Goal: Transaction & Acquisition: Book appointment/travel/reservation

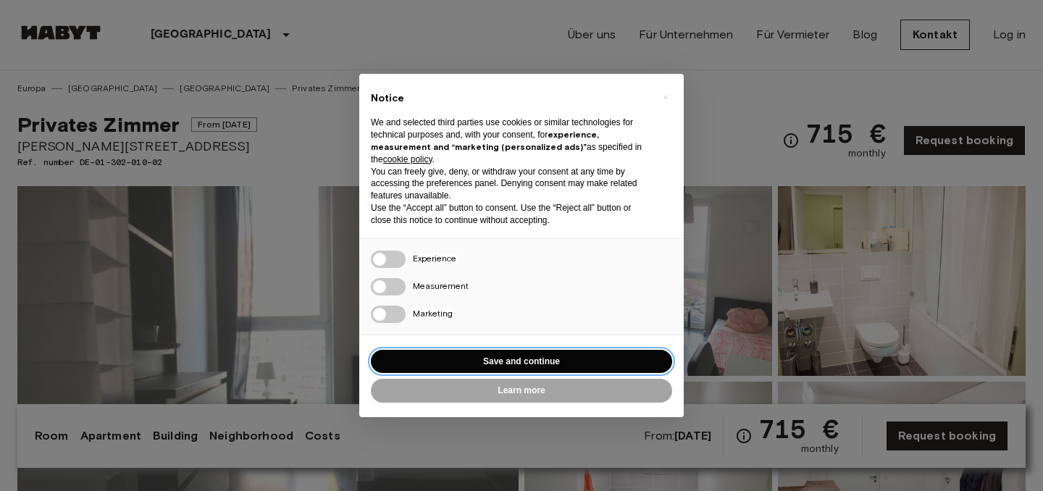
click at [590, 355] on button "Save and continue" at bounding box center [521, 362] width 301 height 24
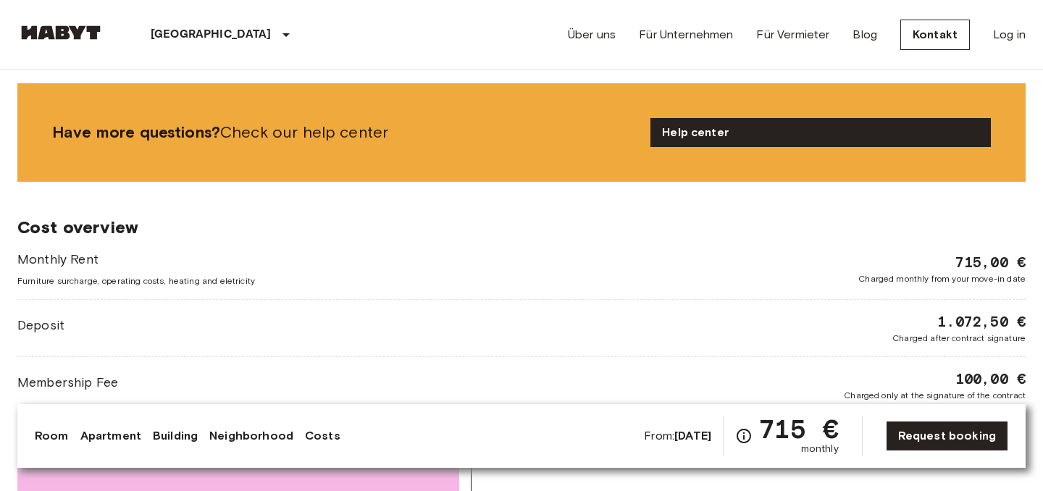
scroll to position [1995, 0]
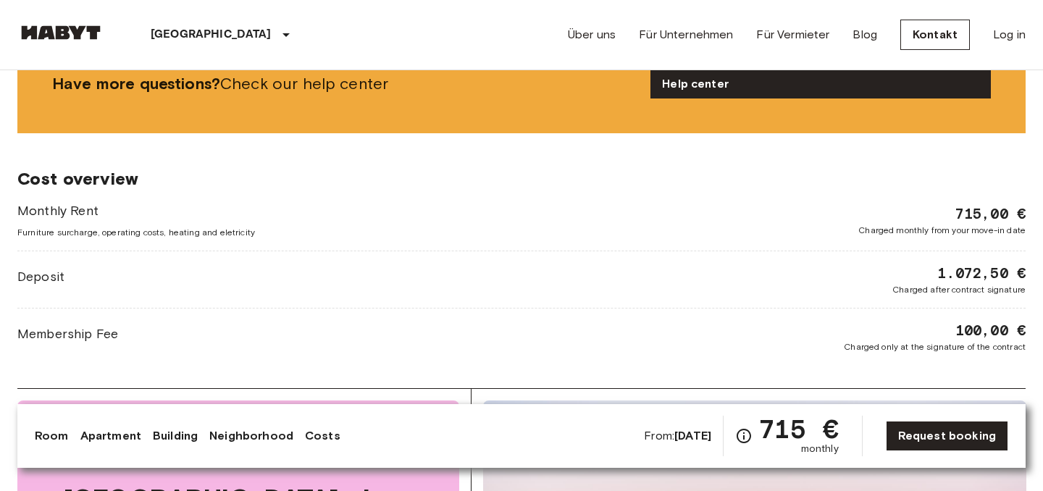
click at [981, 262] on div "Monthly Rent Furniture surcharge, operating costs, heating and eletricity 715,0…" at bounding box center [521, 277] width 1008 height 152
click at [972, 280] on span "1.072,50 €" at bounding box center [981, 273] width 88 height 20
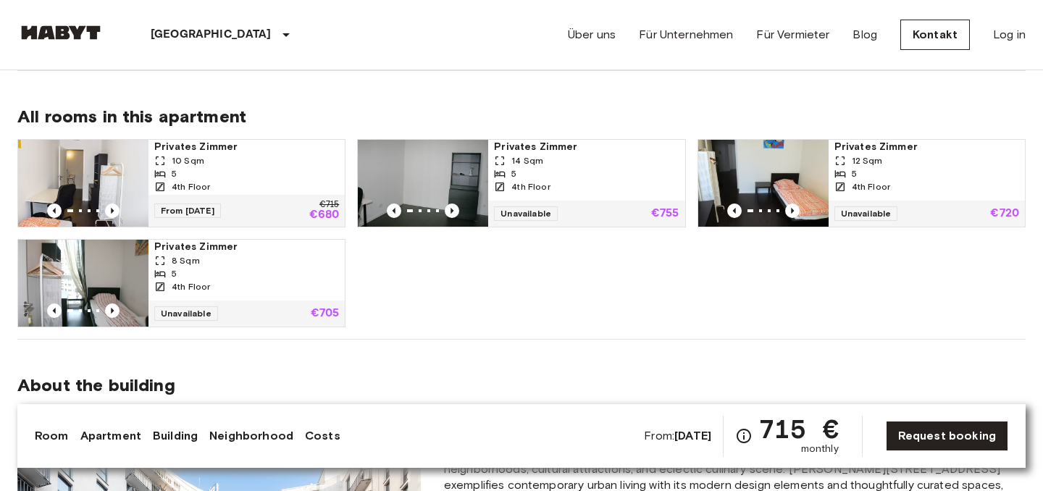
scroll to position [717, 0]
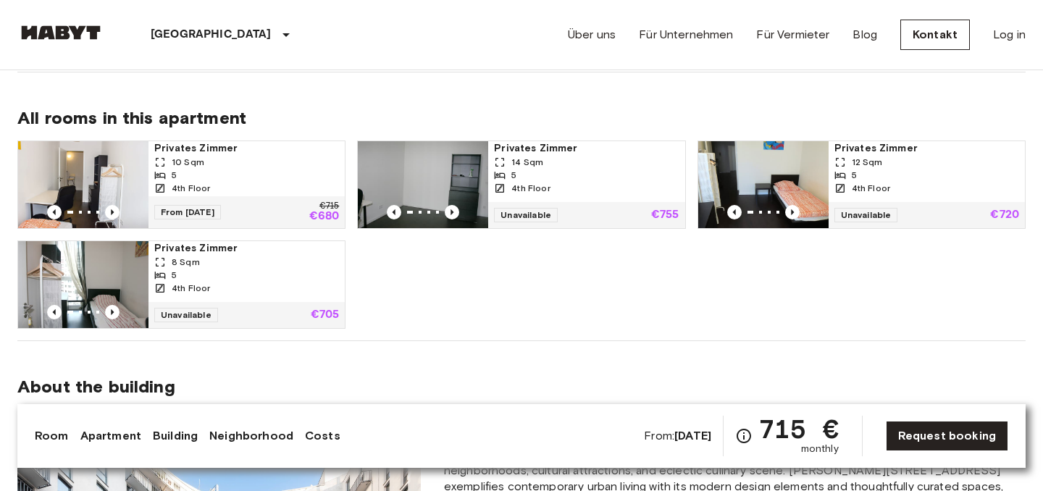
click at [272, 175] on div "5" at bounding box center [246, 175] width 185 height 13
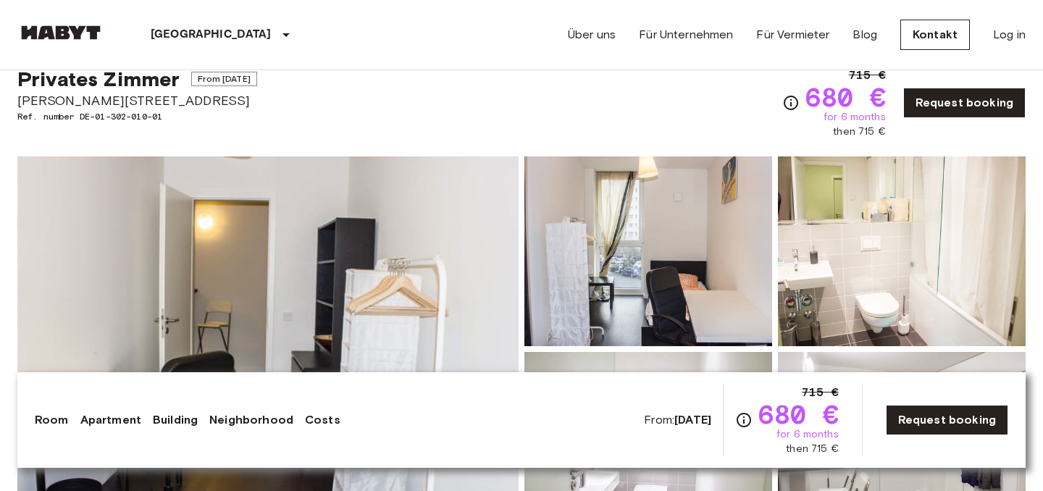
scroll to position [204, 0]
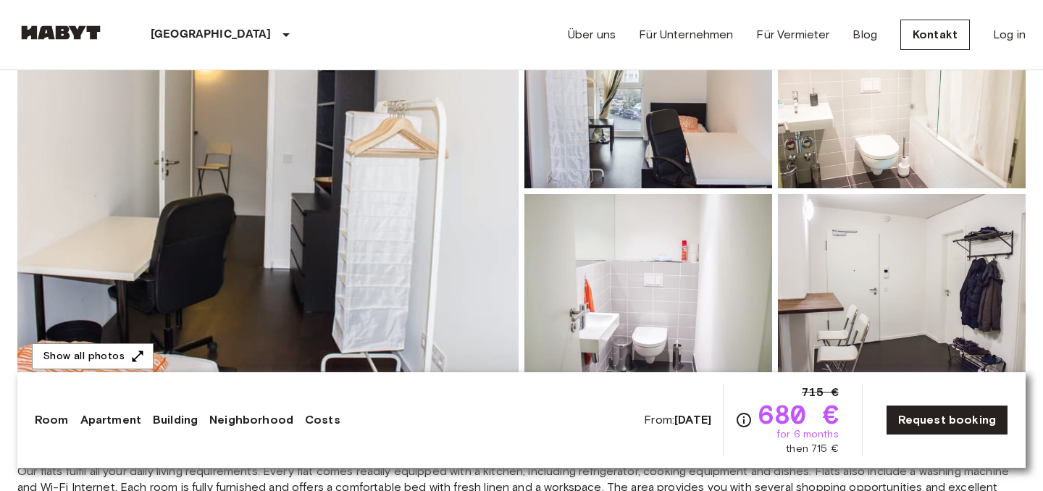
click at [313, 209] on img at bounding box center [267, 191] width 501 height 385
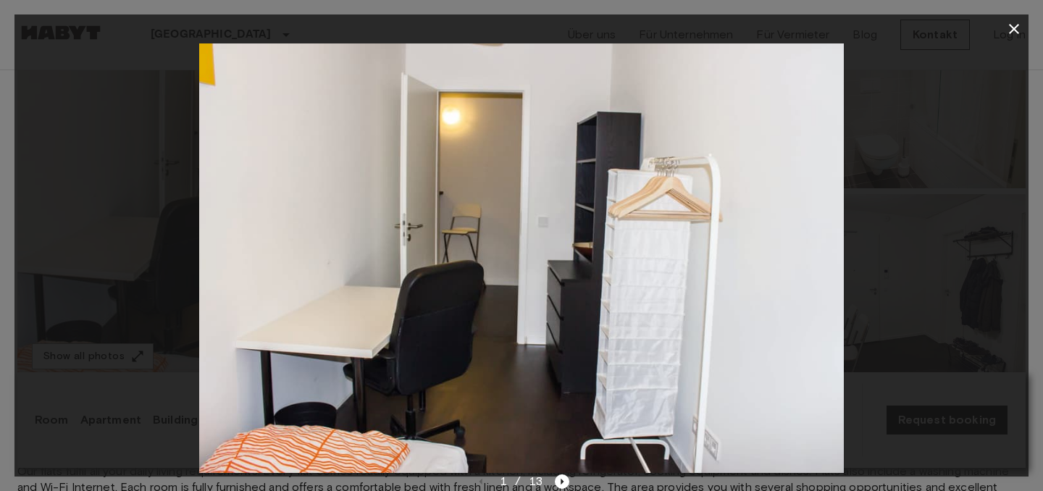
click at [716, 268] on img at bounding box center [521, 258] width 644 height 430
click at [567, 485] on icon "Next image" at bounding box center [562, 481] width 14 height 14
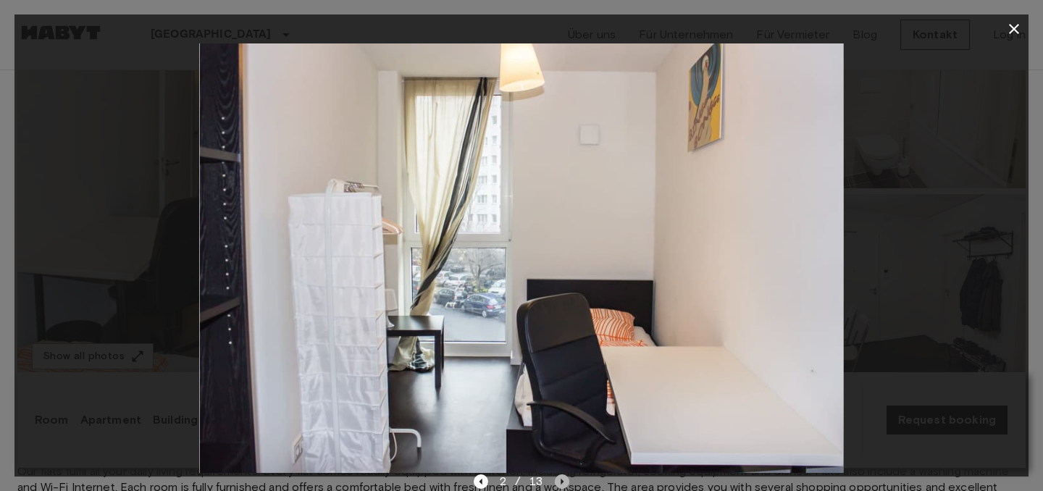
click at [567, 485] on icon "Next image" at bounding box center [562, 481] width 14 height 14
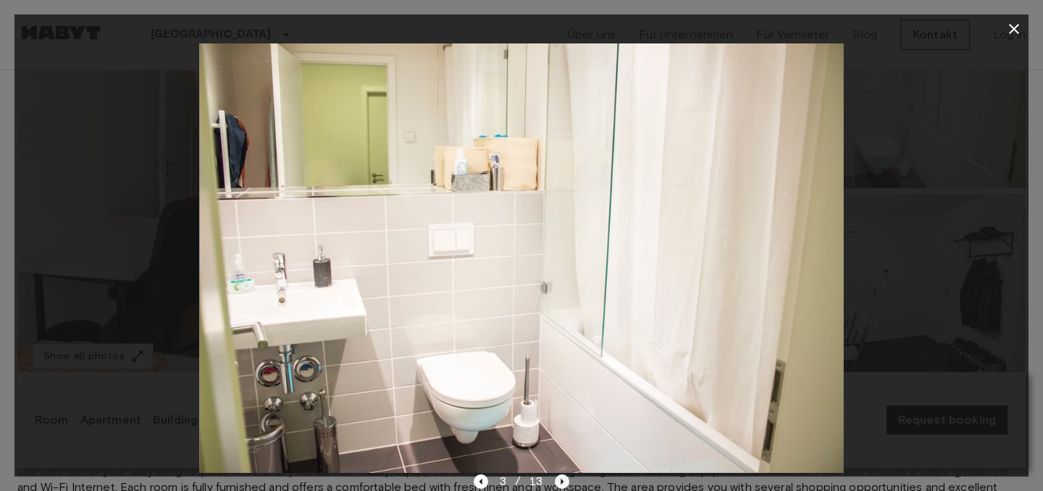
click at [567, 485] on icon "Next image" at bounding box center [562, 481] width 14 height 14
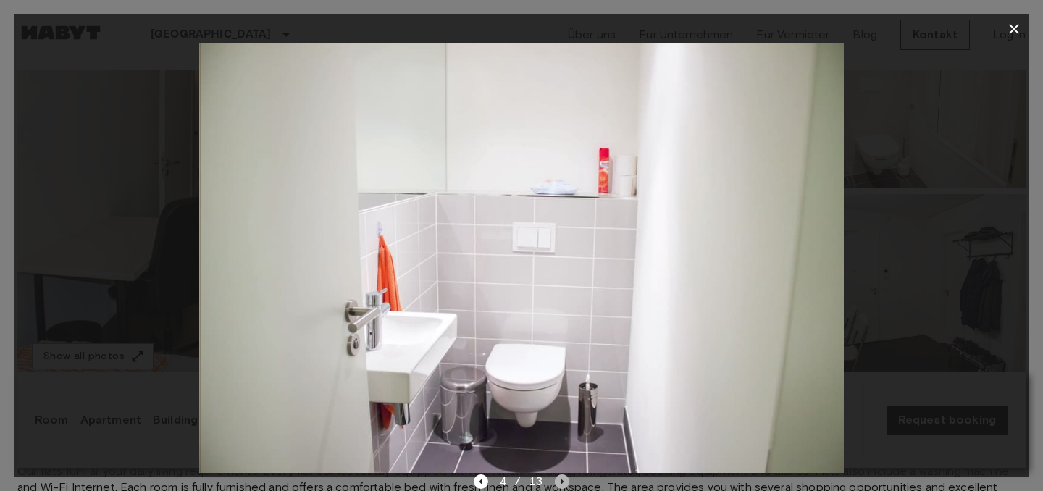
click at [567, 485] on icon "Next image" at bounding box center [562, 481] width 14 height 14
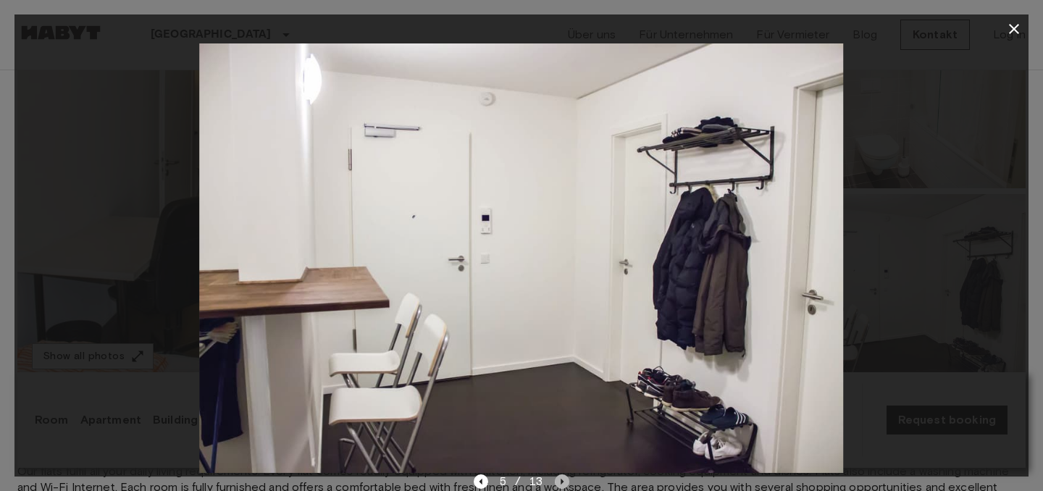
click at [567, 485] on icon "Next image" at bounding box center [562, 481] width 14 height 14
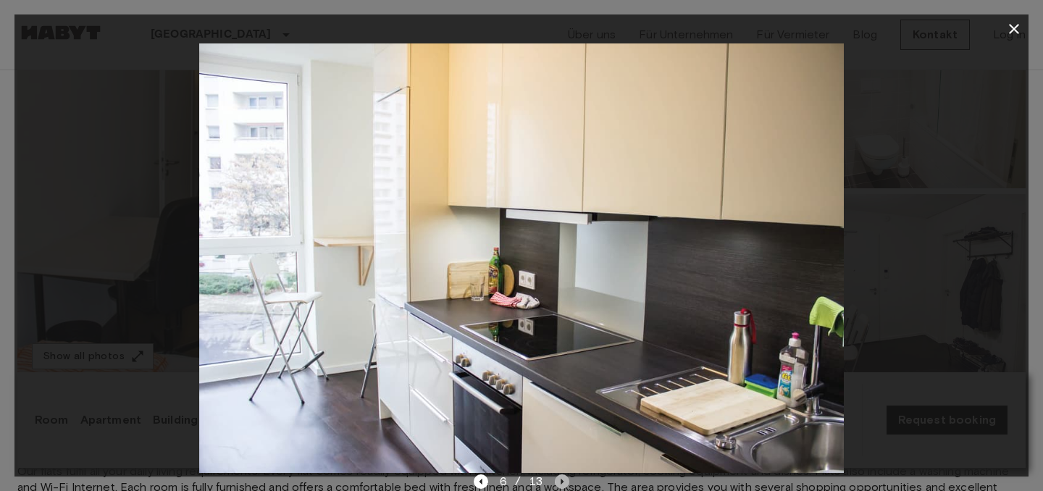
click at [567, 485] on icon "Next image" at bounding box center [562, 481] width 14 height 14
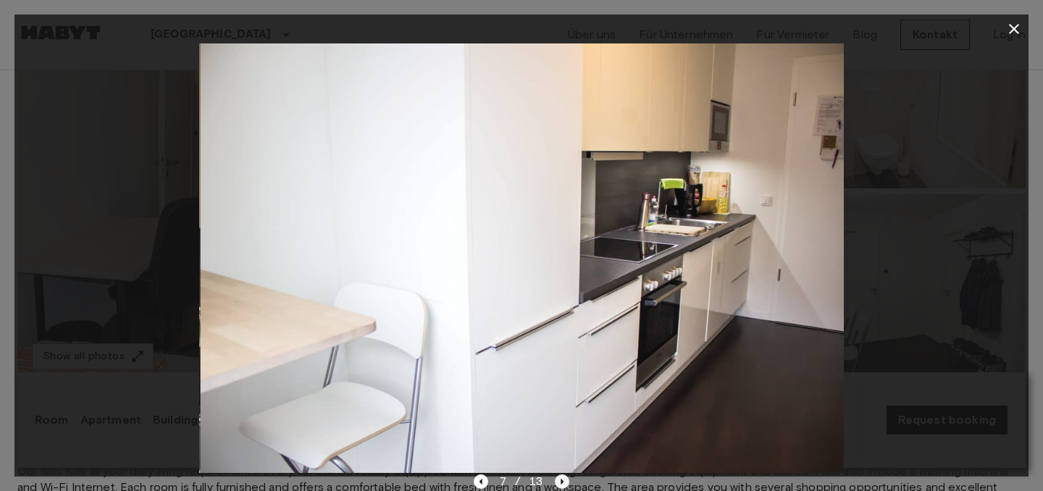
click at [567, 485] on icon "Next image" at bounding box center [562, 481] width 14 height 14
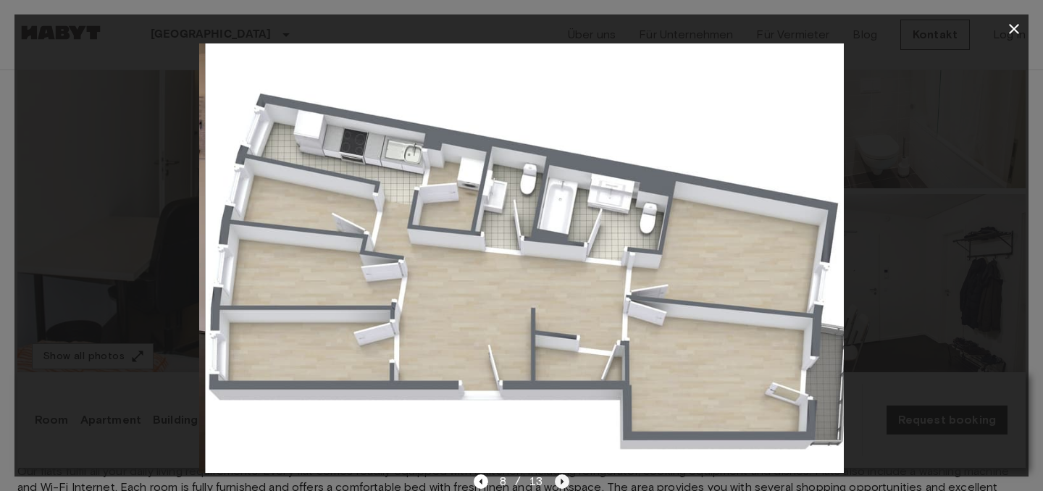
click at [567, 485] on icon "Next image" at bounding box center [562, 481] width 14 height 14
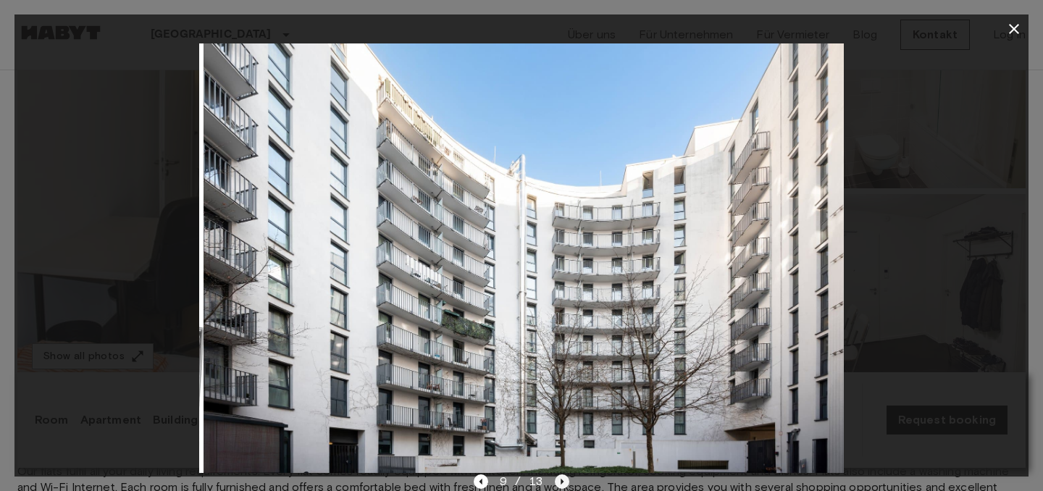
click at [567, 485] on icon "Next image" at bounding box center [562, 481] width 14 height 14
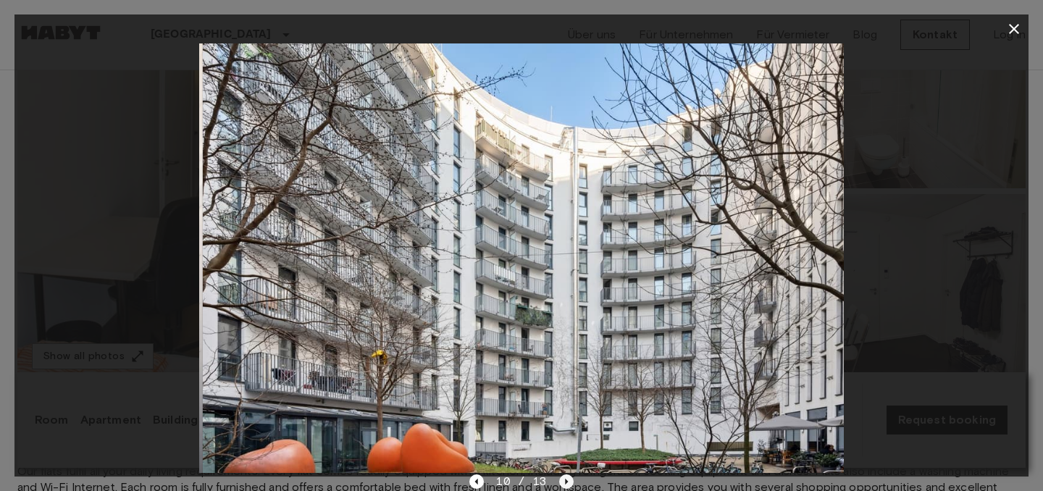
click at [567, 485] on icon "Next image" at bounding box center [566, 481] width 14 height 14
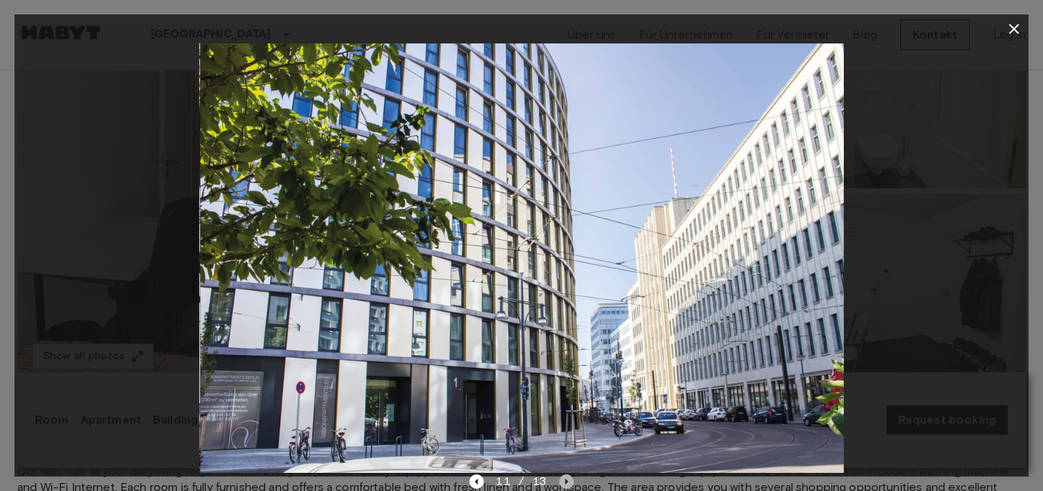
click at [567, 485] on icon "Next image" at bounding box center [566, 481] width 14 height 14
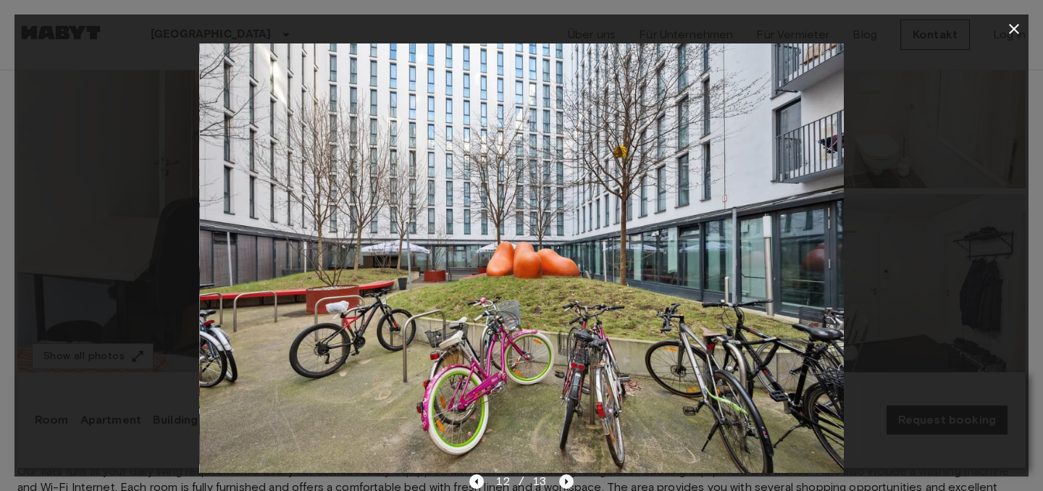
click at [567, 485] on icon "Next image" at bounding box center [566, 481] width 14 height 14
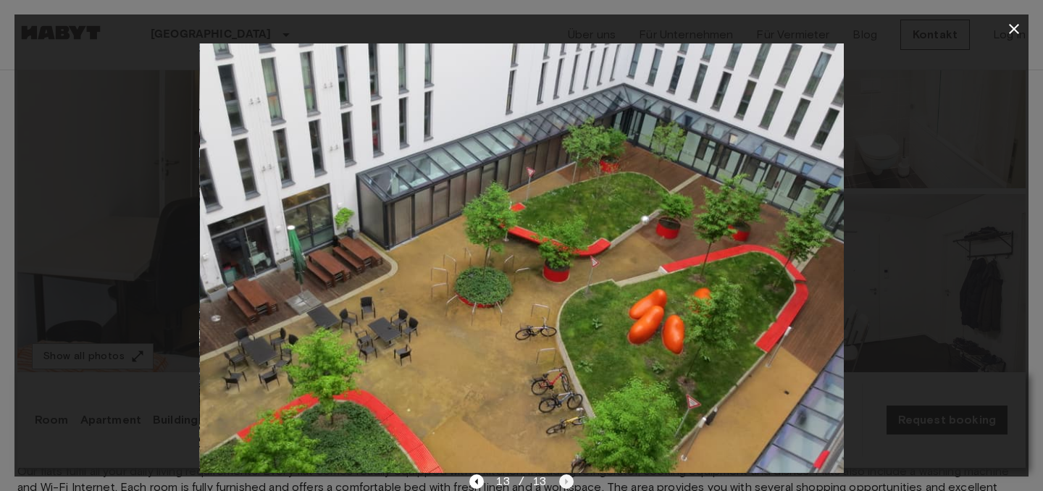
click at [567, 485] on div "13 / 13" at bounding box center [521, 481] width 104 height 17
click at [566, 482] on div "13 / 13" at bounding box center [521, 481] width 104 height 17
click at [1014, 25] on icon "button" at bounding box center [1013, 28] width 17 height 17
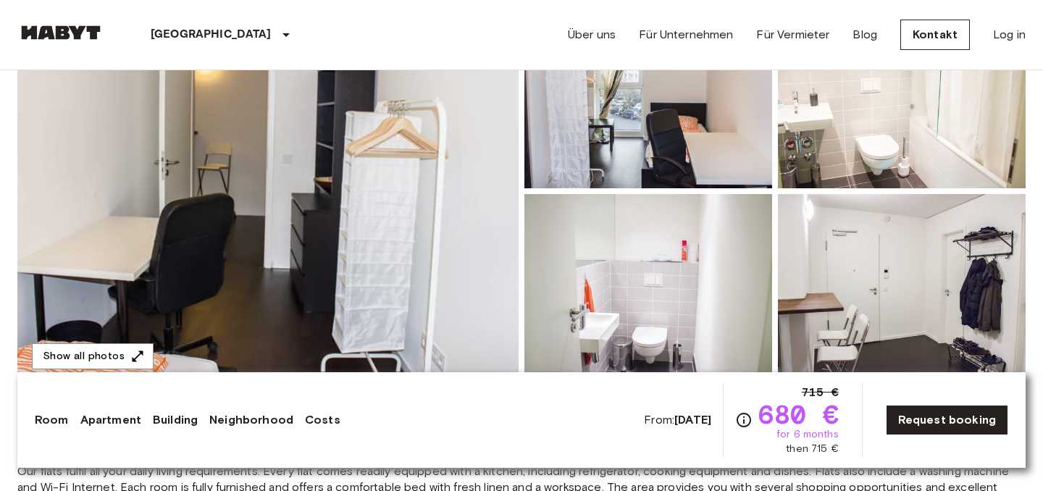
click at [372, 266] on img at bounding box center [267, 191] width 501 height 385
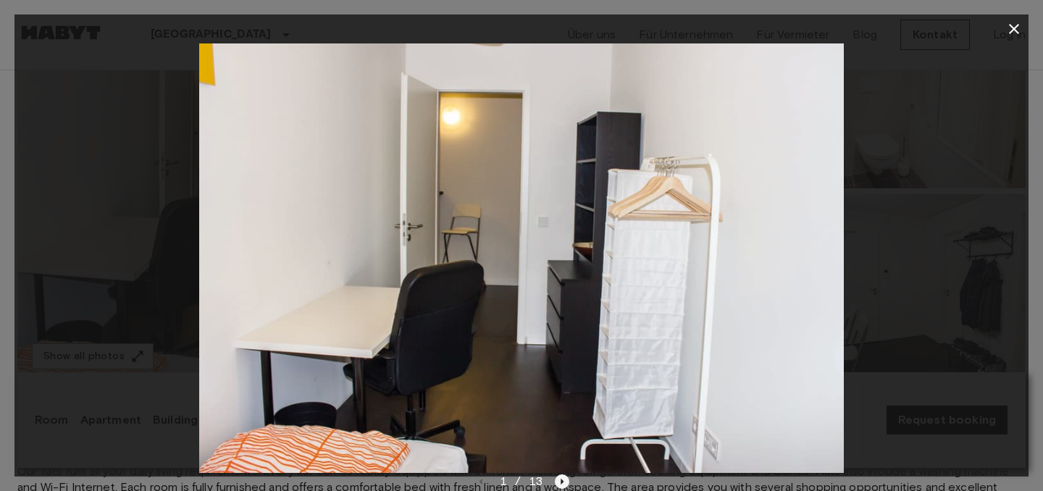
click at [564, 482] on icon "Next image" at bounding box center [562, 481] width 14 height 14
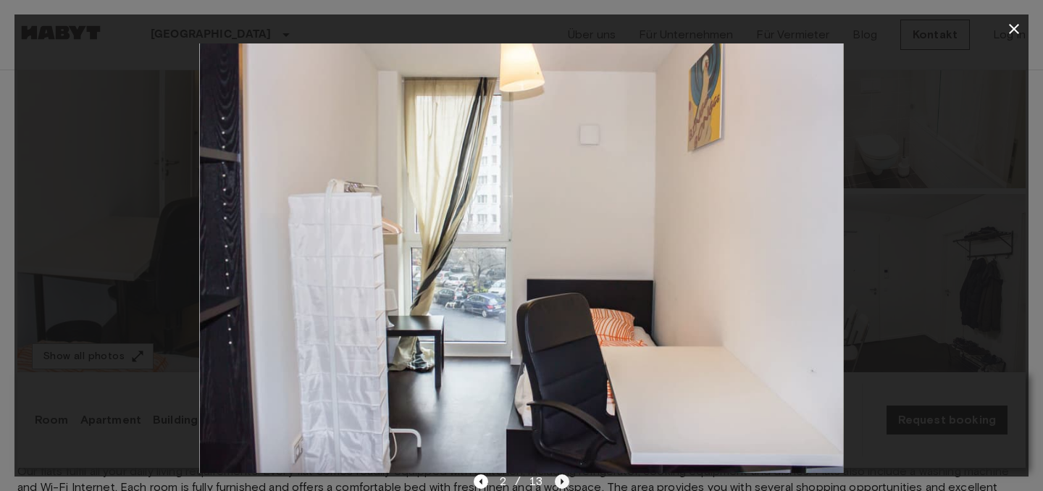
click at [564, 482] on icon "Next image" at bounding box center [562, 481] width 14 height 14
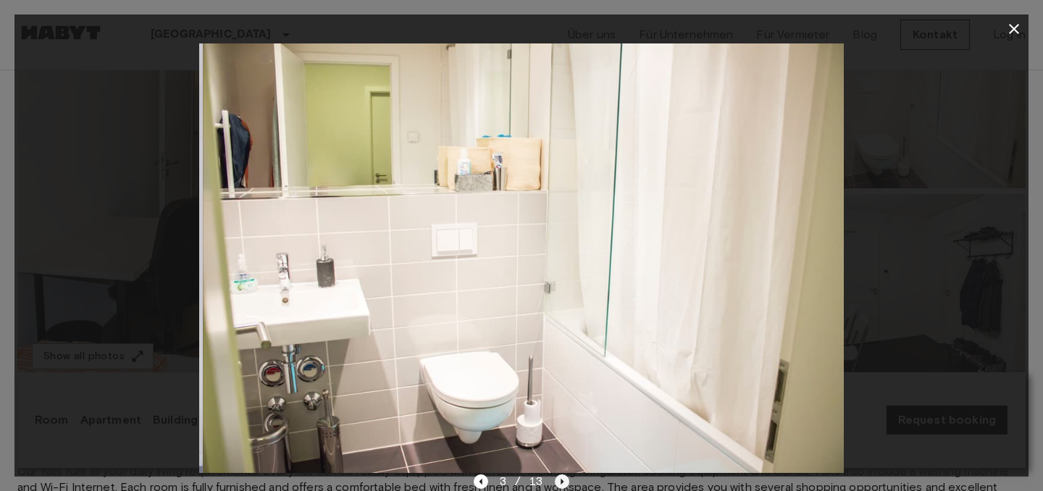
click at [564, 482] on icon "Next image" at bounding box center [562, 481] width 14 height 14
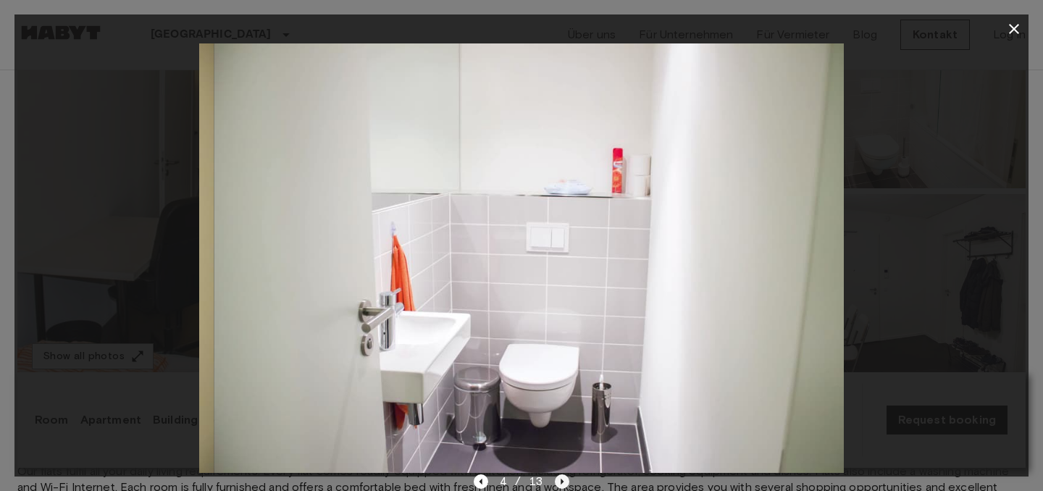
click at [564, 482] on icon "Next image" at bounding box center [562, 481] width 14 height 14
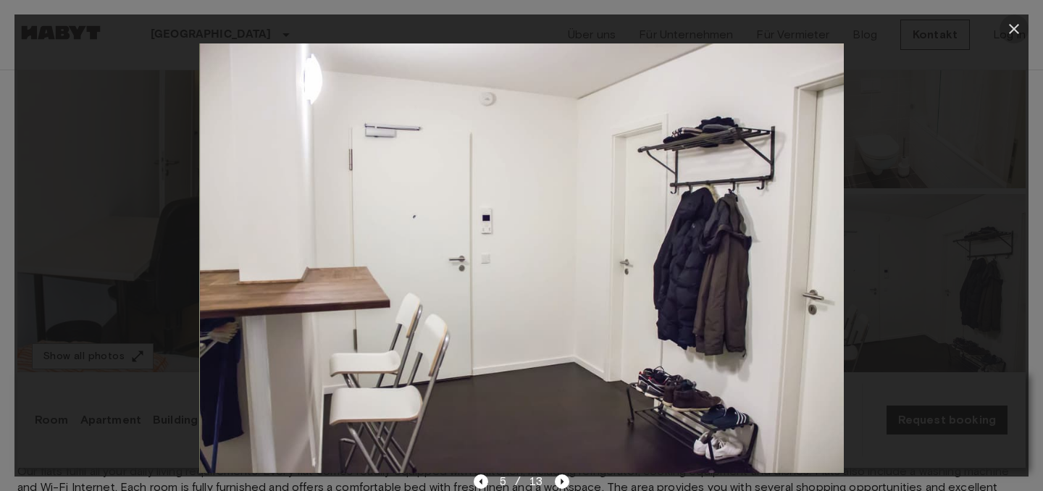
click at [1012, 22] on icon "button" at bounding box center [1013, 28] width 17 height 17
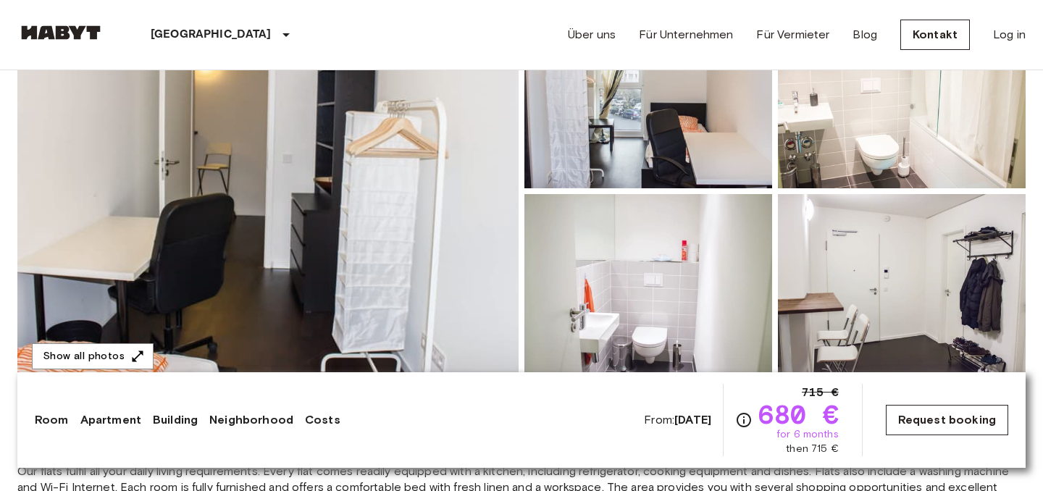
click at [939, 429] on link "Request booking" at bounding box center [947, 420] width 122 height 30
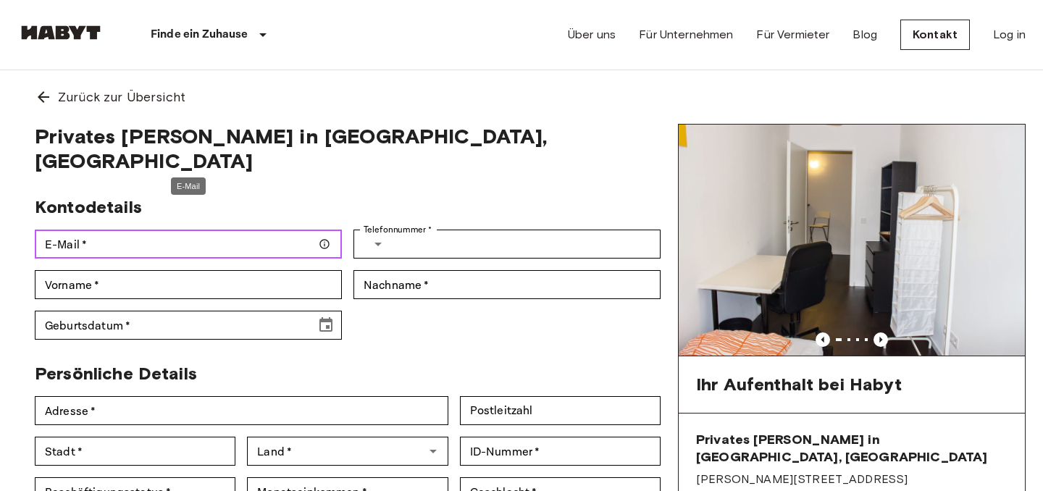
click at [257, 230] on input "E-Mail   *" at bounding box center [188, 244] width 307 height 29
type input "**********"
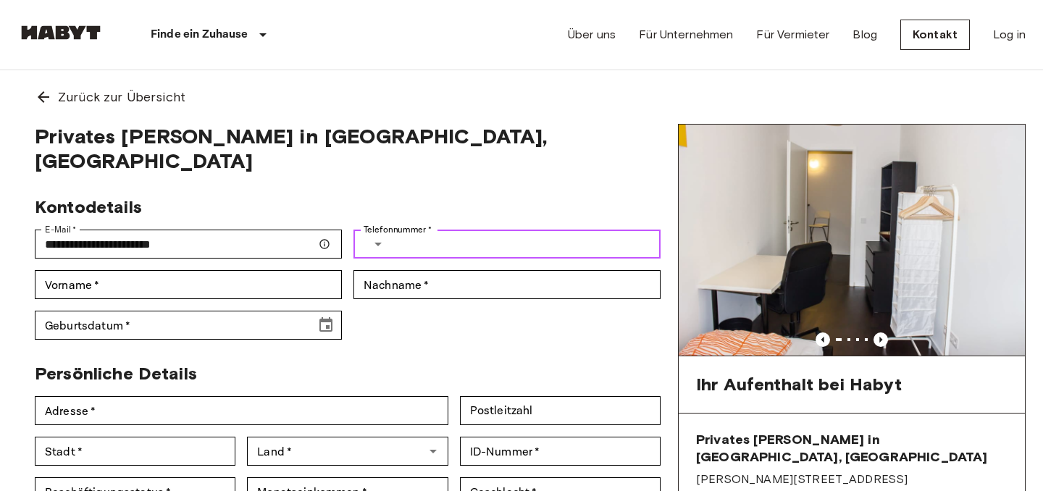
click at [454, 230] on input "Telefonnummer   *" at bounding box center [529, 244] width 262 height 29
type input "**********"
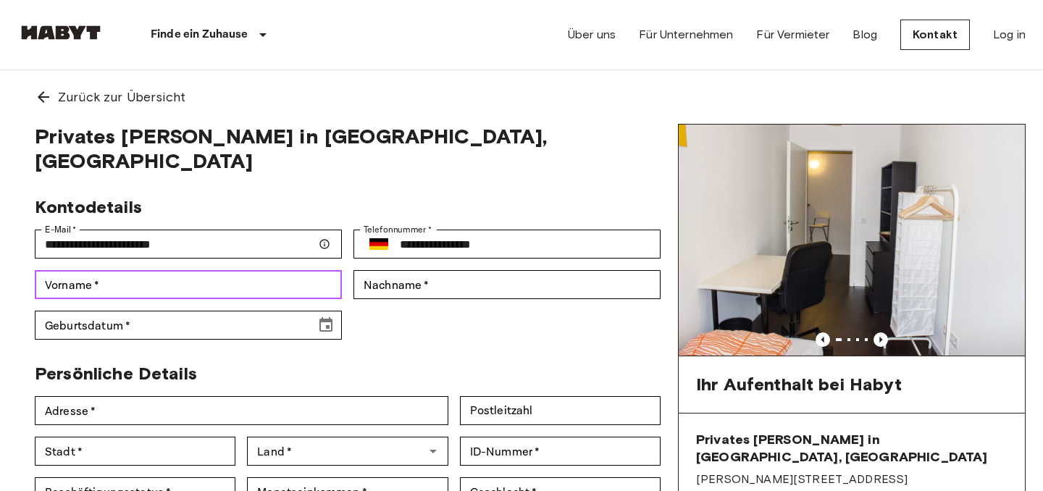
click at [180, 274] on input "Vorname   *" at bounding box center [188, 284] width 307 height 29
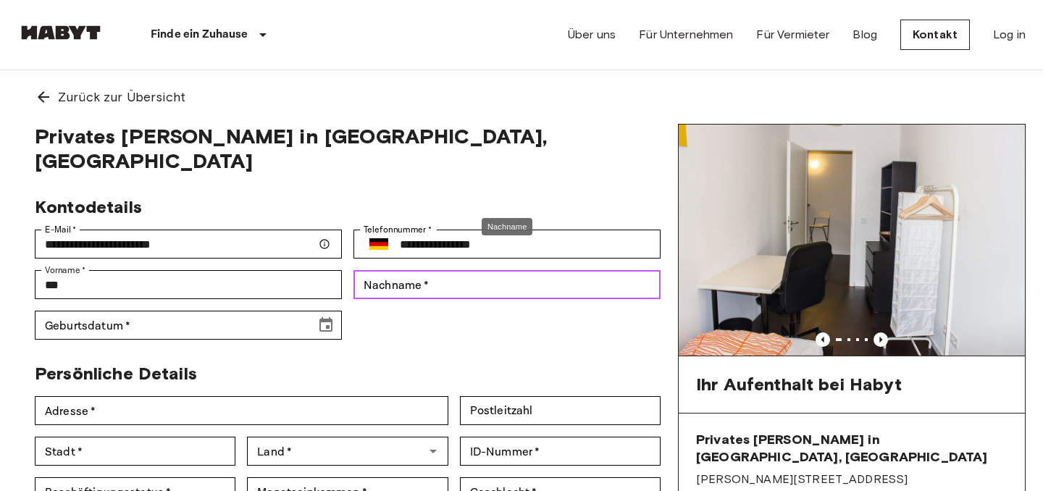
click at [406, 270] on input "Nachname   *" at bounding box center [506, 284] width 307 height 29
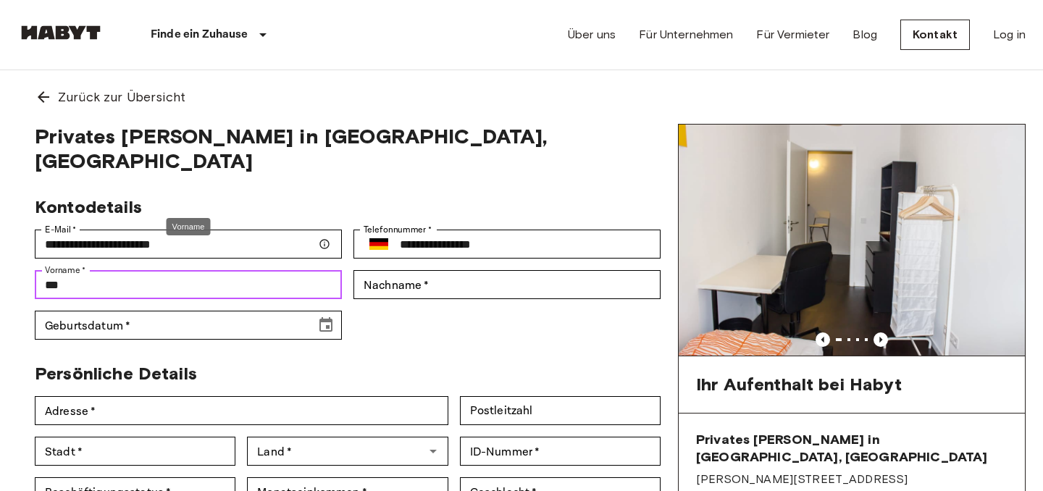
click at [218, 270] on input "***" at bounding box center [188, 284] width 307 height 29
click at [280, 270] on input "***" at bounding box center [188, 284] width 307 height 29
type input "*"
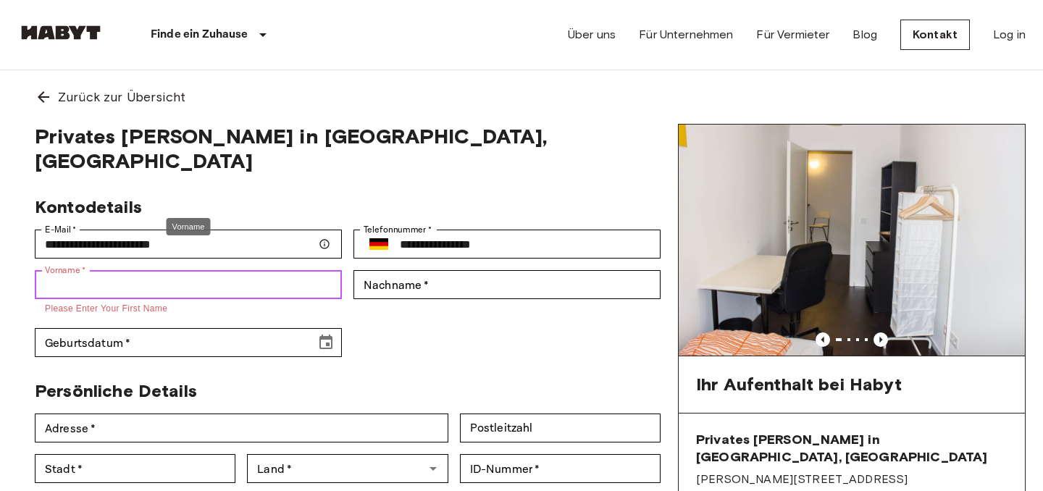
click at [280, 270] on input "Vorname   *" at bounding box center [188, 284] width 307 height 29
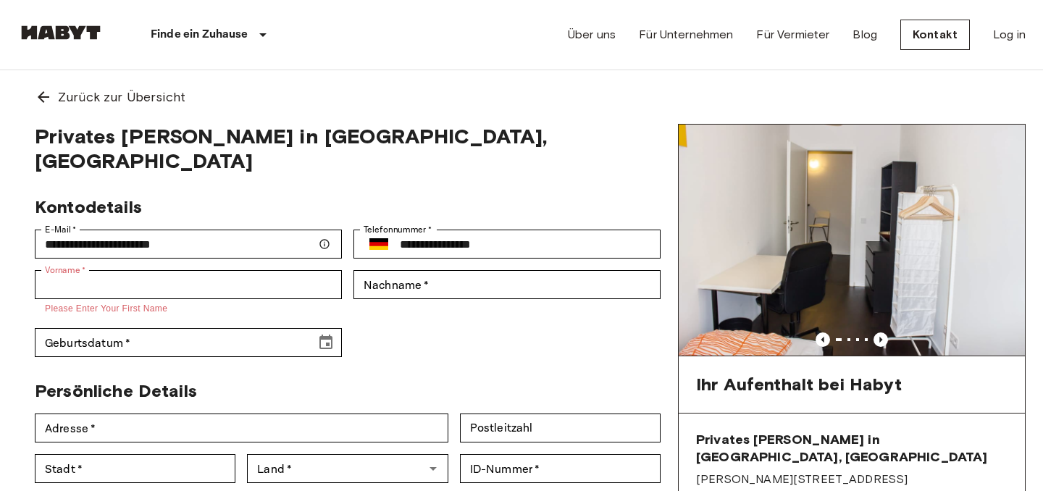
click at [456, 324] on div "**********" at bounding box center [341, 271] width 637 height 172
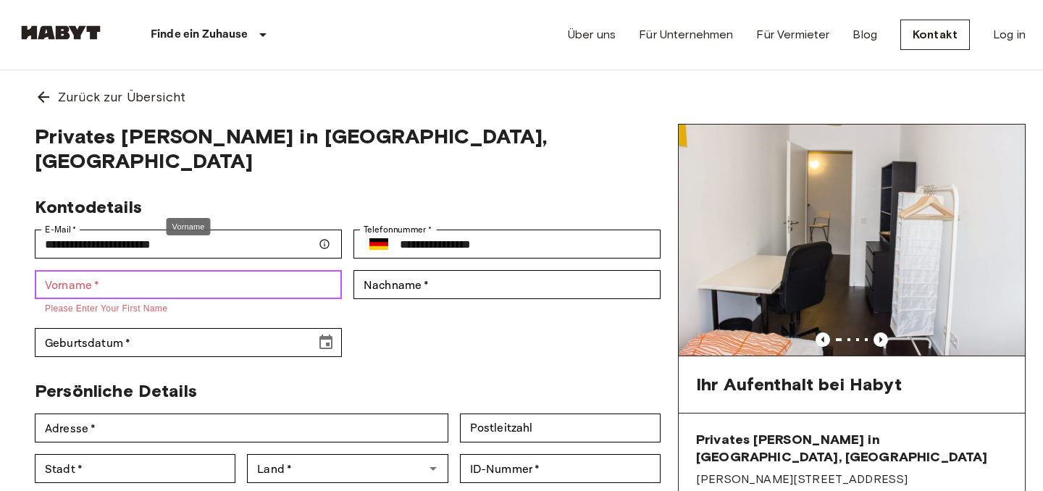
click at [177, 270] on input "Vorname   *" at bounding box center [188, 284] width 307 height 29
type input "***"
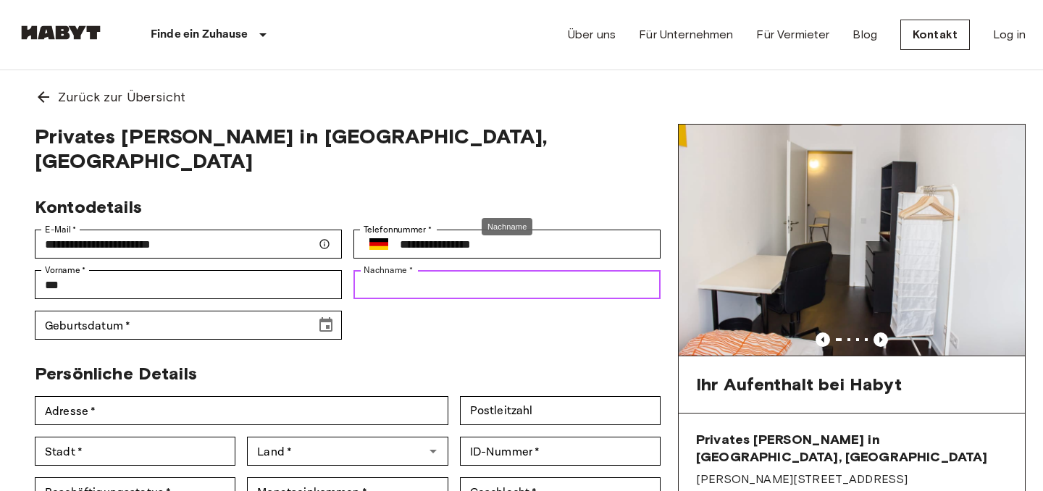
click at [448, 271] on input "Nachname   *" at bounding box center [506, 284] width 307 height 29
type input "********"
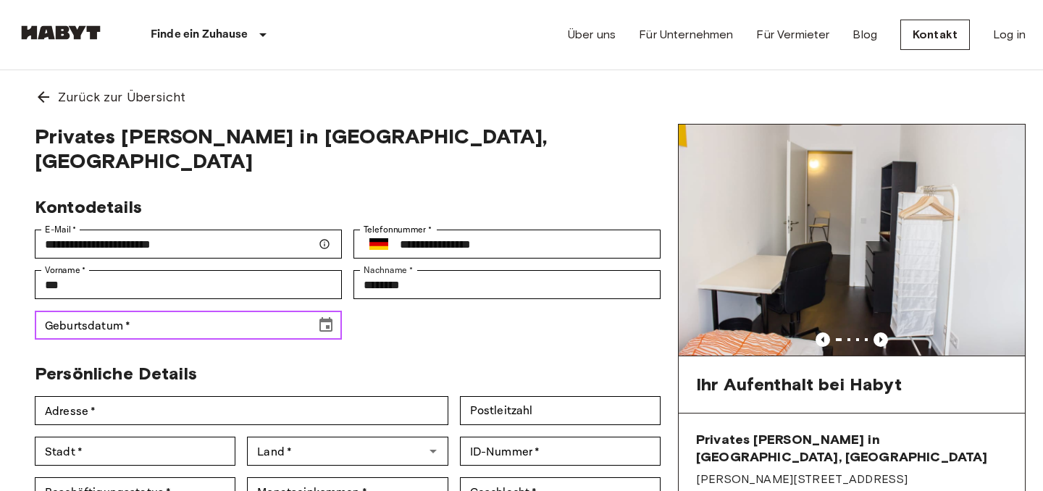
click at [198, 311] on input "Geburtsdatum   *" at bounding box center [170, 325] width 271 height 29
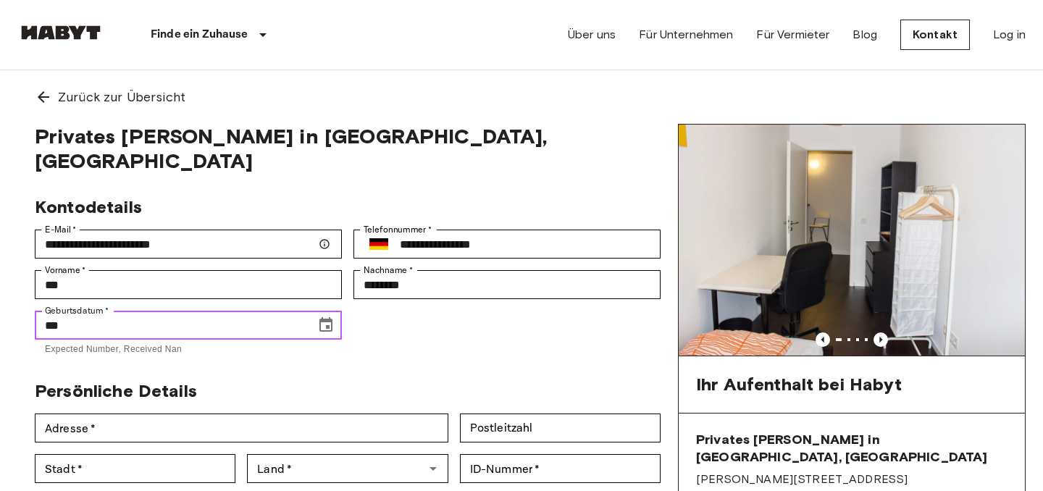
type input "*"
click at [322, 317] on icon "Choose date" at bounding box center [325, 325] width 17 height 17
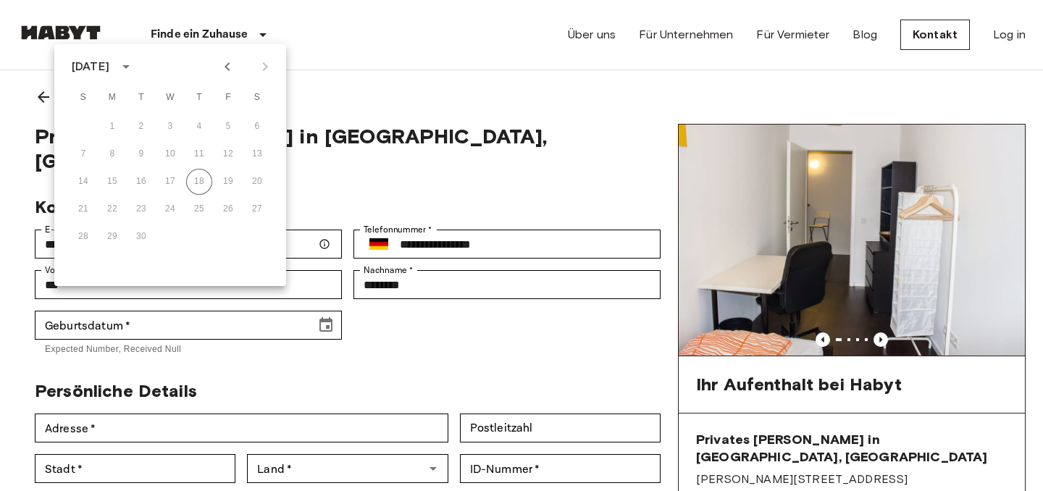
click at [135, 68] on icon "calendar view is open, switch to year view" at bounding box center [125, 66] width 17 height 17
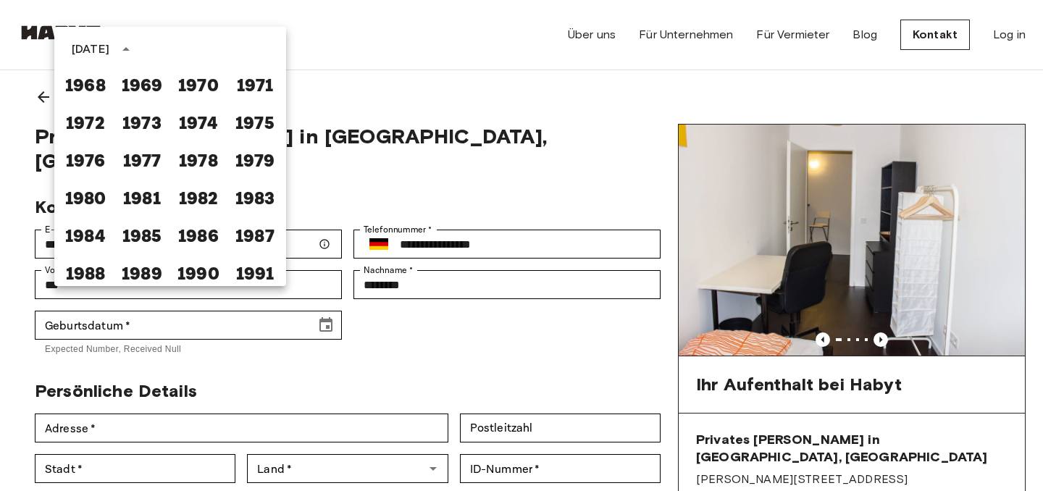
scroll to position [756, 0]
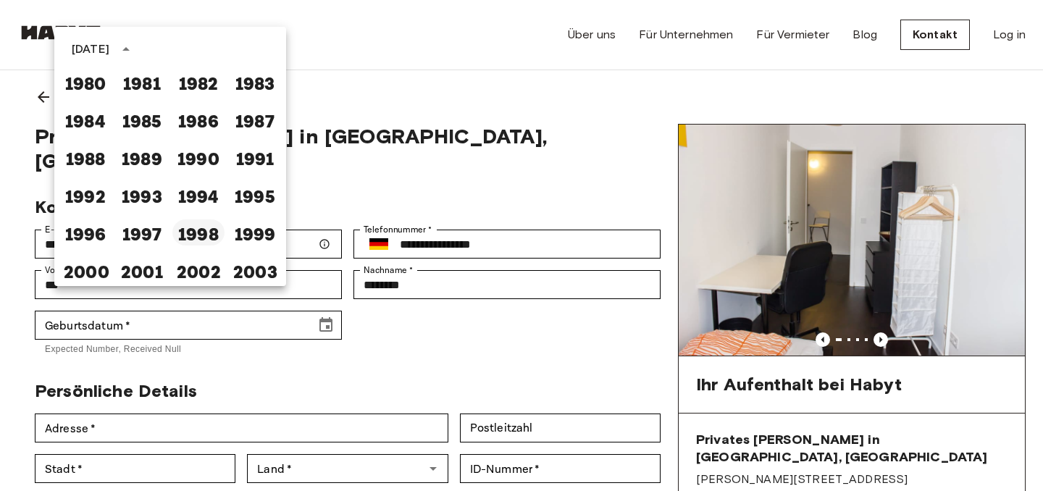
click at [194, 231] on button "1998" at bounding box center [198, 232] width 52 height 26
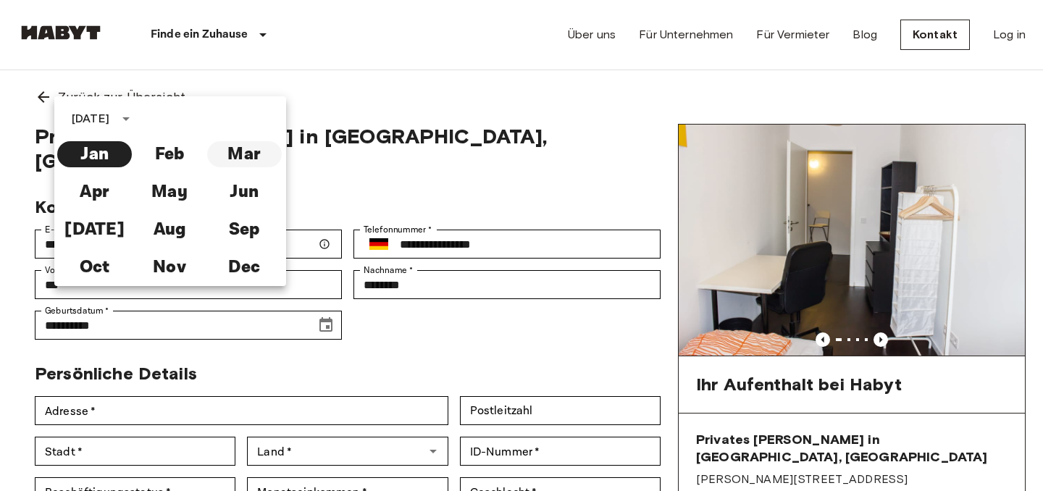
click at [219, 154] on button "Mar" at bounding box center [244, 154] width 75 height 26
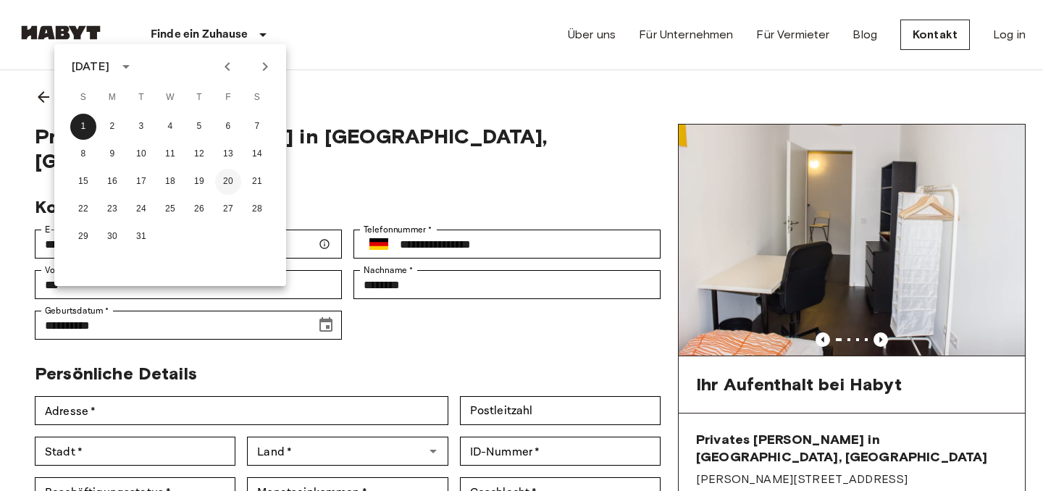
click at [219, 181] on button "20" at bounding box center [228, 182] width 26 height 26
type input "**********"
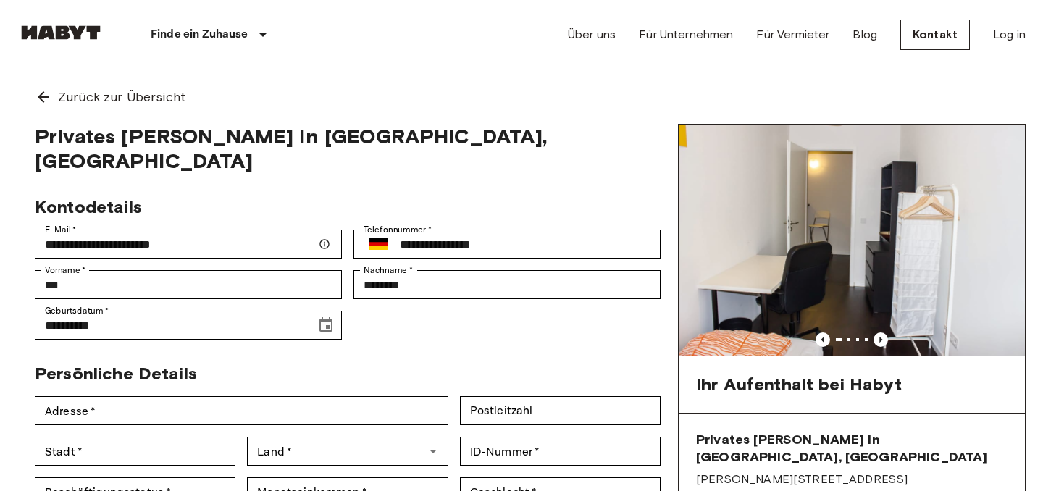
click at [427, 351] on div "Persönliche Details" at bounding box center [341, 367] width 637 height 33
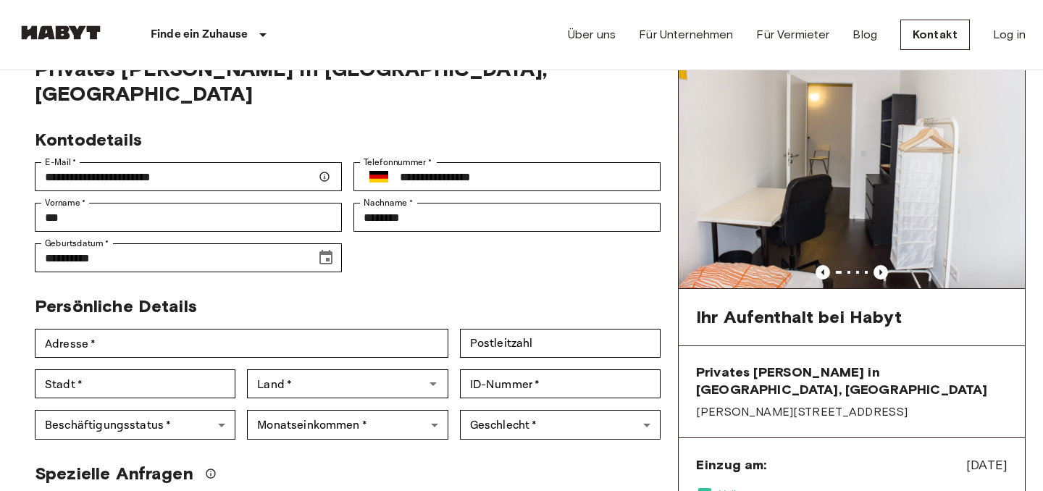
scroll to position [142, 0]
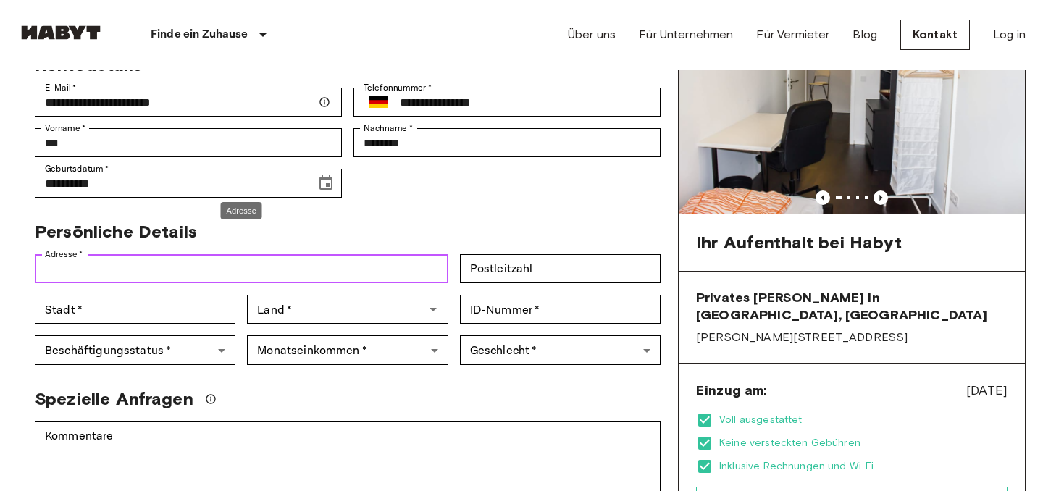
click at [296, 254] on input "Adresse   *" at bounding box center [242, 268] width 414 height 29
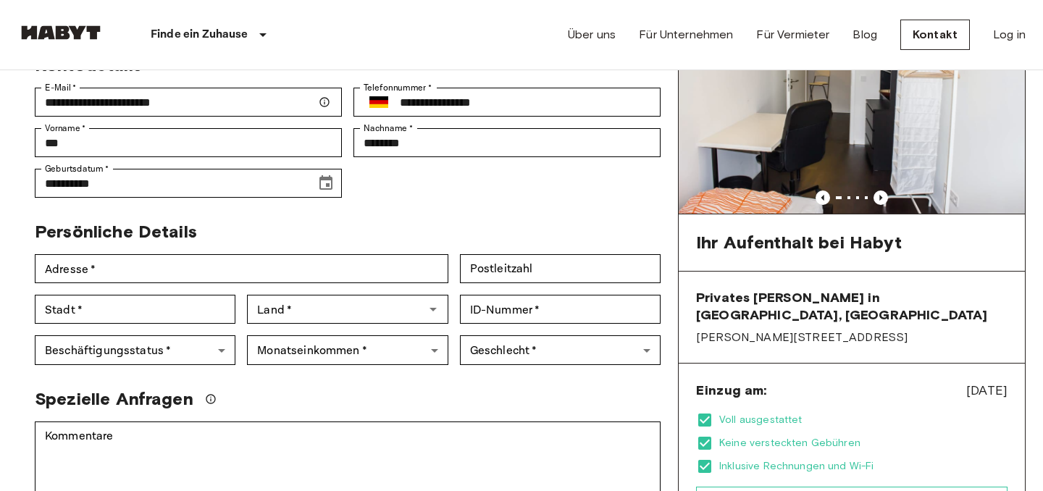
click at [386, 209] on div "Persönliche Details" at bounding box center [341, 225] width 637 height 33
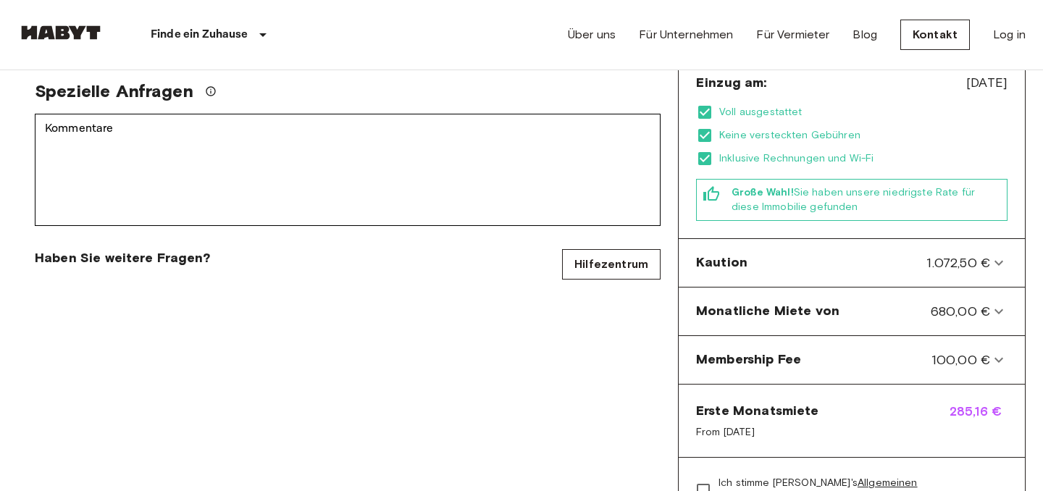
scroll to position [451, 0]
click at [766, 303] on von-panel "Monatliche Miete von 680,00 €" at bounding box center [851, 311] width 335 height 36
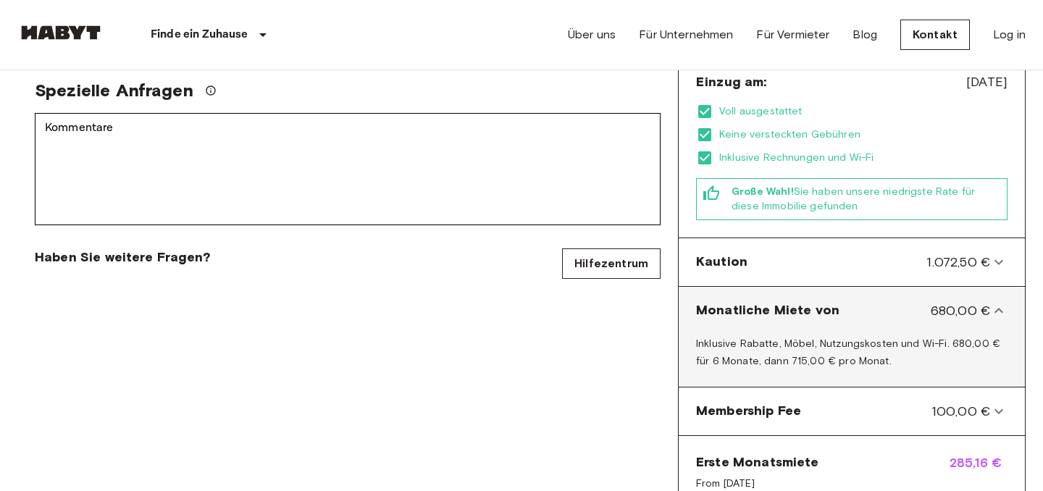
click at [855, 301] on div "Monatliche Miete von 680,00 €" at bounding box center [843, 310] width 294 height 19
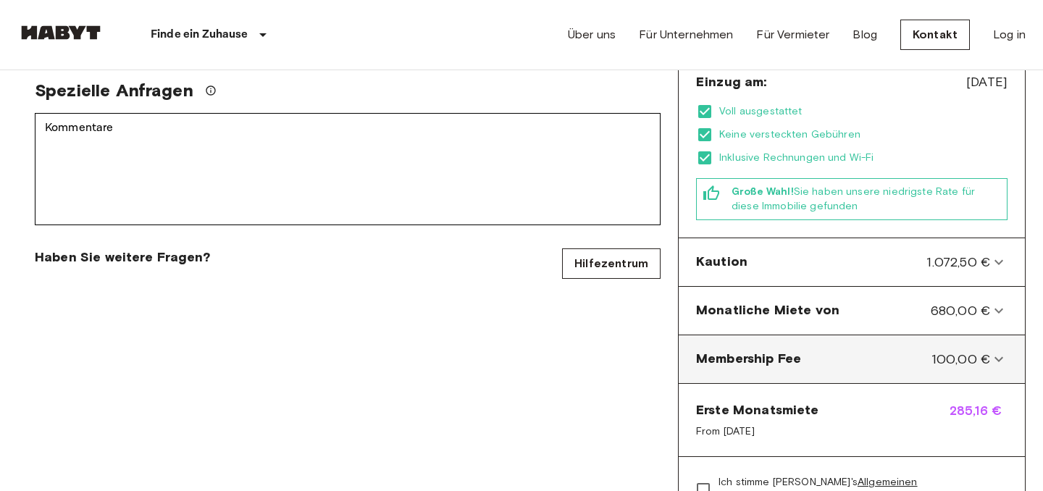
click at [855, 341] on Fee-panel "Membership Fee 100,00 €" at bounding box center [851, 359] width 335 height 36
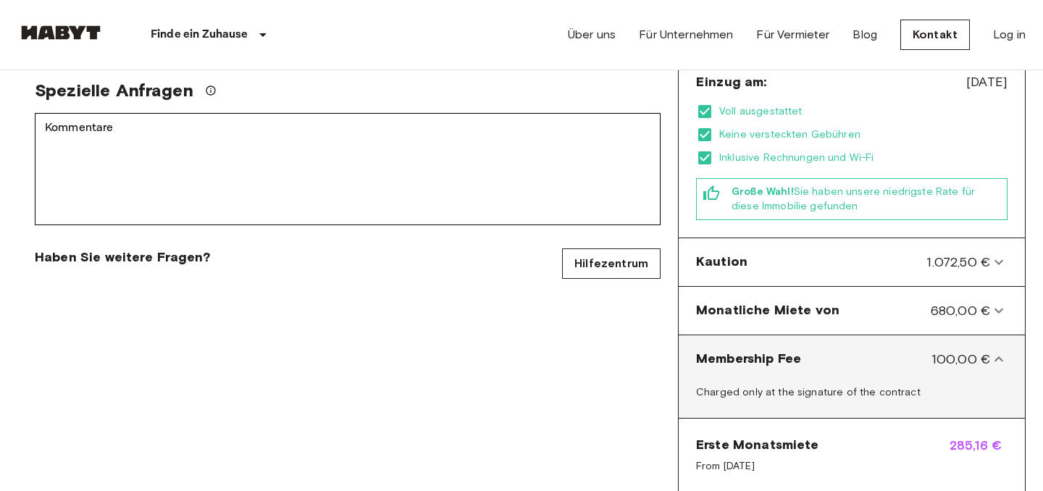
click at [854, 341] on Fee-panel "Membership Fee 100,00 €" at bounding box center [851, 359] width 335 height 36
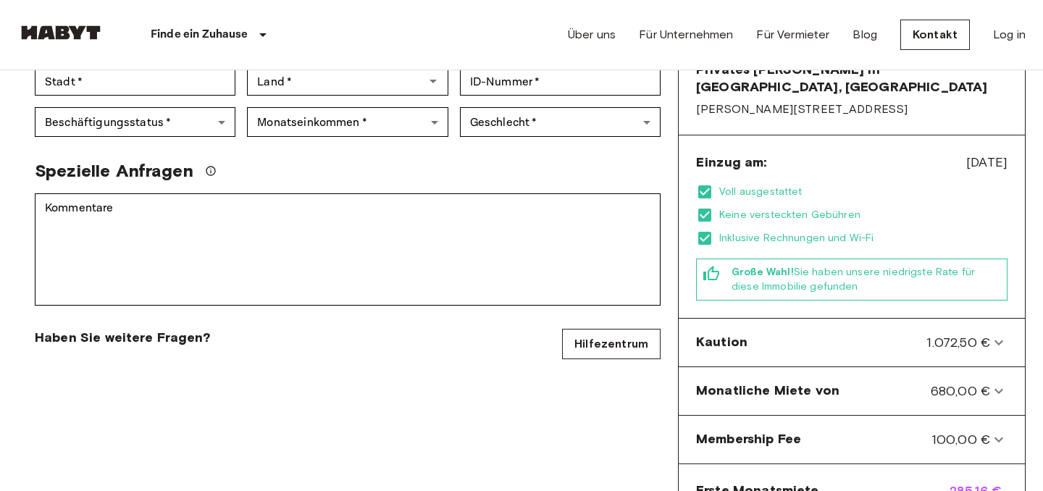
scroll to position [382, 0]
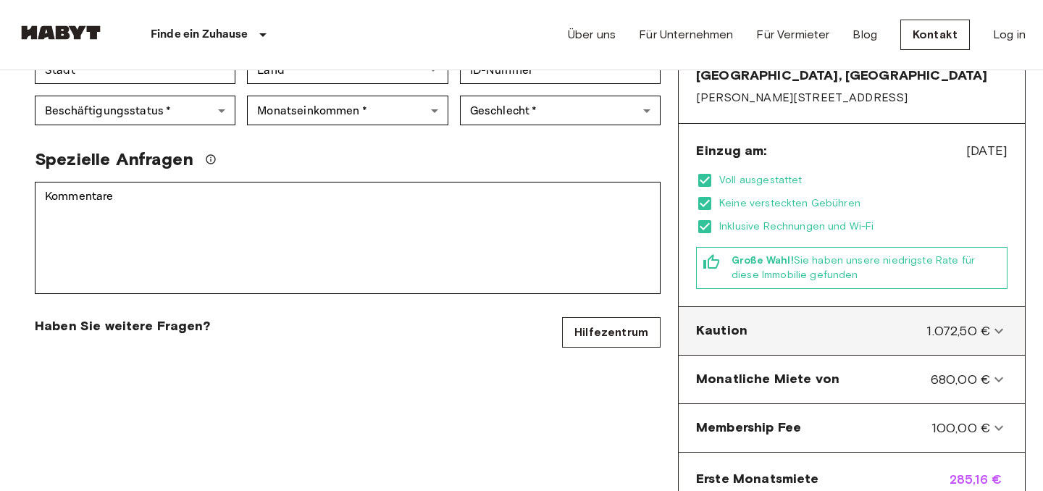
click at [971, 322] on span "1.072,50 €" at bounding box center [958, 331] width 64 height 19
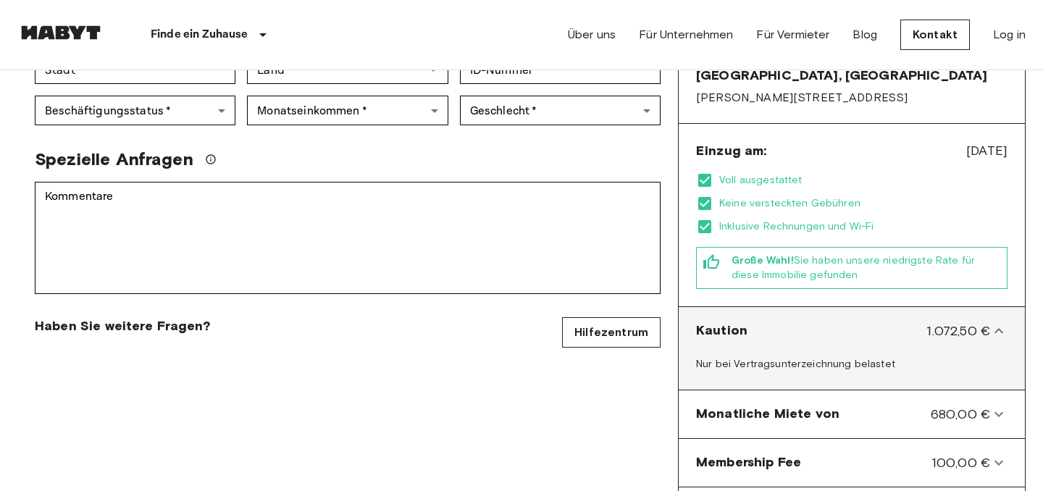
click at [971, 322] on span "1.072,50 €" at bounding box center [958, 331] width 64 height 19
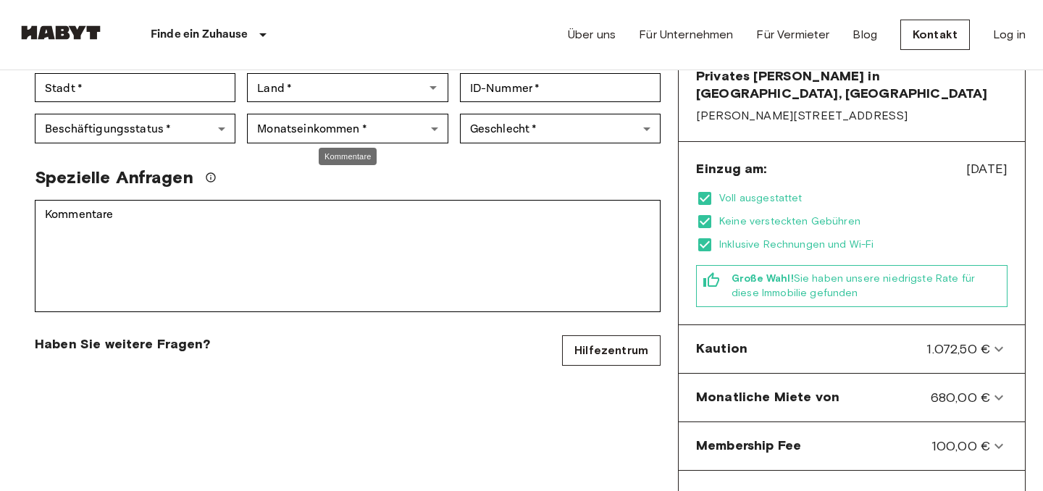
scroll to position [374, 0]
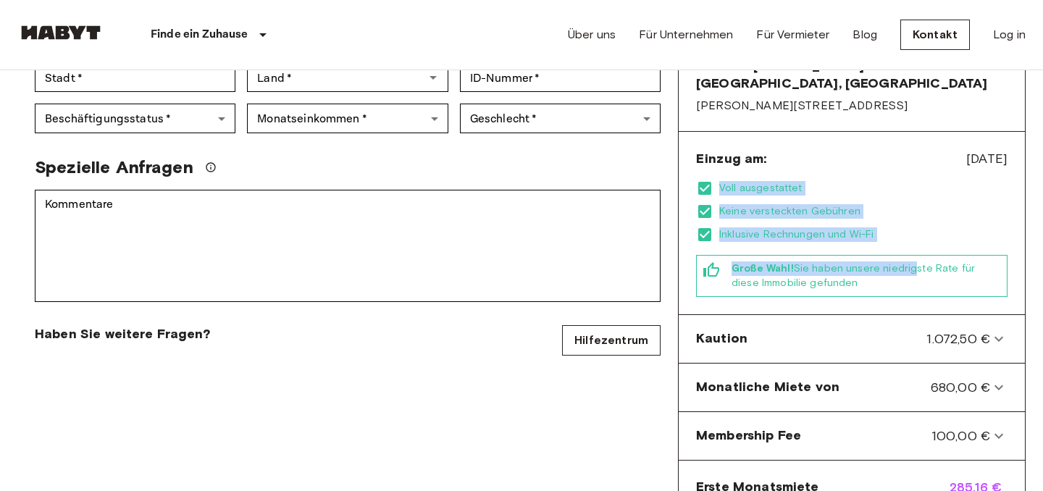
drag, startPoint x: 713, startPoint y: 169, endPoint x: 904, endPoint y: 254, distance: 208.8
click at [904, 254] on div "Einzug am: Oct 19, 2025 Voll ausgestattet Keine versteckten Gebühren Inklusive …" at bounding box center [852, 223] width 346 height 183
click at [904, 261] on span "Große Wahl! Sie haben unsere niedrigste Rate für diese Immobilie gefunden" at bounding box center [866, 275] width 269 height 29
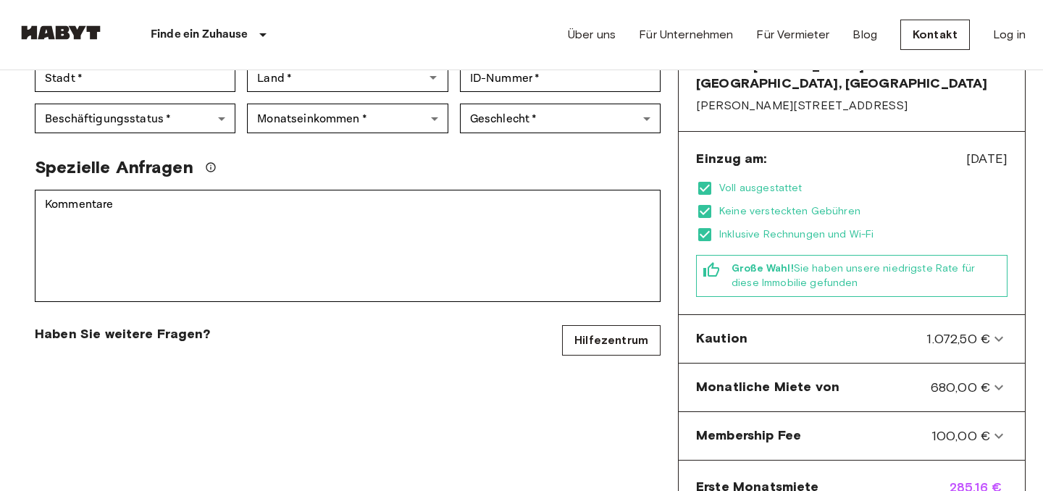
drag, startPoint x: 697, startPoint y: 142, endPoint x: 982, endPoint y: 266, distance: 311.1
click at [982, 266] on div "Einzug am: Oct 19, 2025 Voll ausgestattet Keine versteckten Gebühren Inklusive …" at bounding box center [852, 223] width 346 height 183
copy div "Einzug am: Oct 19, 2025 Voll ausgestattet Keine versteckten Gebühren Inklusive …"
click at [953, 207] on div "Voll ausgestattet Keine versteckten Gebühren Inklusive Rechnungen und Wi-Fi" at bounding box center [851, 212] width 311 height 64
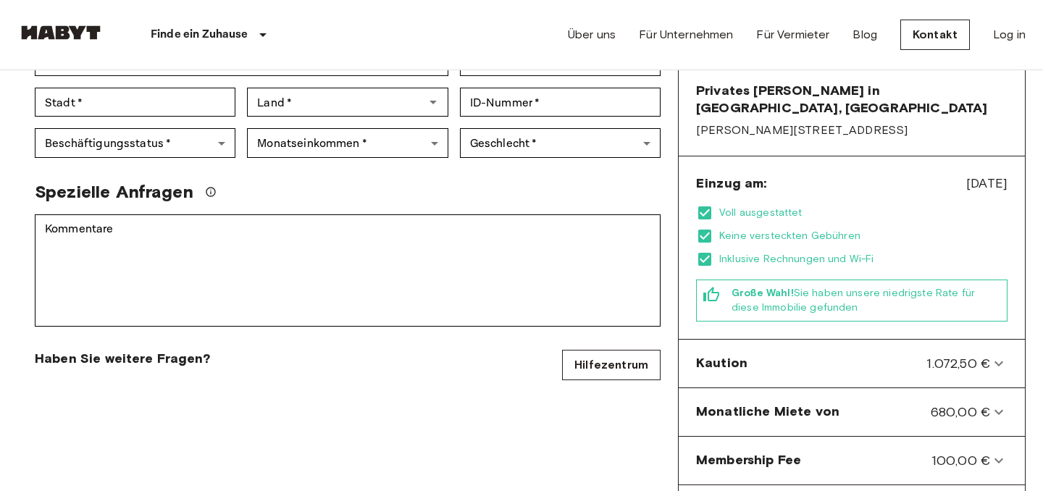
scroll to position [502, 0]
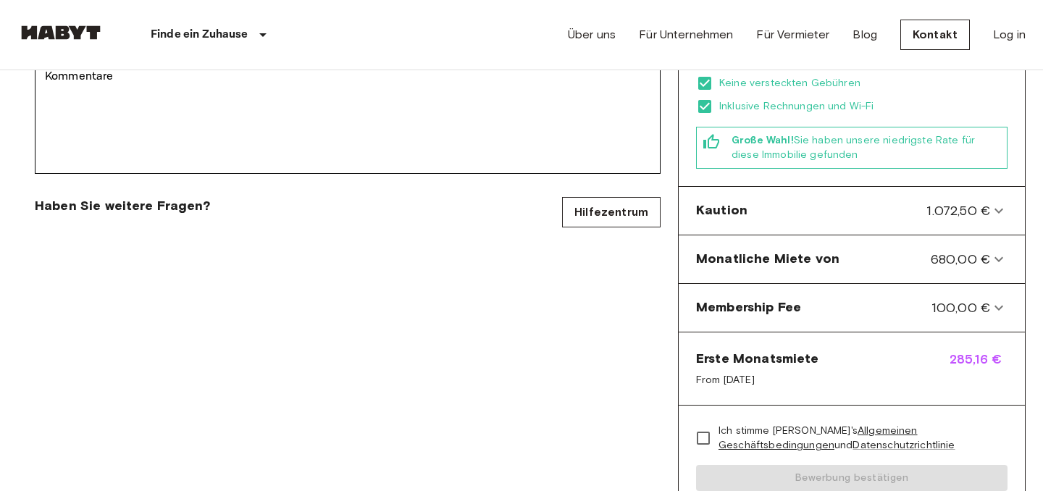
click at [472, 359] on div "**********" at bounding box center [347, 105] width 661 height 966
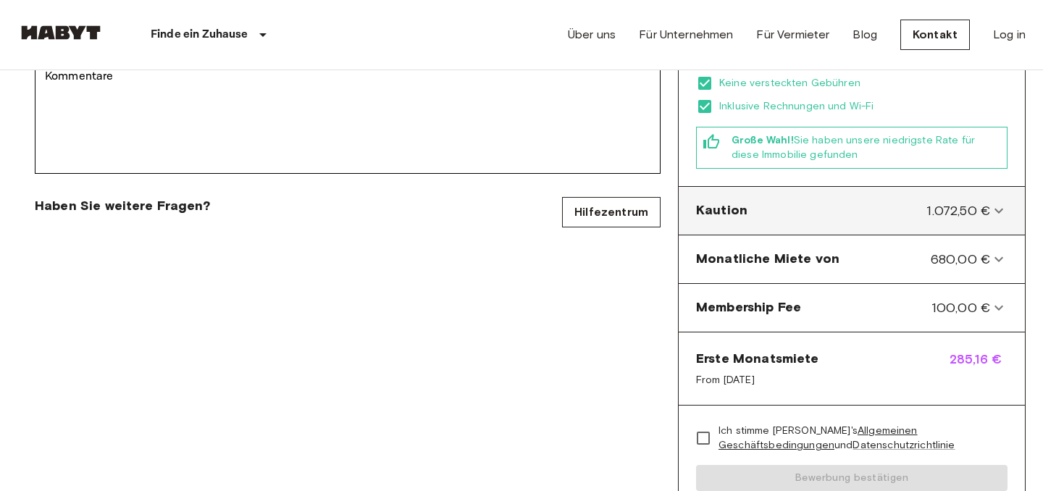
click at [841, 201] on div "Kaution 1.072,50 €" at bounding box center [843, 210] width 294 height 19
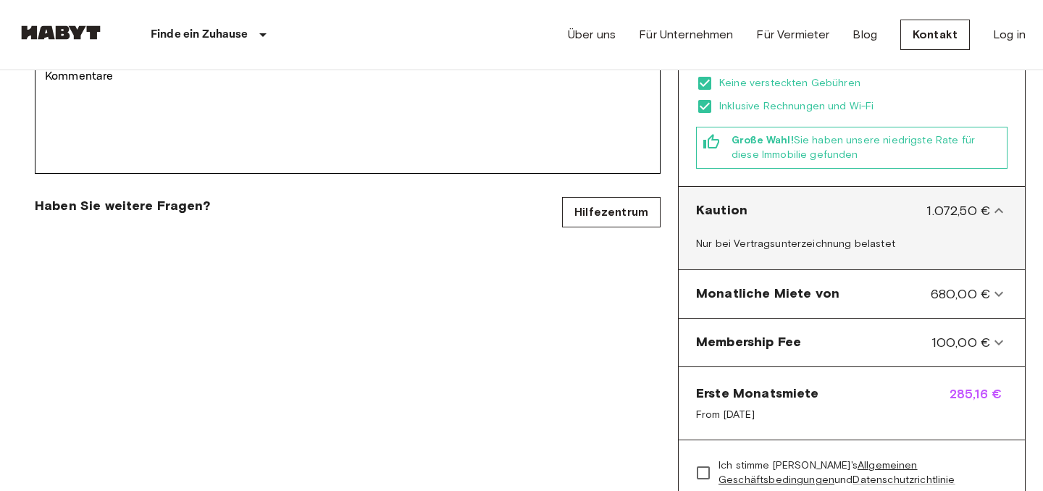
click at [841, 201] on div "Kaution 1.072,50 €" at bounding box center [843, 210] width 294 height 19
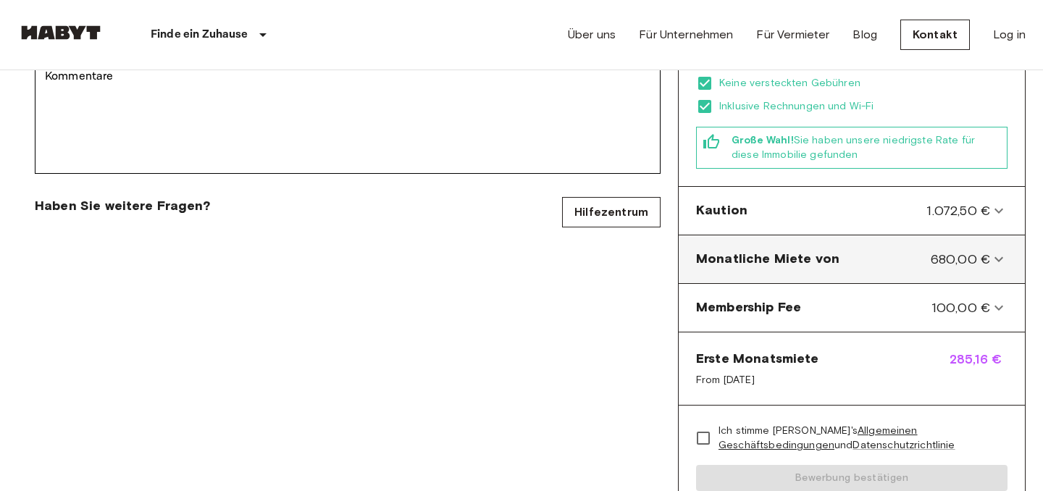
click at [842, 250] on div "Monatliche Miete von 680,00 €" at bounding box center [843, 259] width 294 height 19
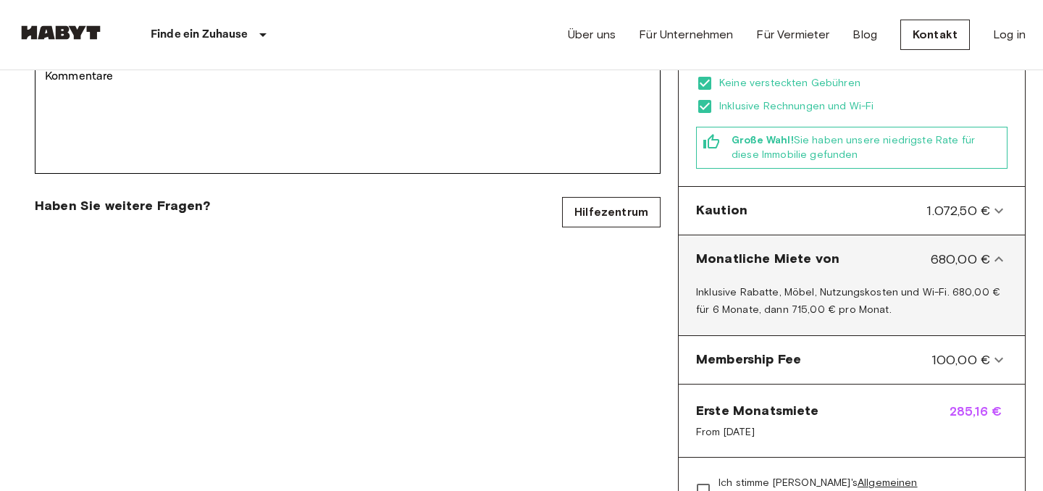
click at [842, 250] on div "Monatliche Miete von 680,00 €" at bounding box center [843, 259] width 294 height 19
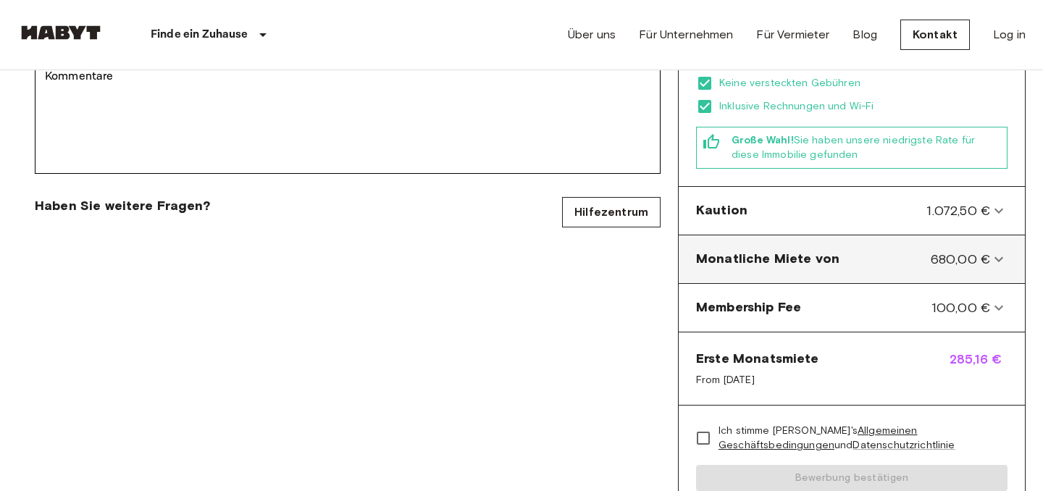
click at [842, 250] on div "Monatliche Miete von 680,00 €" at bounding box center [843, 259] width 294 height 19
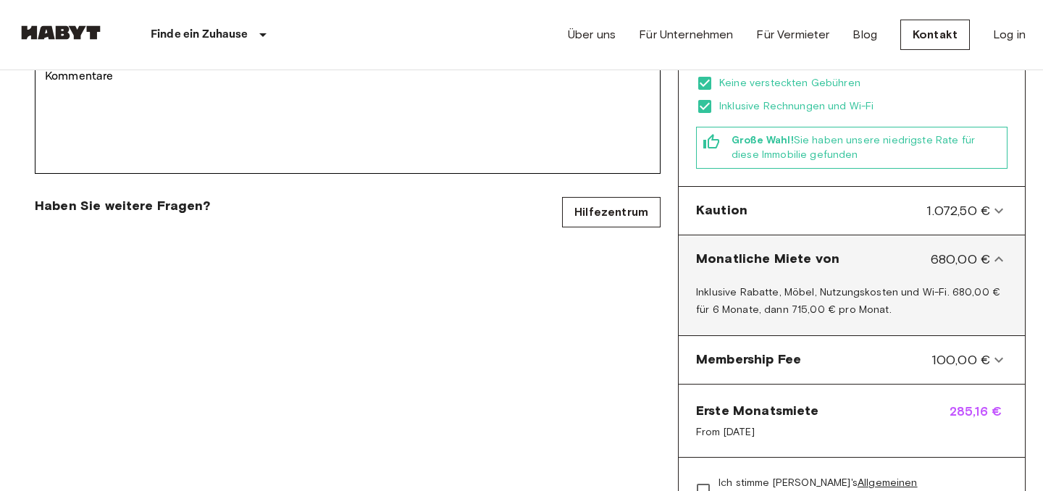
click at [850, 250] on div "Monatliche Miete von 680,00 €" at bounding box center [843, 259] width 294 height 19
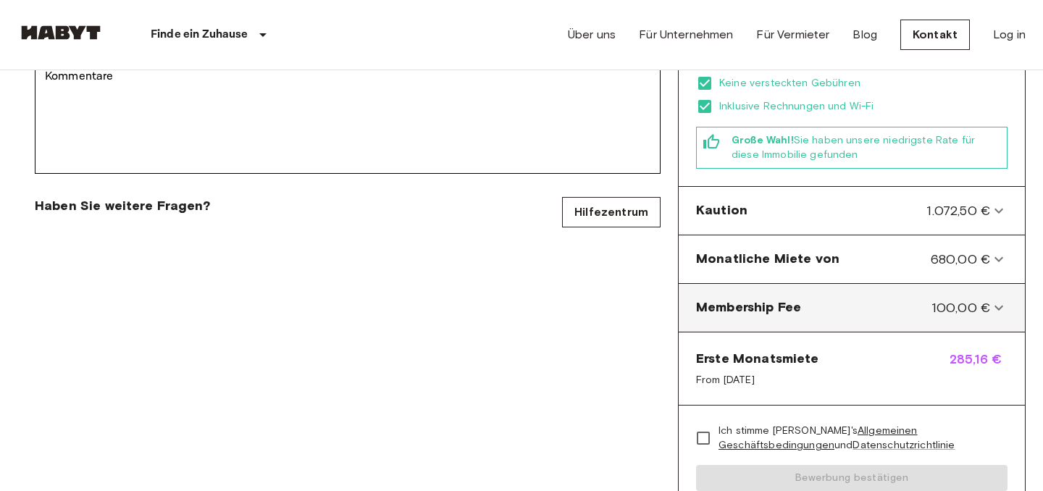
click at [837, 284] on div "Membership Fee 100,00 € Charged only at the signature of the contract" at bounding box center [852, 308] width 346 height 49
click at [858, 298] on div "Membership Fee 100,00 €" at bounding box center [843, 307] width 294 height 19
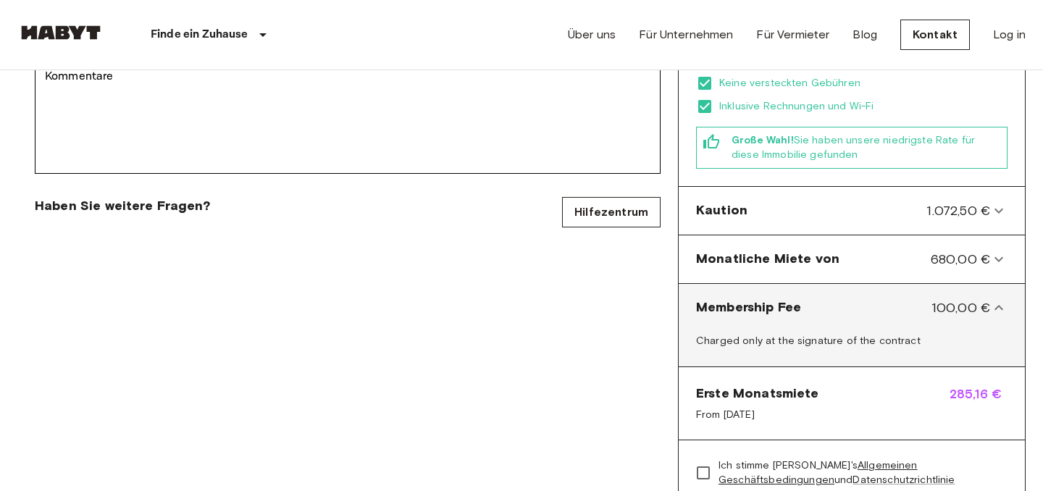
click at [858, 298] on div "Membership Fee 100,00 €" at bounding box center [843, 307] width 294 height 19
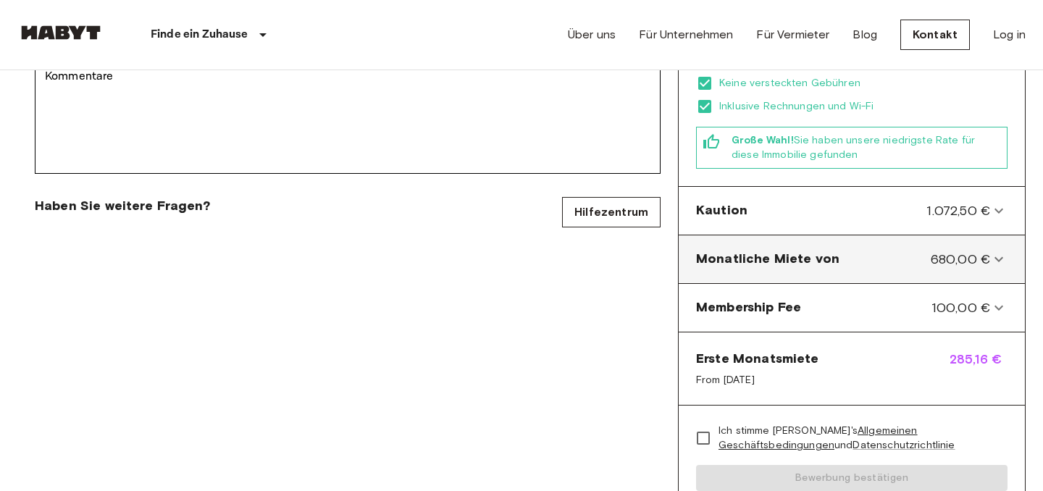
click at [871, 241] on von-panel "Monatliche Miete von 680,00 €" at bounding box center [851, 259] width 335 height 36
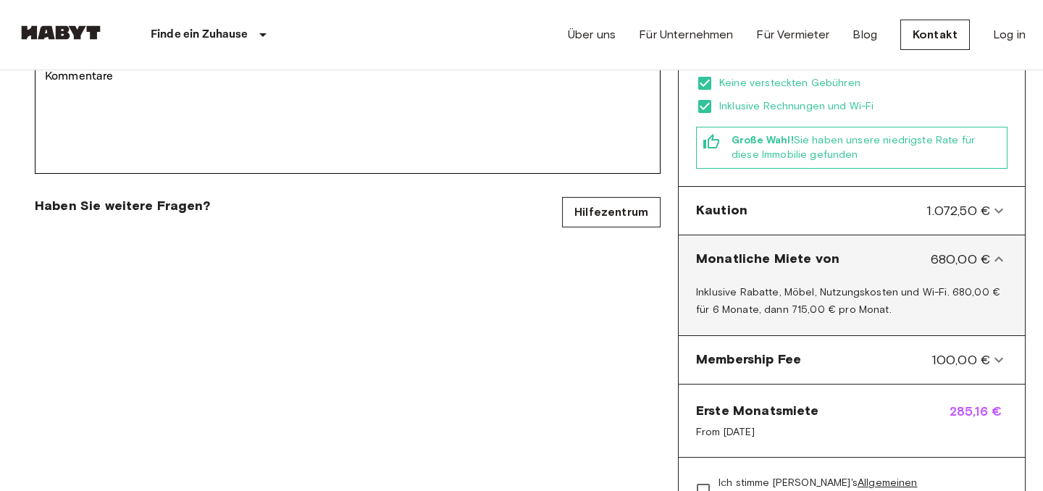
click at [871, 241] on von-panel "Monatliche Miete von 680,00 €" at bounding box center [851, 259] width 335 height 36
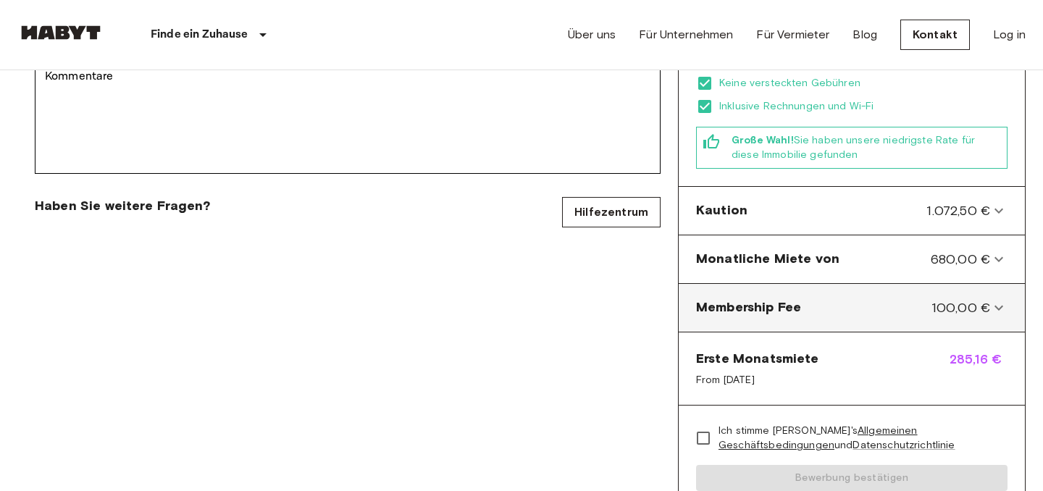
click at [871, 298] on div "Membership Fee 100,00 €" at bounding box center [843, 307] width 294 height 19
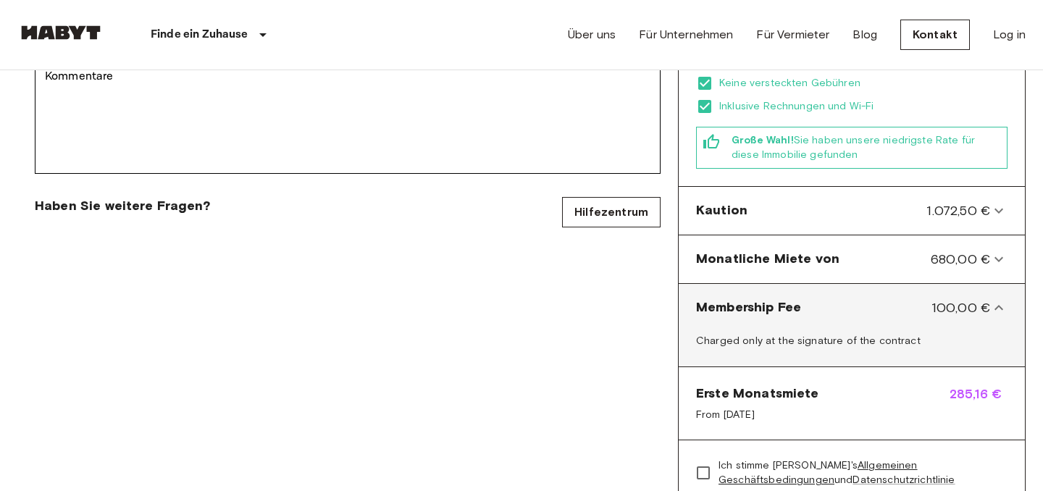
click at [871, 298] on div "Membership Fee 100,00 €" at bounding box center [843, 307] width 294 height 19
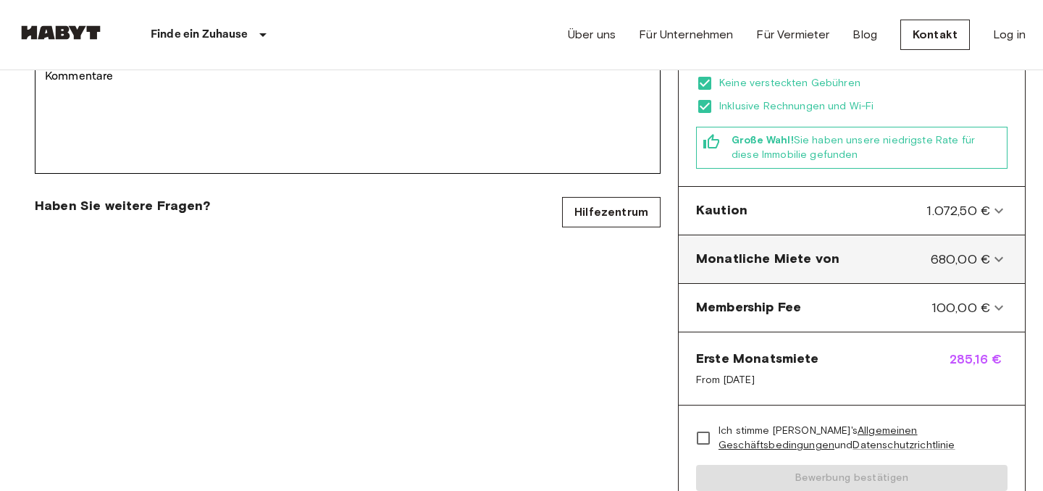
click at [888, 250] on div "Monatliche Miete von 680,00 €" at bounding box center [843, 259] width 294 height 19
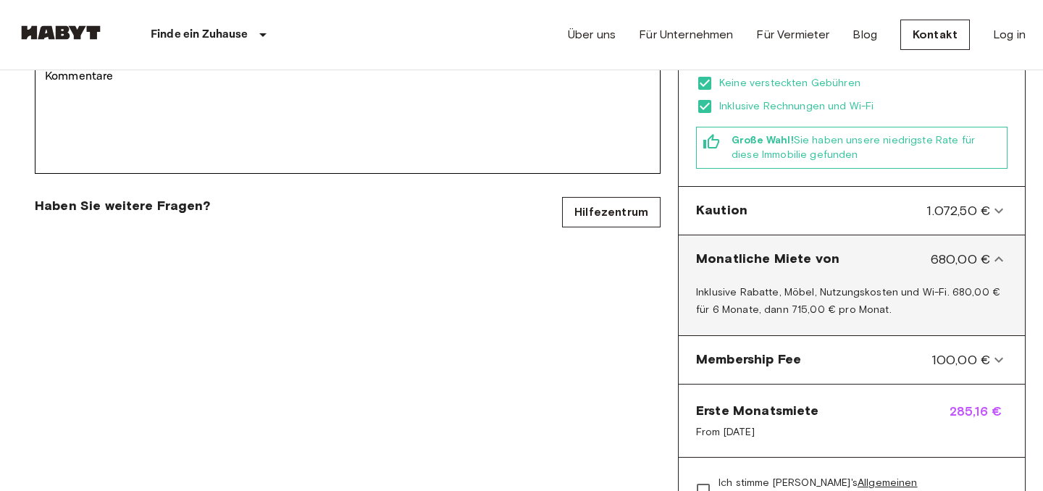
click at [888, 250] on div "Monatliche Miete von 680,00 €" at bounding box center [843, 259] width 294 height 19
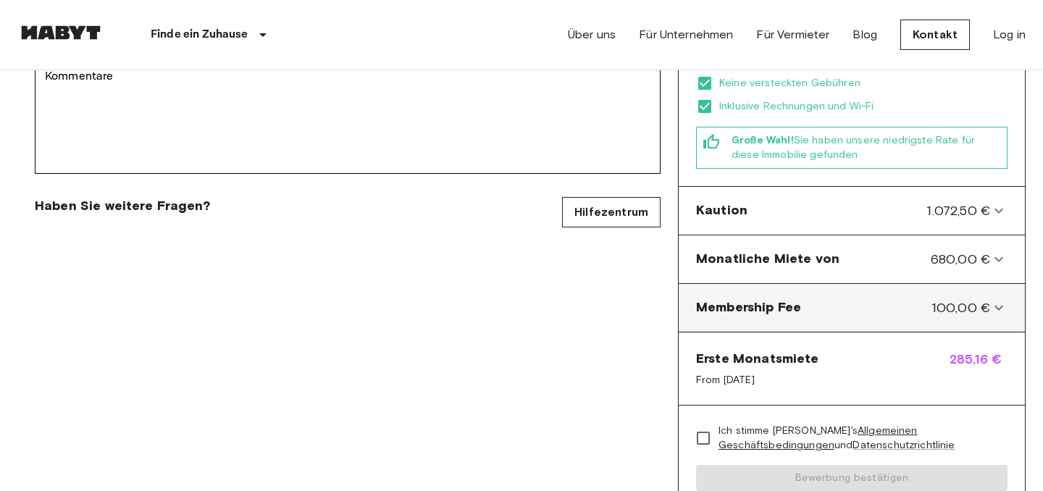
click at [883, 290] on Fee-panel "Membership Fee 100,00 €" at bounding box center [851, 308] width 335 height 36
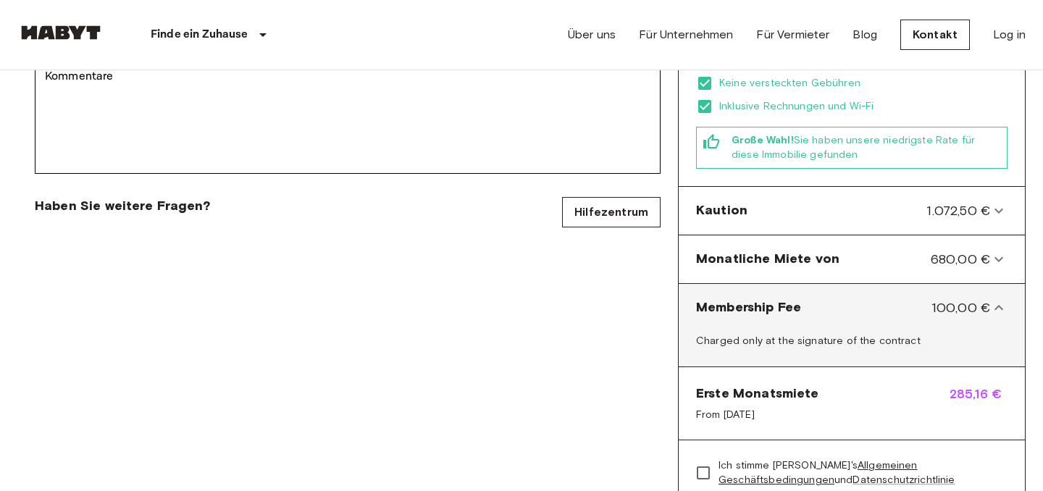
click at [883, 290] on Fee-panel "Membership Fee 100,00 €" at bounding box center [851, 308] width 335 height 36
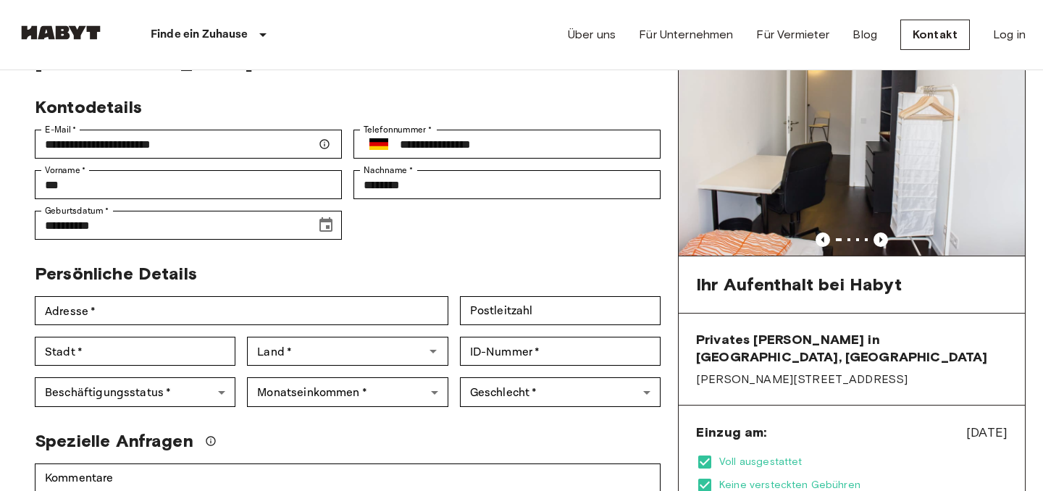
scroll to position [199, 0]
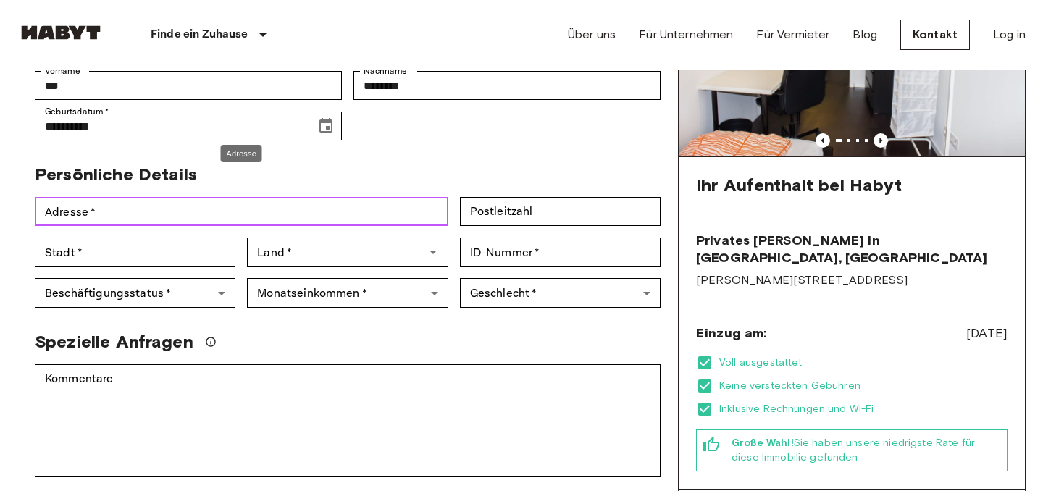
click at [389, 197] on input "Adresse   *" at bounding box center [242, 211] width 414 height 29
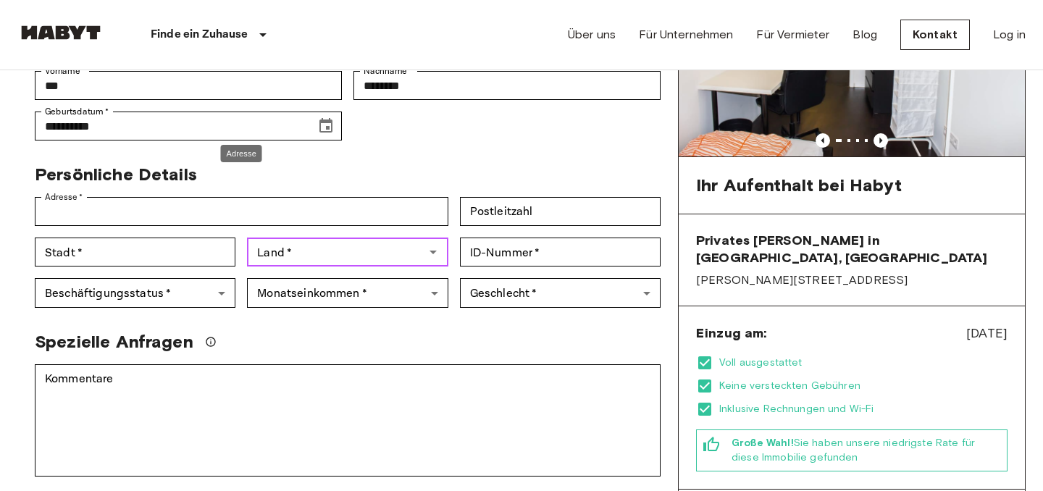
click at [262, 238] on div "Land   * Land   *" at bounding box center [347, 252] width 201 height 29
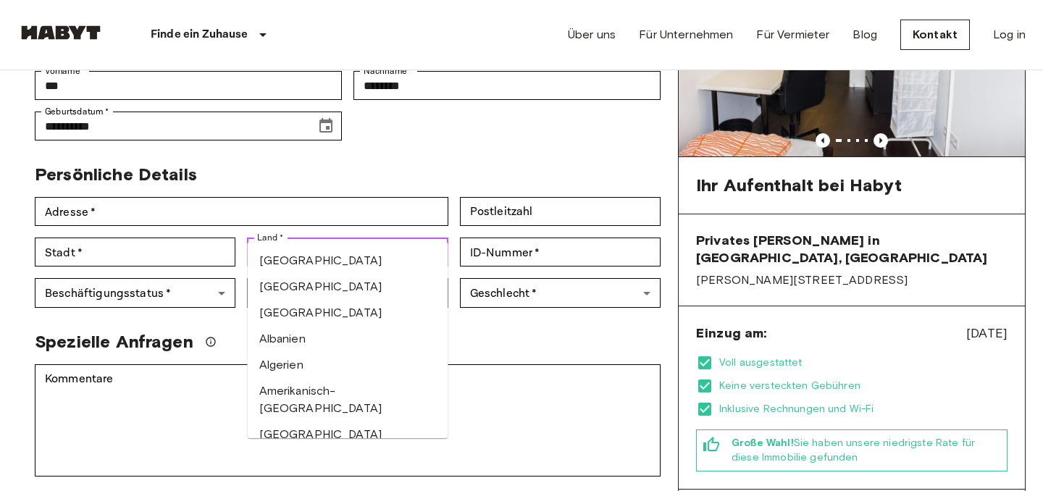
click at [262, 238] on div "Land   * Land   *" at bounding box center [347, 252] width 201 height 29
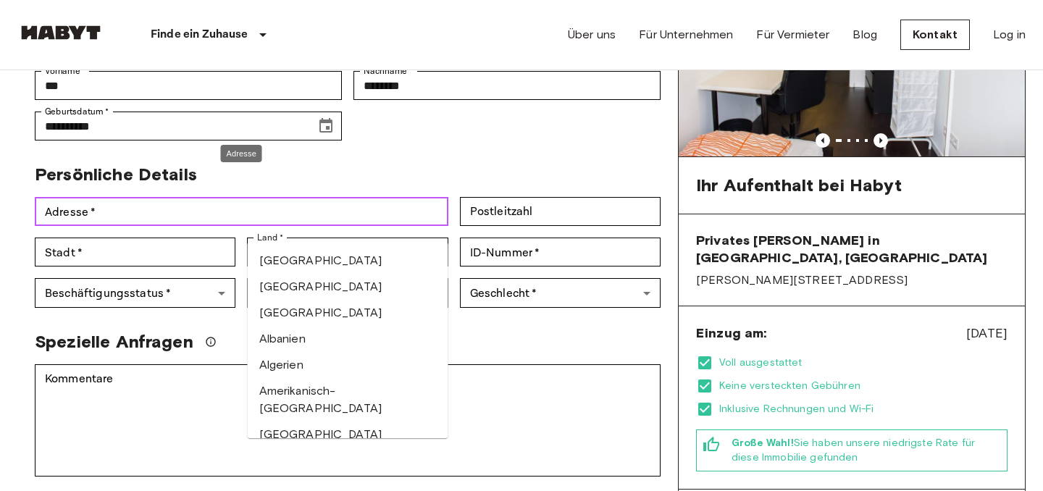
click at [258, 197] on input "Adresse   *" at bounding box center [242, 211] width 414 height 29
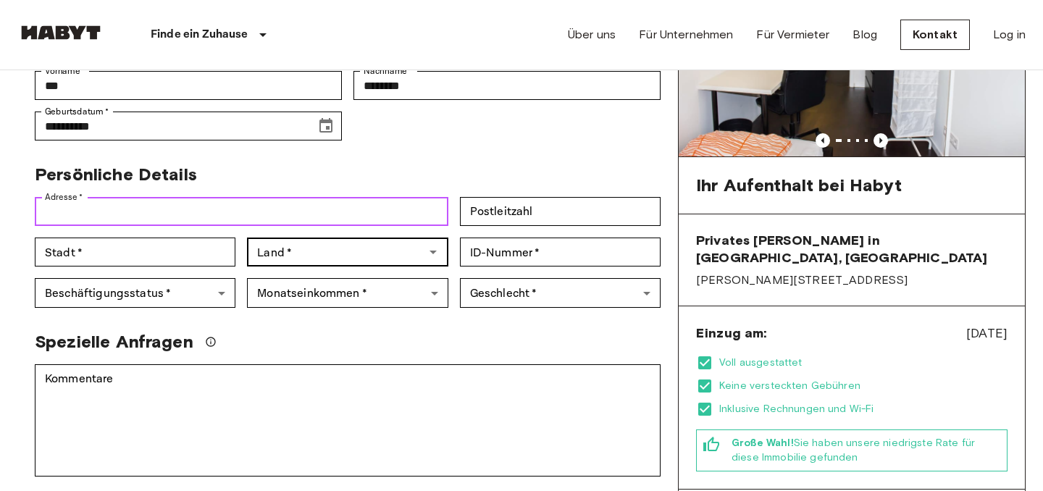
type input "**********"
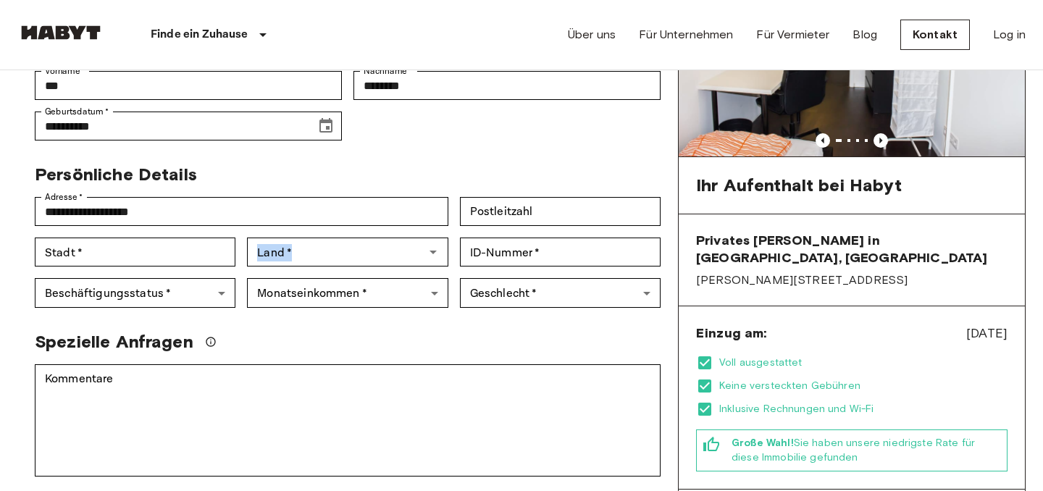
click at [237, 226] on div "Land   * Land   *" at bounding box center [341, 246] width 212 height 41
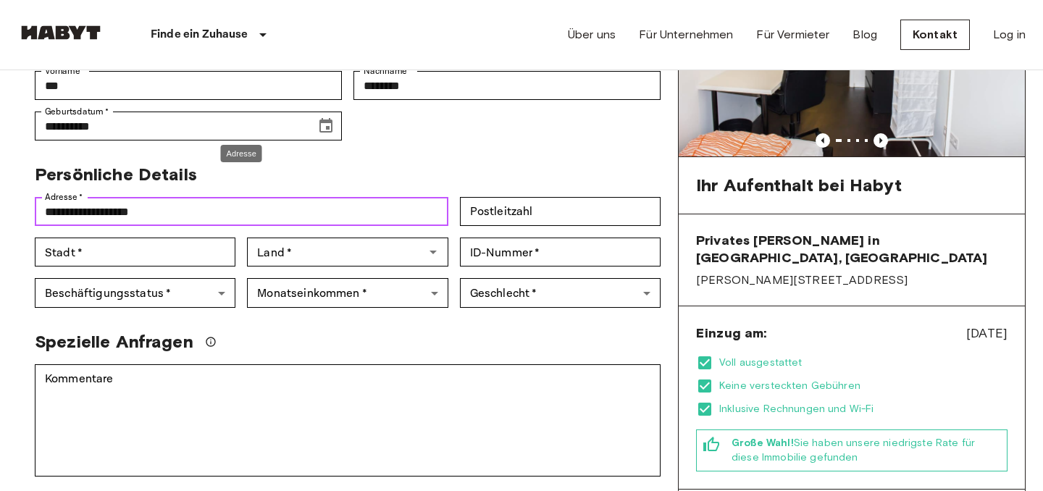
click at [234, 198] on input "**********" at bounding box center [242, 211] width 414 height 29
click at [288, 197] on input "**********" at bounding box center [242, 211] width 414 height 29
click at [284, 197] on input "**********" at bounding box center [242, 211] width 414 height 29
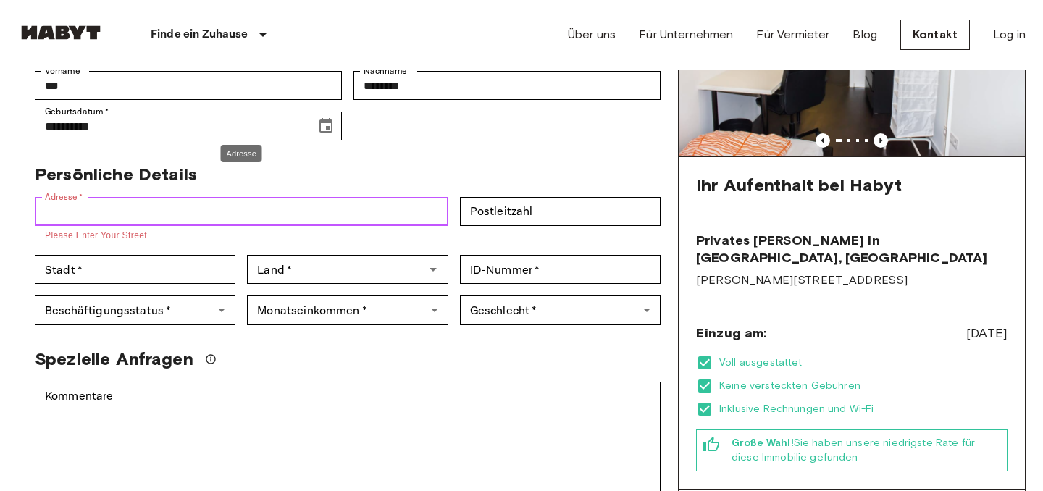
click at [284, 197] on input "Adresse   *" at bounding box center [242, 211] width 414 height 29
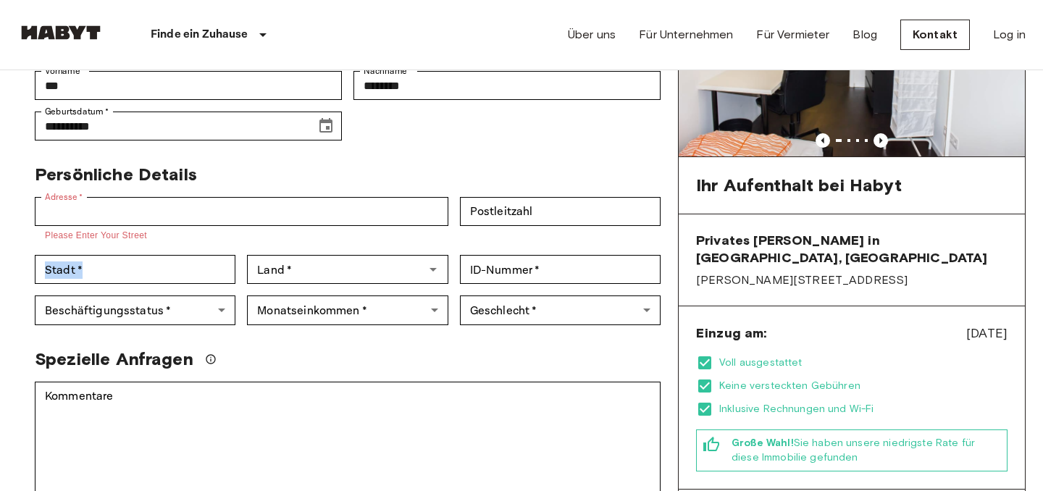
click at [229, 243] on div "Stadt   * Stadt   *" at bounding box center [129, 263] width 212 height 41
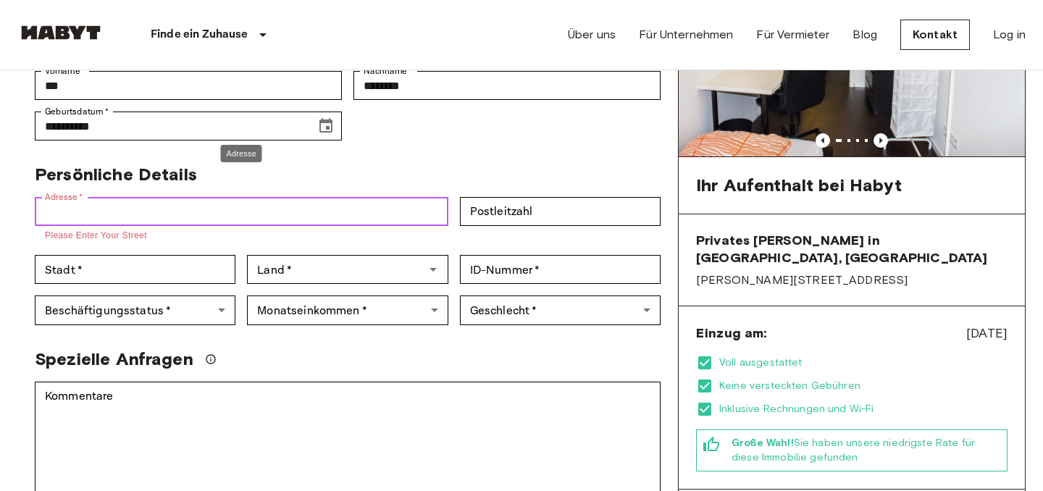
click at [234, 197] on input "Adresse   *" at bounding box center [242, 211] width 414 height 29
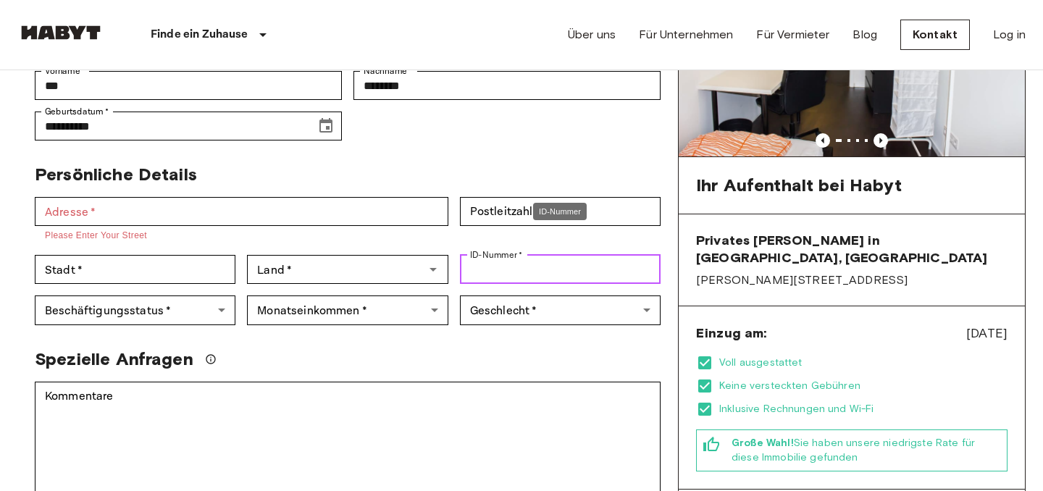
click at [490, 255] on input "ID-Nummer   *" at bounding box center [560, 269] width 201 height 29
click at [491, 243] on div "ID-Nummer   * ID-Nummer   *" at bounding box center [554, 263] width 212 height 41
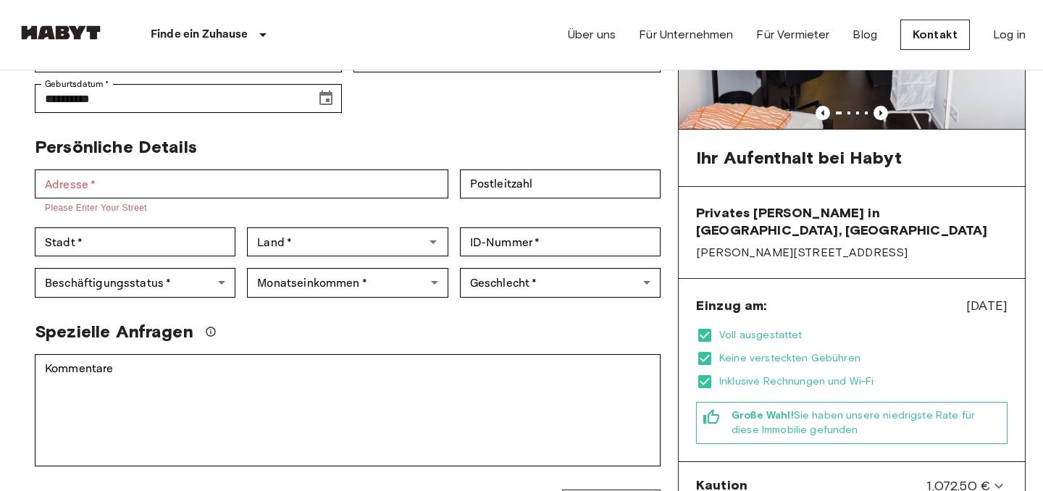
scroll to position [234, 0]
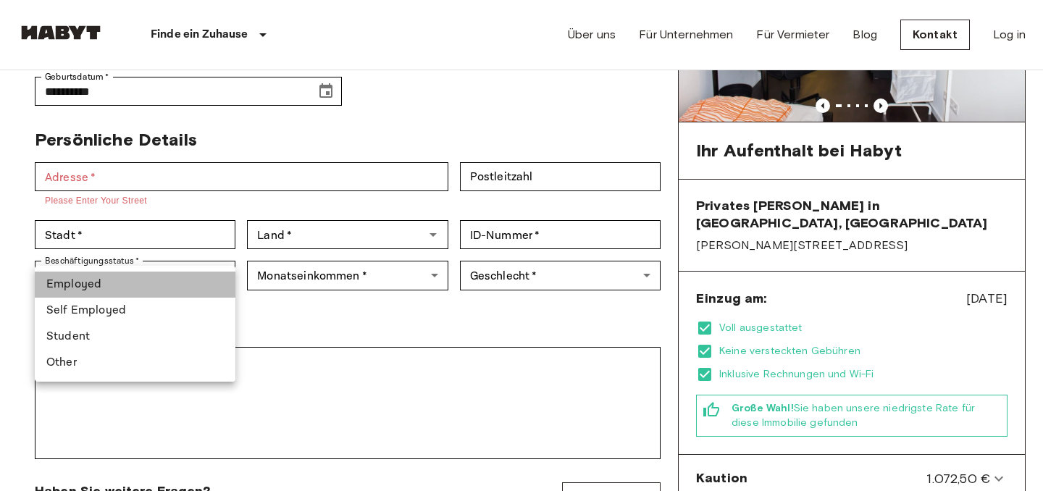
click at [161, 290] on li "Employed" at bounding box center [135, 285] width 201 height 26
type input "********"
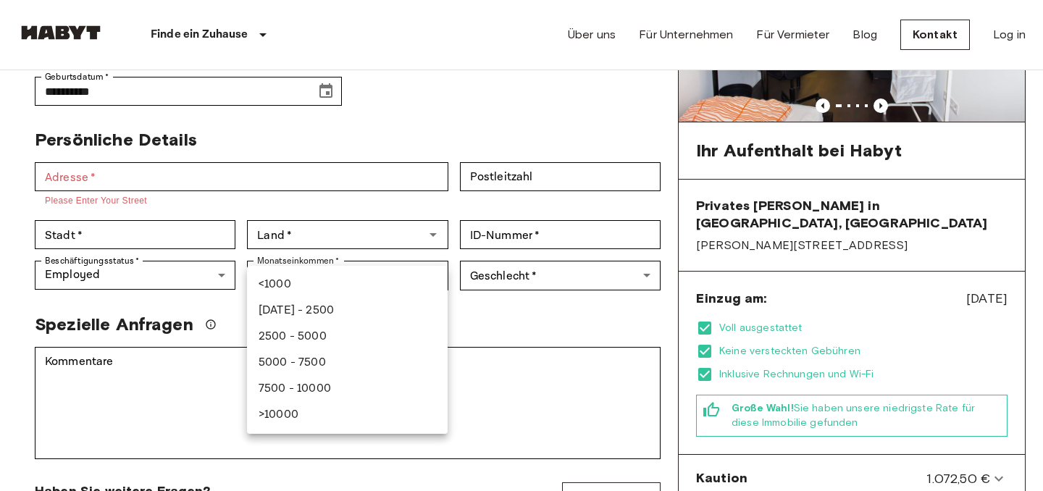
click at [514, 304] on div at bounding box center [521, 245] width 1043 height 491
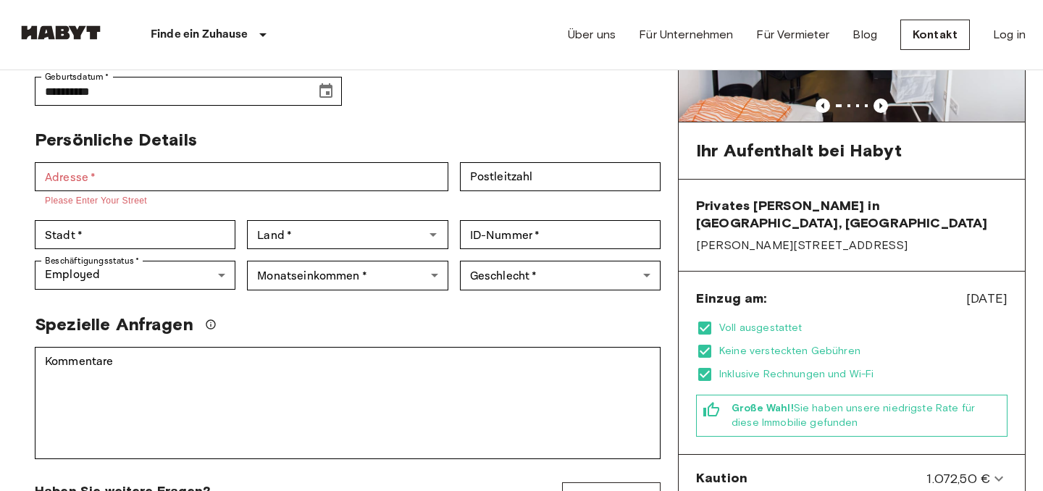
drag, startPoint x: 258, startPoint y: 236, endPoint x: 323, endPoint y: 234, distance: 65.2
click at [323, 249] on div "Monatseinkommen   * ​ Monatseinkommen   *" at bounding box center [341, 269] width 212 height 41
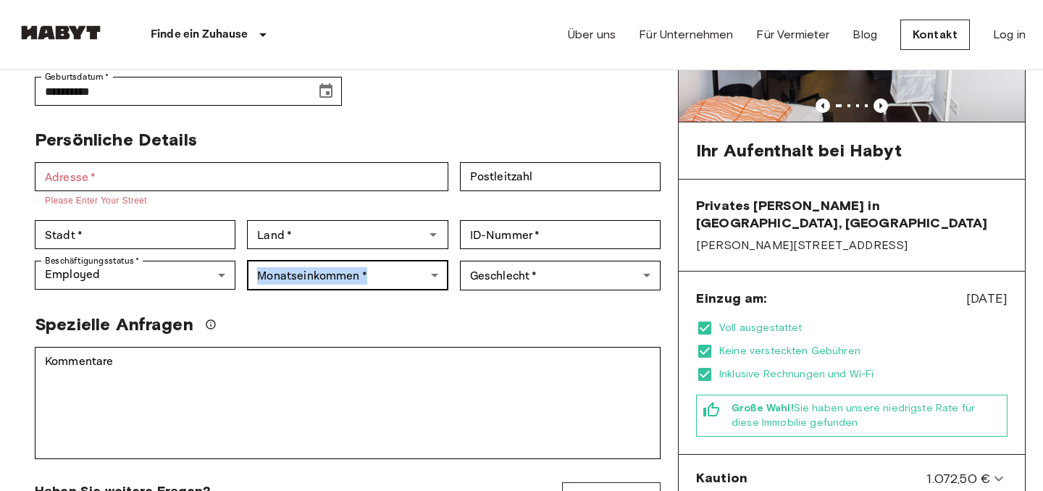
copy label "Monatseinkommen   *"
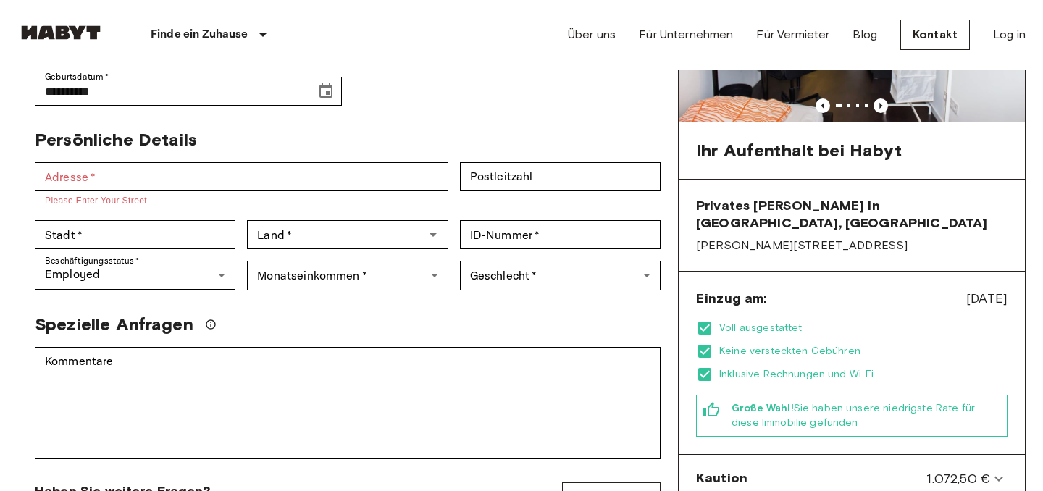
click at [377, 314] on div "Spezielle Anfragen" at bounding box center [348, 325] width 626 height 22
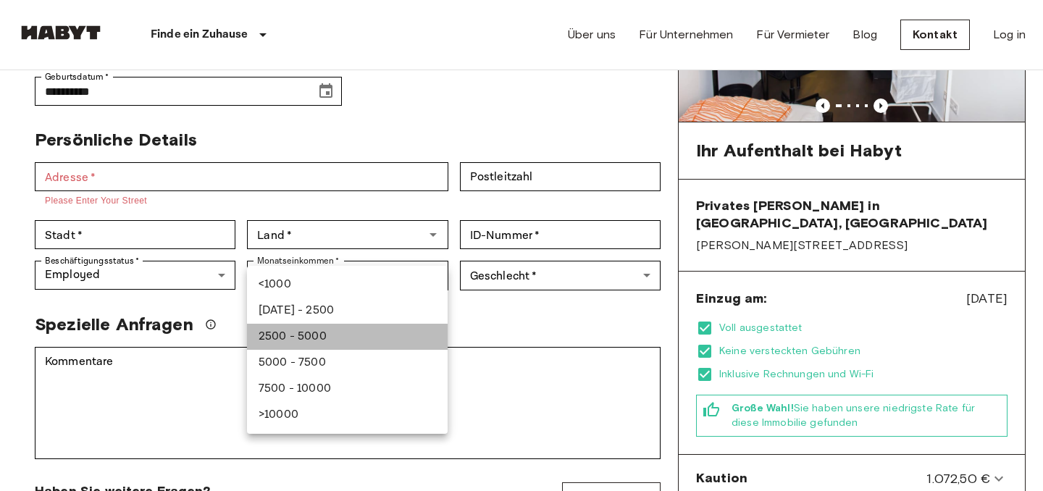
click at [335, 327] on li "2500 - 5000" at bounding box center [347, 337] width 201 height 26
type input "******"
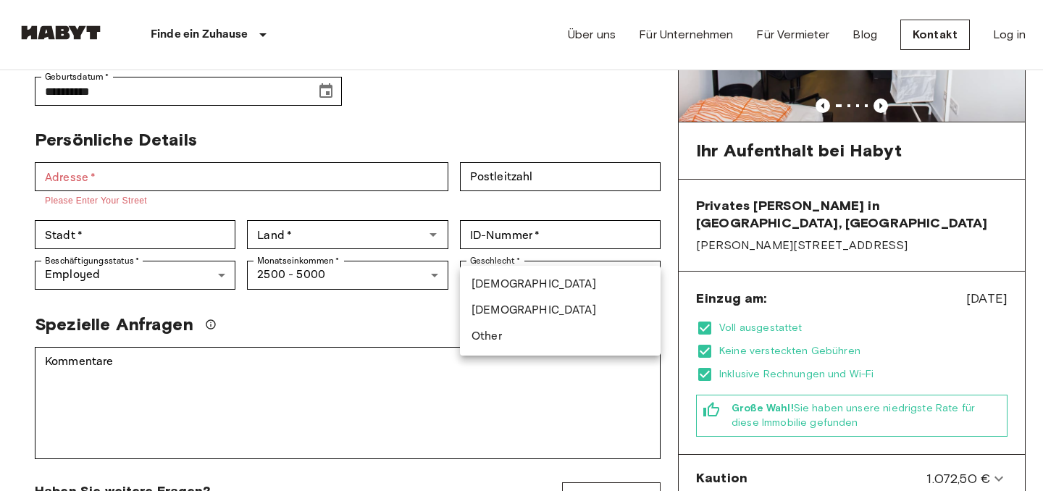
click at [535, 290] on li "Male" at bounding box center [560, 285] width 201 height 26
type input "****"
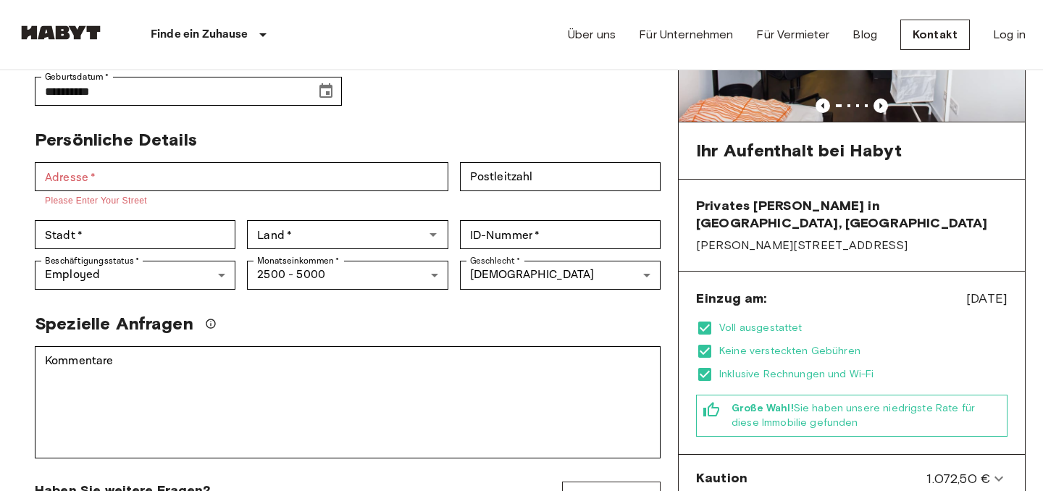
click at [511, 313] on div "Spezielle Anfragen" at bounding box center [348, 324] width 626 height 22
click at [553, 220] on input "ID-Nummer   *" at bounding box center [560, 234] width 201 height 29
drag, startPoint x: 469, startPoint y: 195, endPoint x: 511, endPoint y: 193, distance: 42.8
click at [511, 220] on div "ID-Nummer   * ID-Nummer   *" at bounding box center [560, 234] width 201 height 29
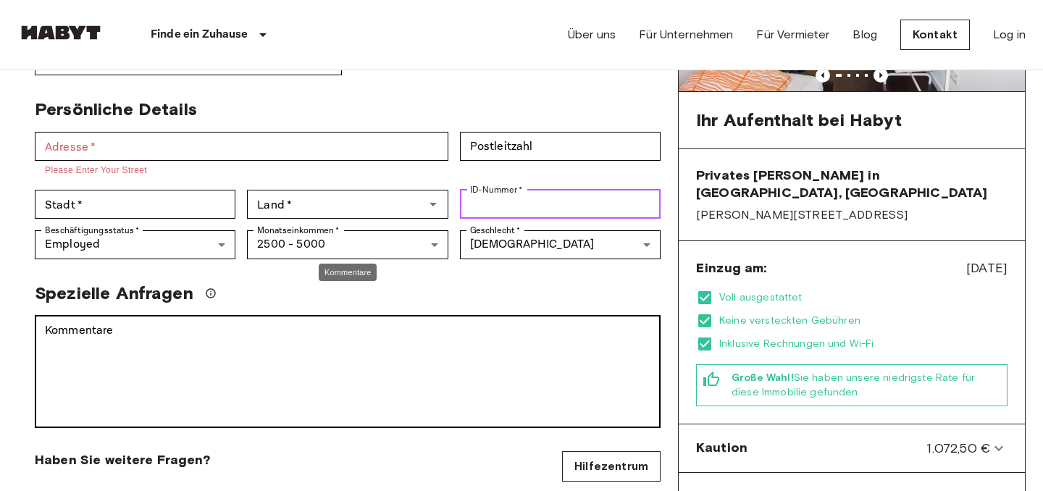
scroll to position [223, 0]
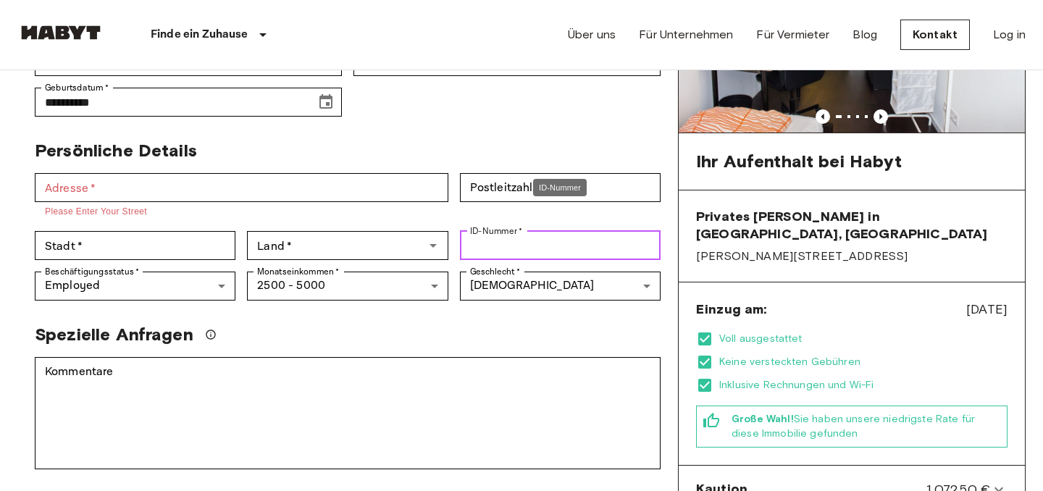
click at [516, 231] on input "ID-Nummer   *" at bounding box center [560, 245] width 201 height 29
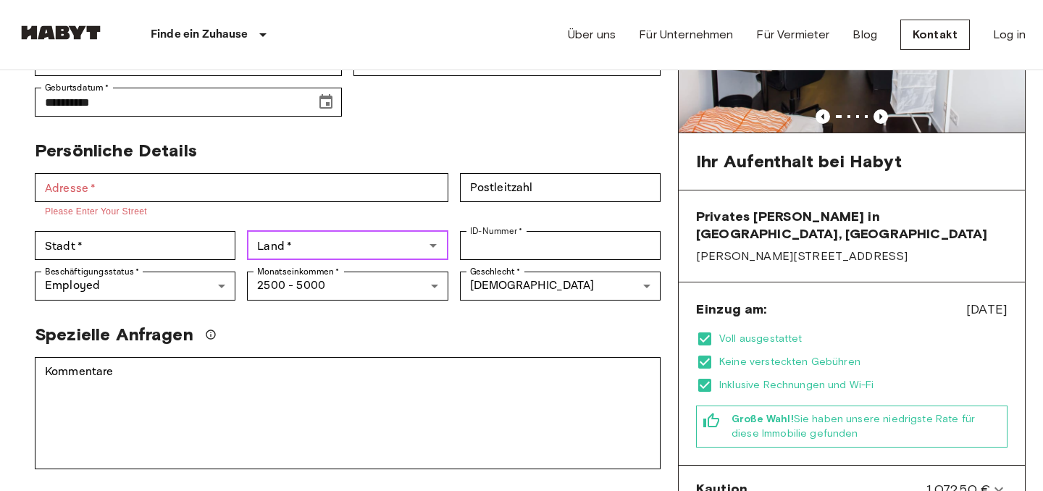
click at [413, 235] on input "Land   *" at bounding box center [335, 245] width 168 height 20
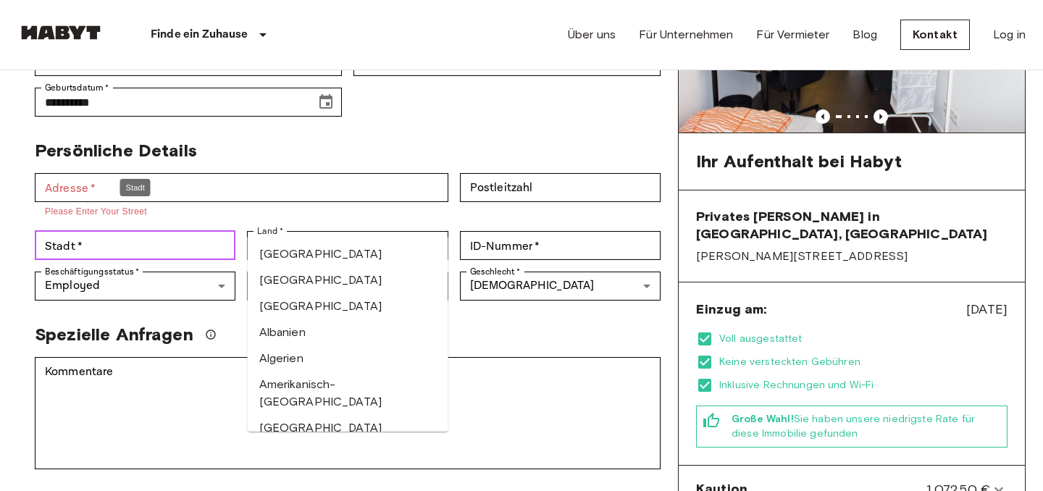
click at [169, 231] on input "Stadt   *" at bounding box center [135, 245] width 201 height 29
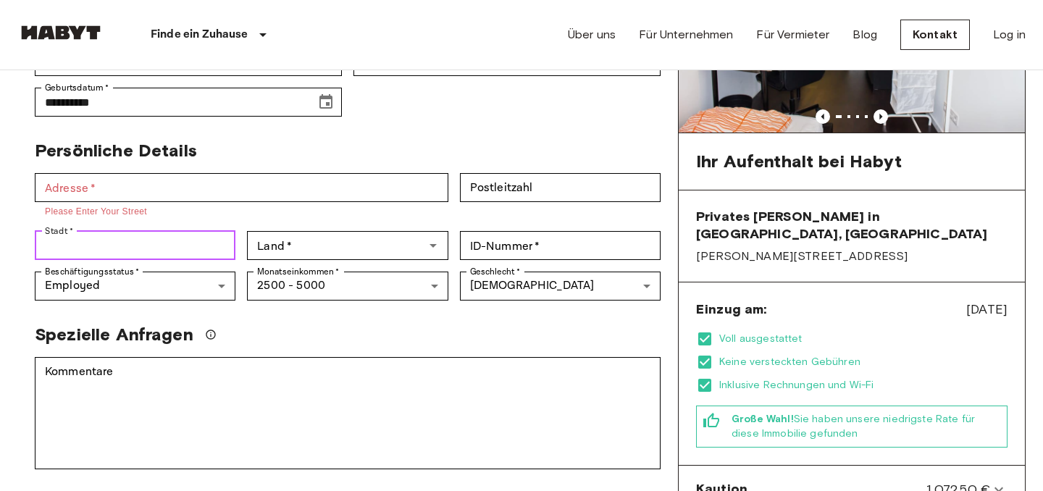
type input "******"
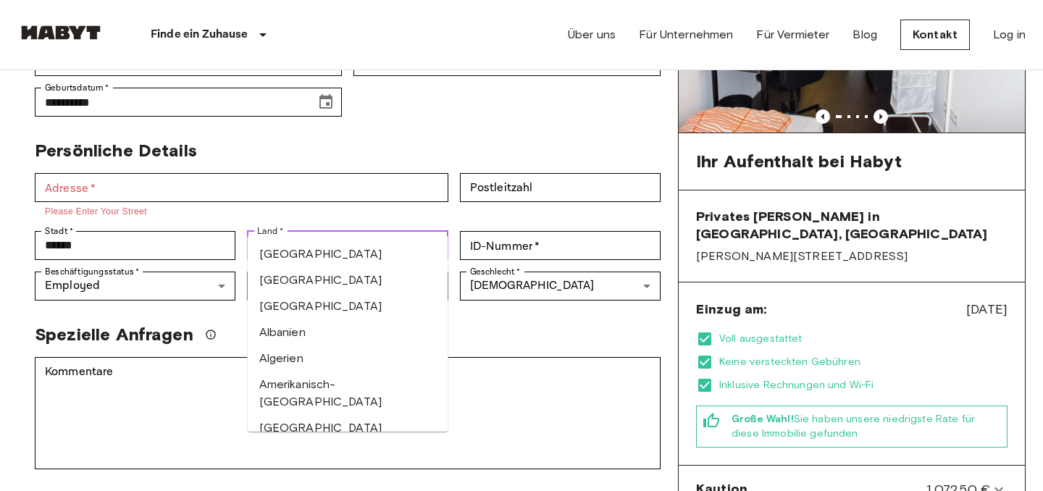
click at [366, 235] on input "Land   *" at bounding box center [335, 245] width 168 height 20
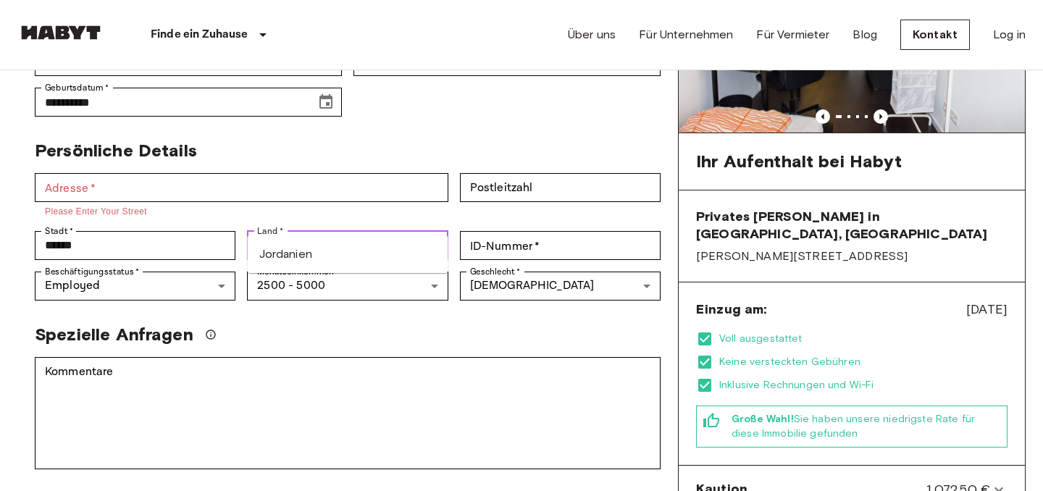
click at [349, 248] on li "Jordanien" at bounding box center [348, 254] width 201 height 26
type input "*********"
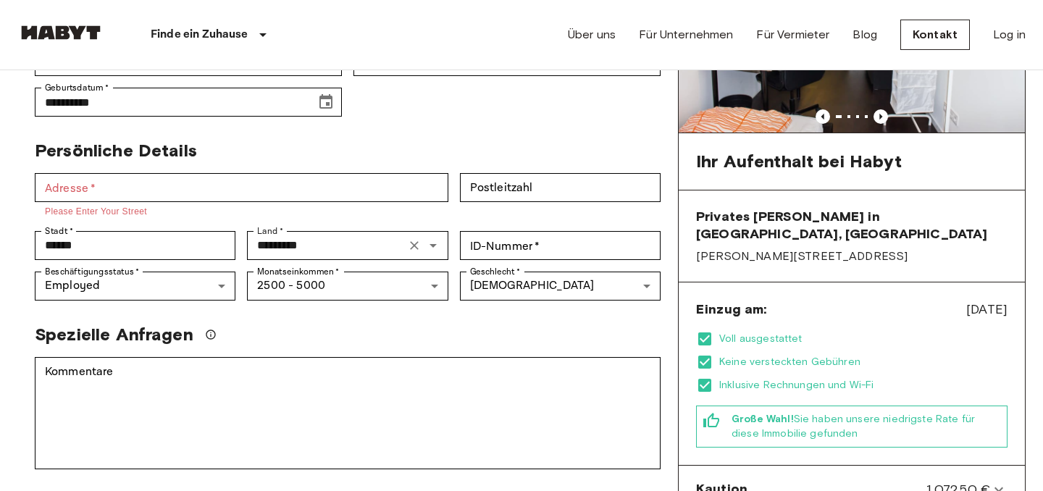
click at [376, 324] on div "Spezielle Anfragen" at bounding box center [348, 335] width 626 height 22
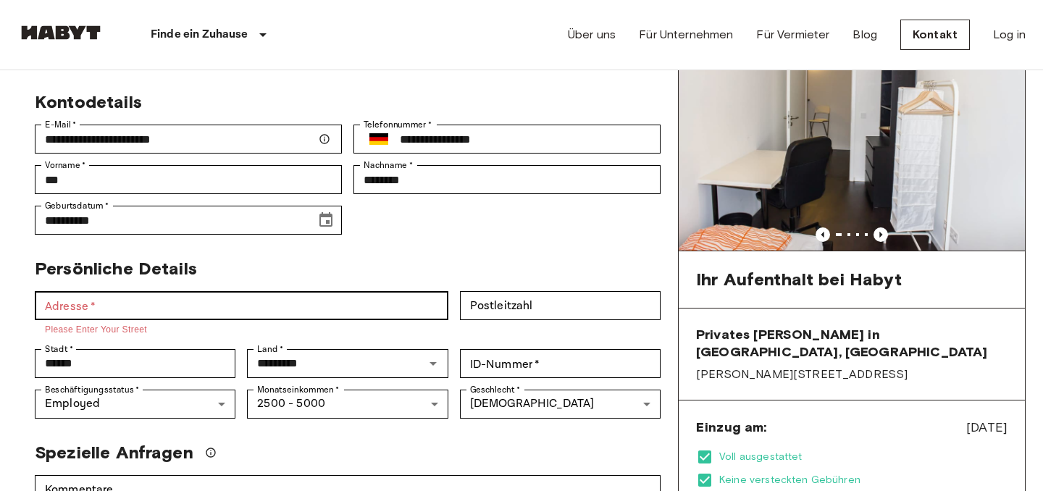
scroll to position [106, 0]
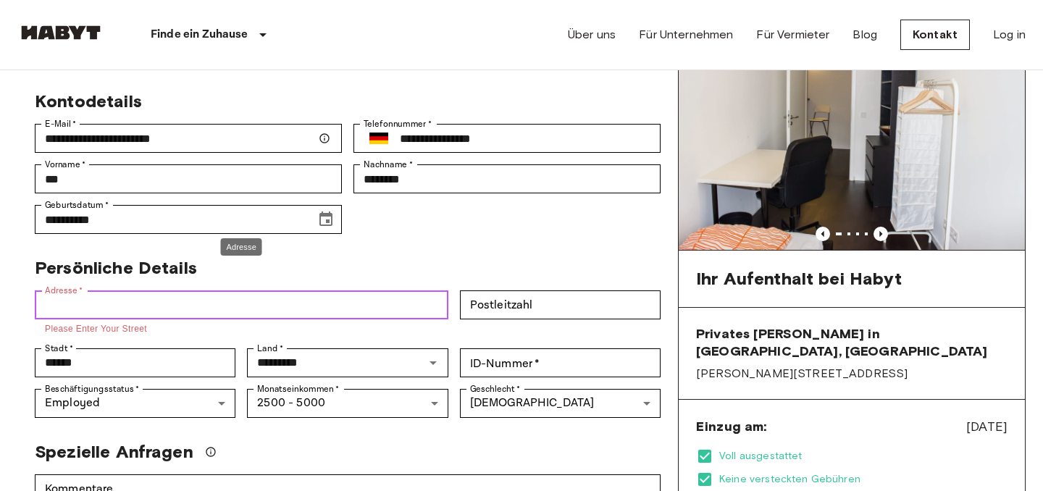
click at [209, 290] on input "Adresse   *" at bounding box center [242, 304] width 414 height 29
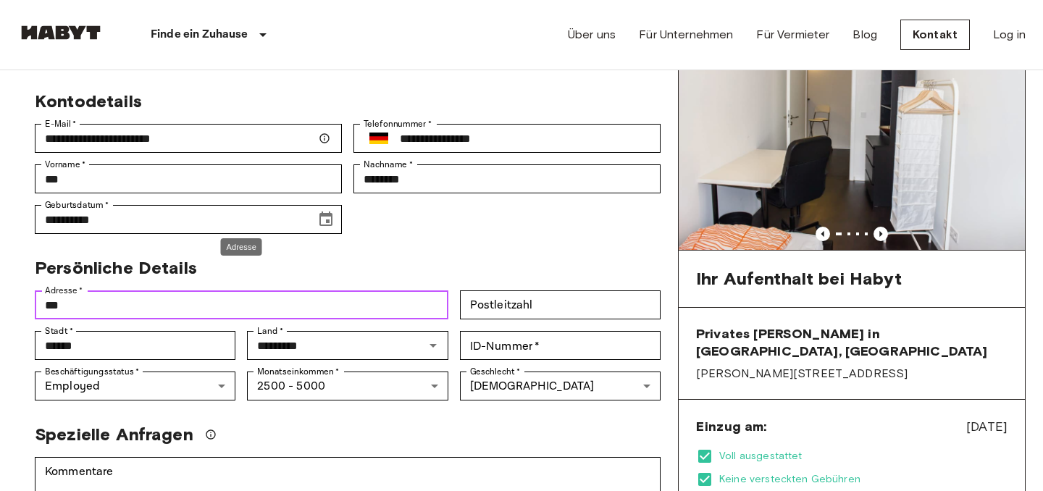
type input "**"
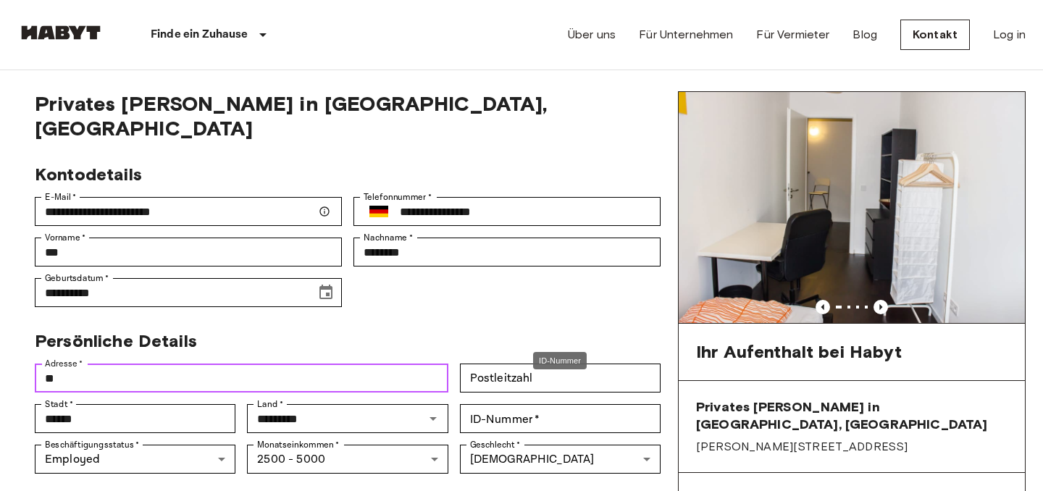
scroll to position [33, 0]
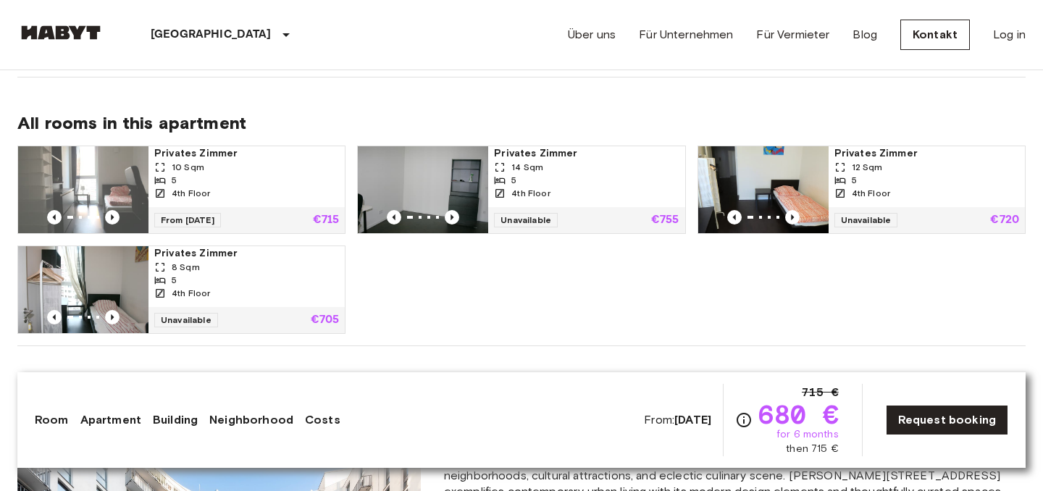
scroll to position [745, 0]
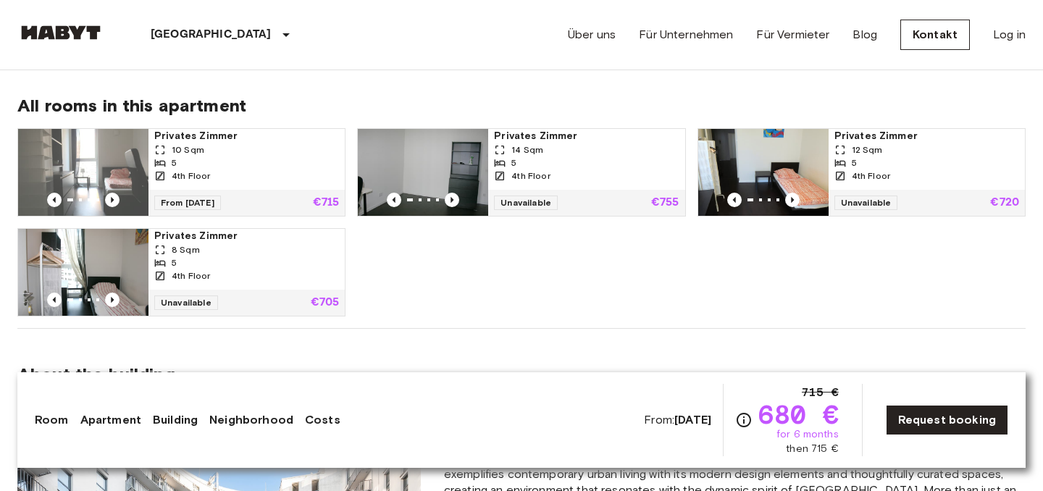
click at [109, 261] on img at bounding box center [83, 272] width 130 height 87
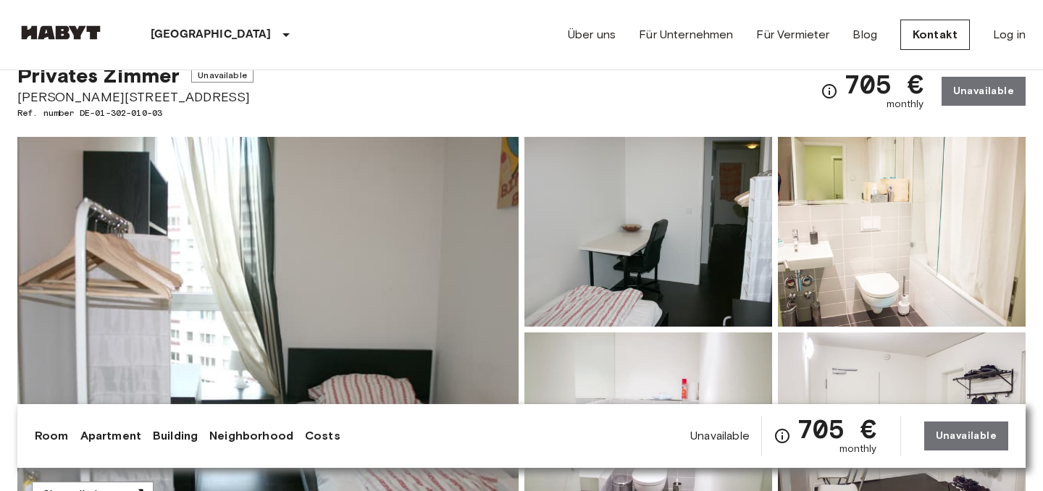
scroll to position [202, 0]
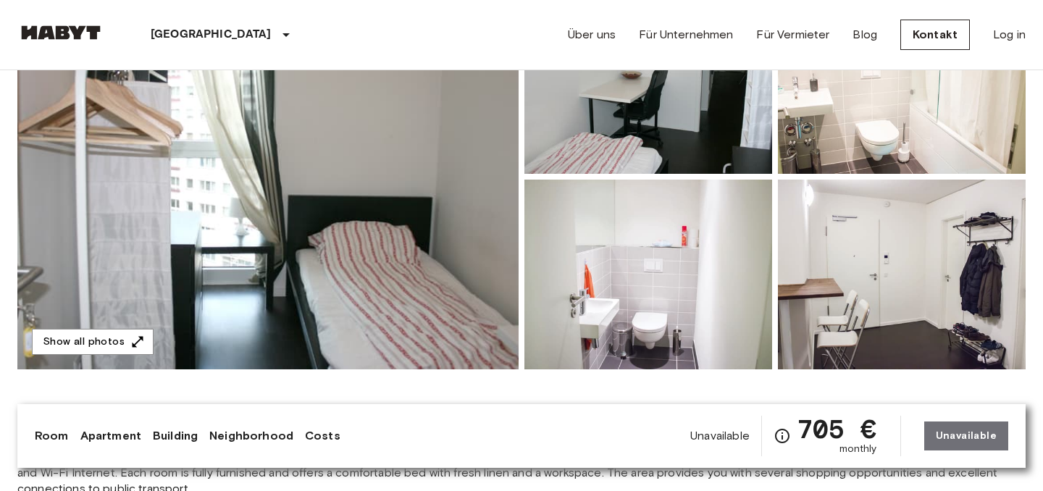
click at [429, 257] on img at bounding box center [267, 176] width 501 height 385
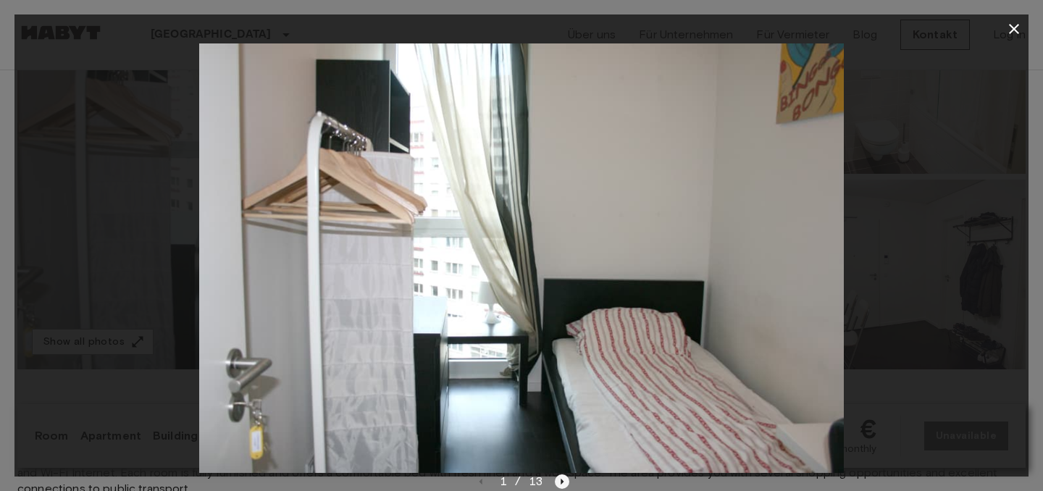
click at [563, 477] on icon "Next image" at bounding box center [562, 481] width 14 height 14
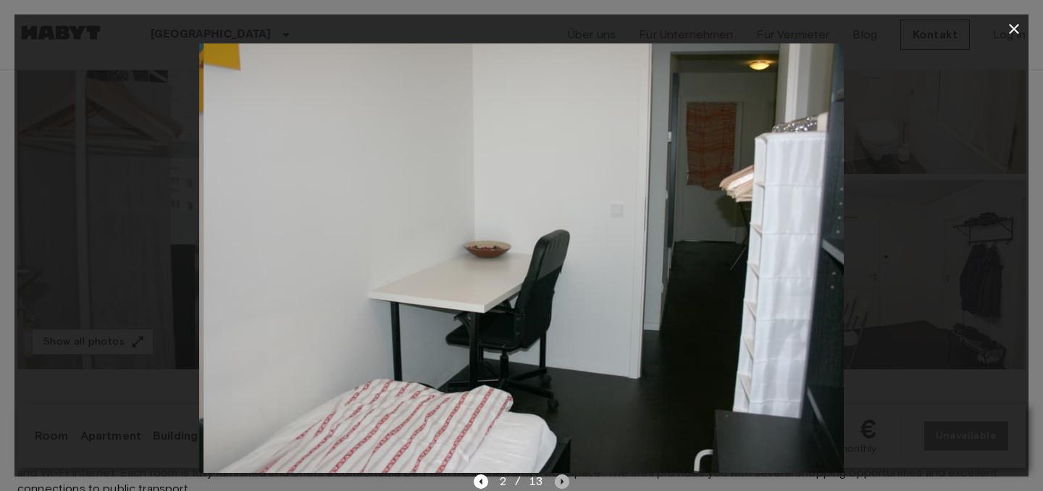
click at [563, 477] on icon "Next image" at bounding box center [562, 481] width 14 height 14
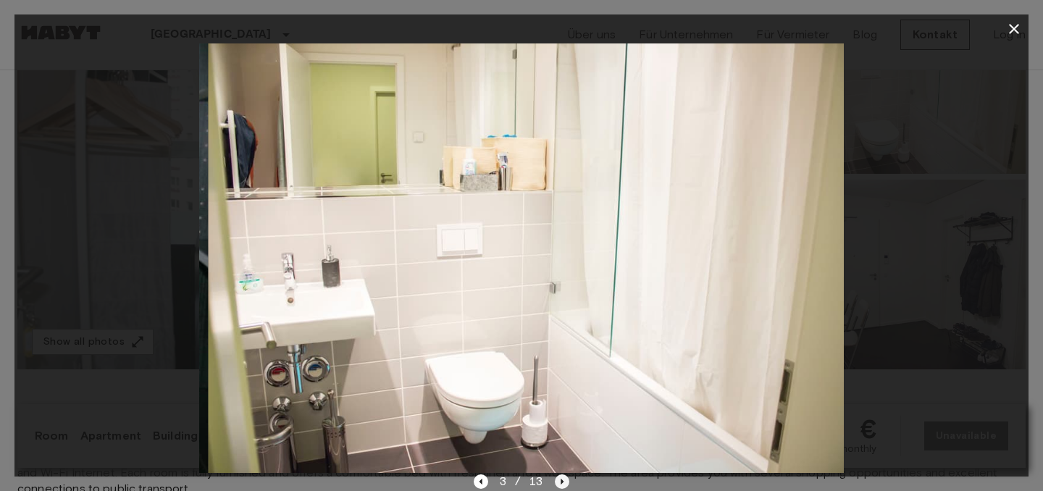
click at [563, 477] on icon "Next image" at bounding box center [562, 481] width 14 height 14
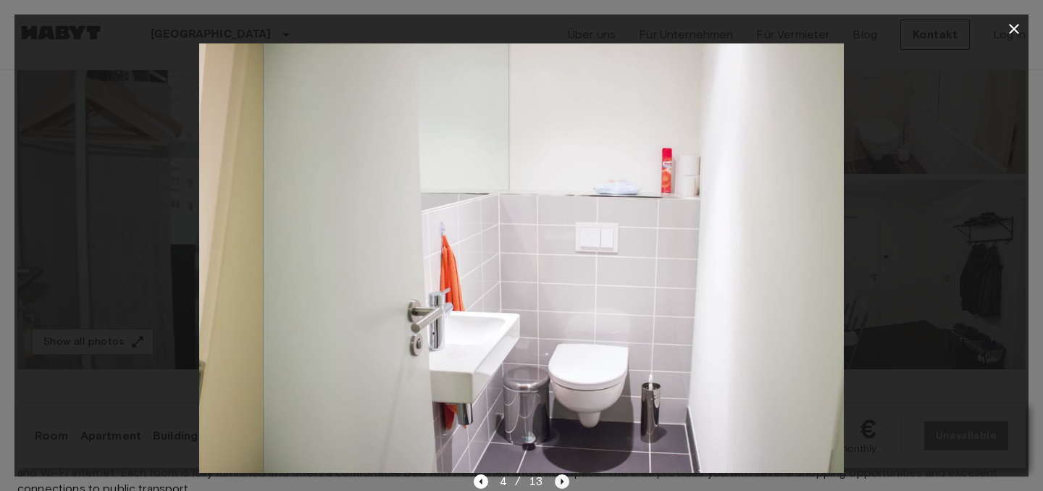
click at [563, 477] on icon "Next image" at bounding box center [562, 481] width 14 height 14
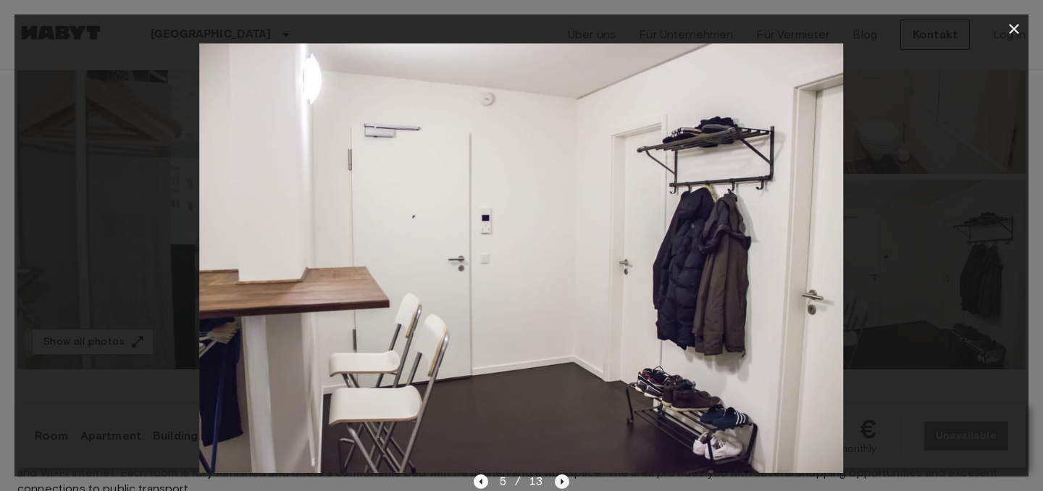
click at [563, 477] on icon "Next image" at bounding box center [562, 481] width 14 height 14
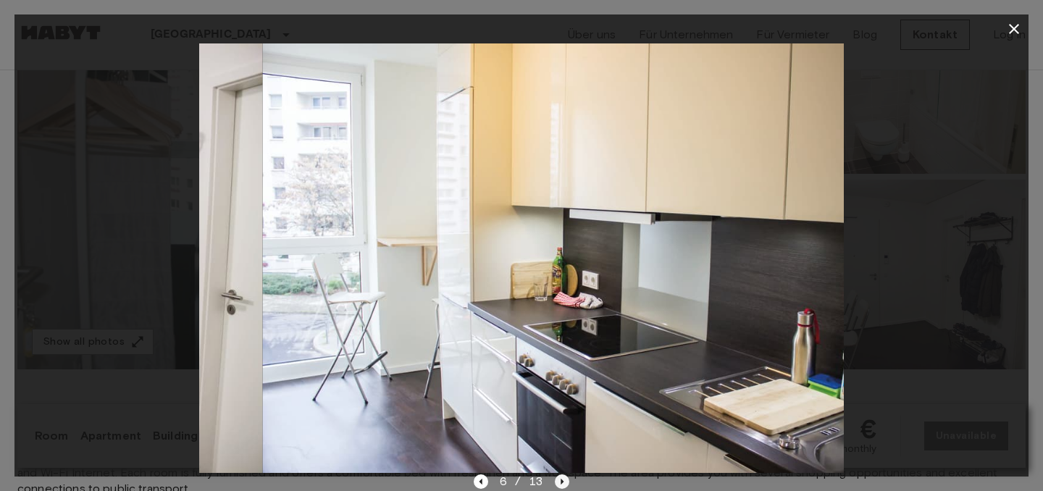
click at [563, 477] on icon "Next image" at bounding box center [562, 481] width 14 height 14
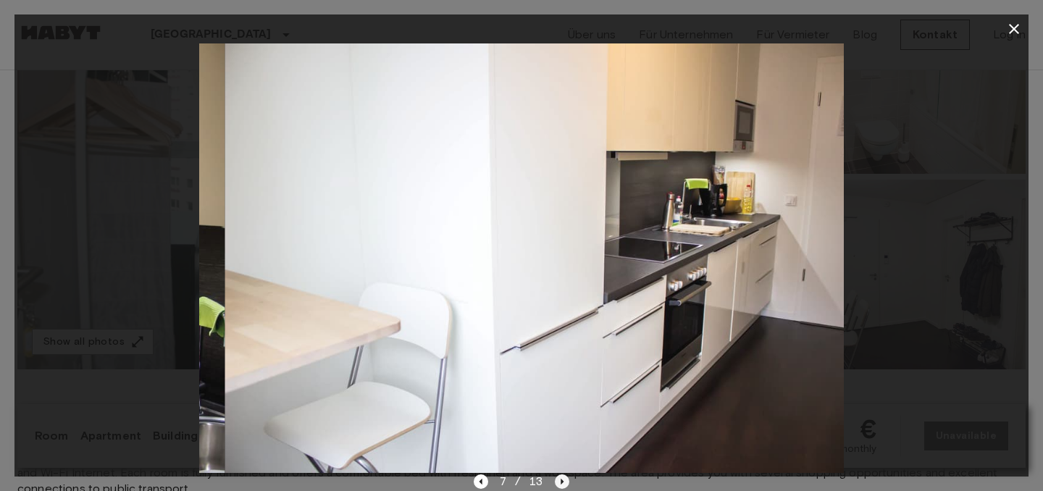
click at [563, 477] on icon "Next image" at bounding box center [562, 481] width 14 height 14
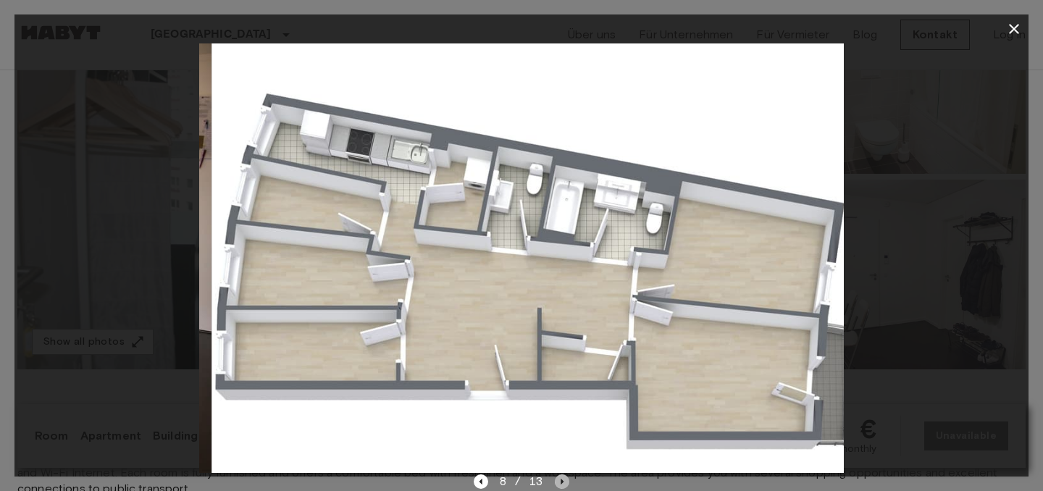
click at [563, 477] on icon "Next image" at bounding box center [562, 481] width 14 height 14
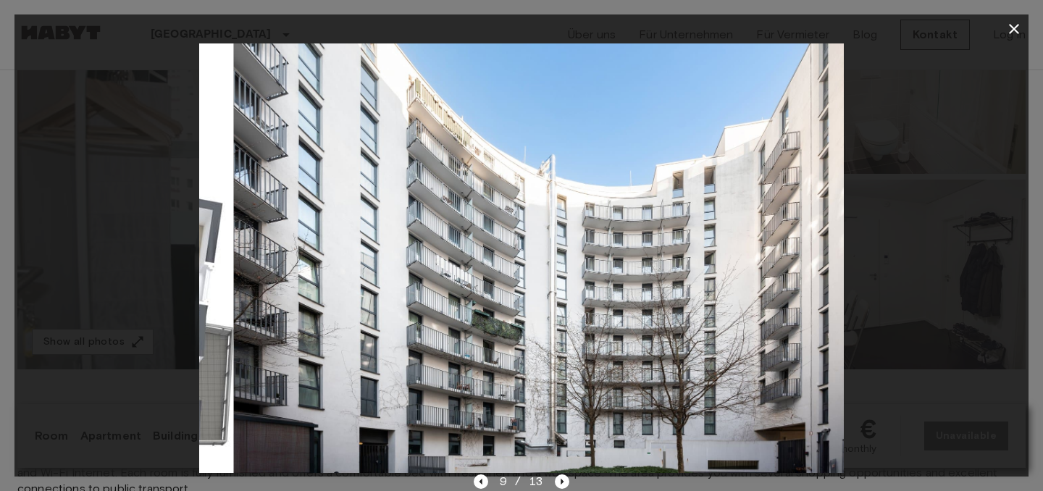
click at [969, 227] on div at bounding box center [521, 258] width 1014 height 430
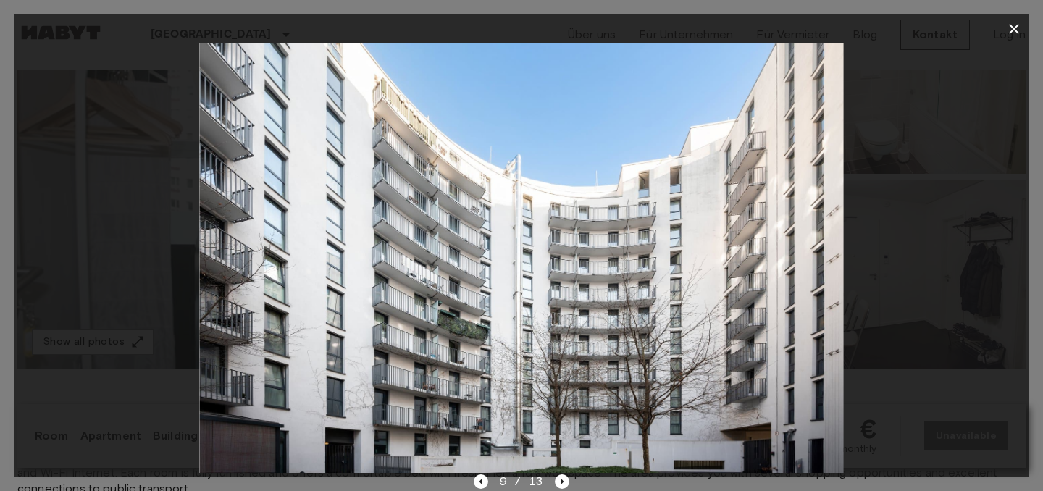
click at [1010, 35] on icon "button" at bounding box center [1013, 28] width 17 height 17
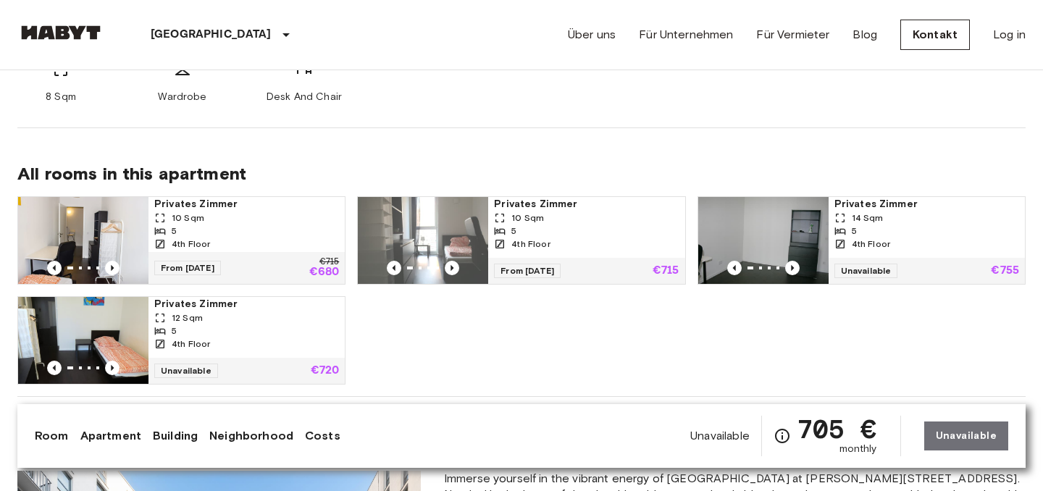
scroll to position [686, 0]
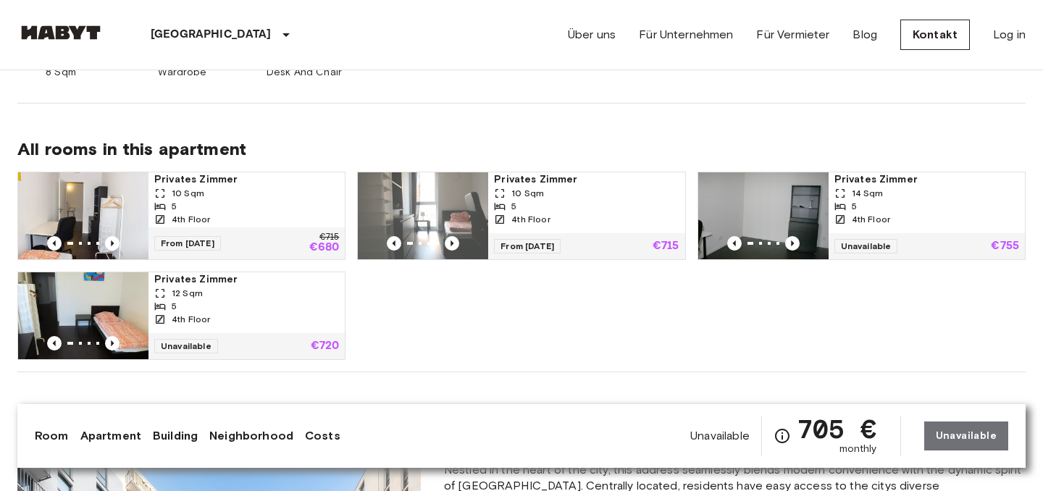
click at [798, 202] on img at bounding box center [763, 215] width 130 height 87
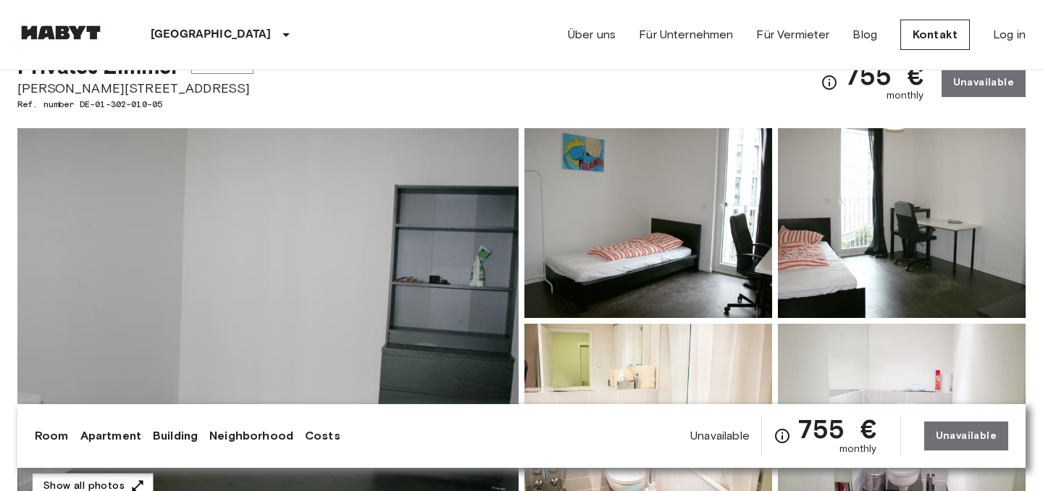
scroll to position [212, 0]
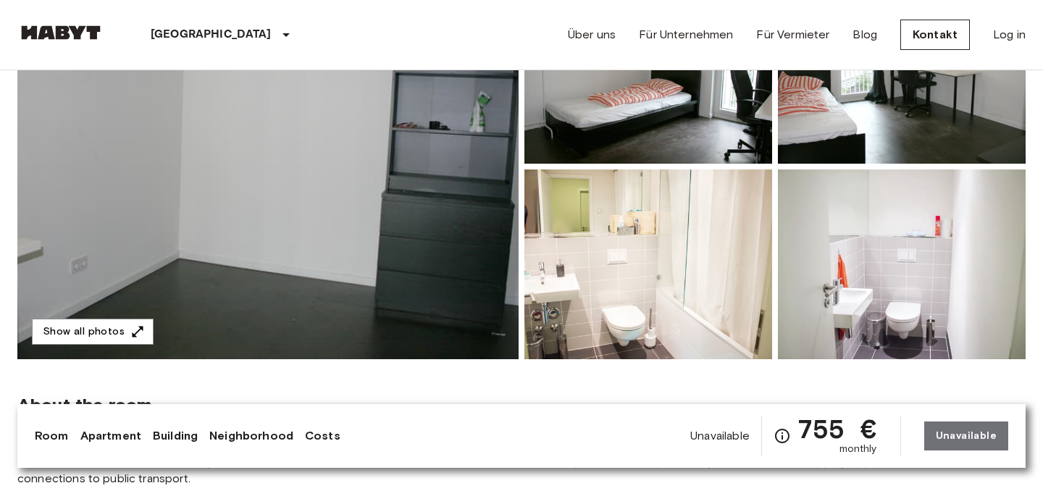
click at [400, 259] on img at bounding box center [267, 166] width 501 height 385
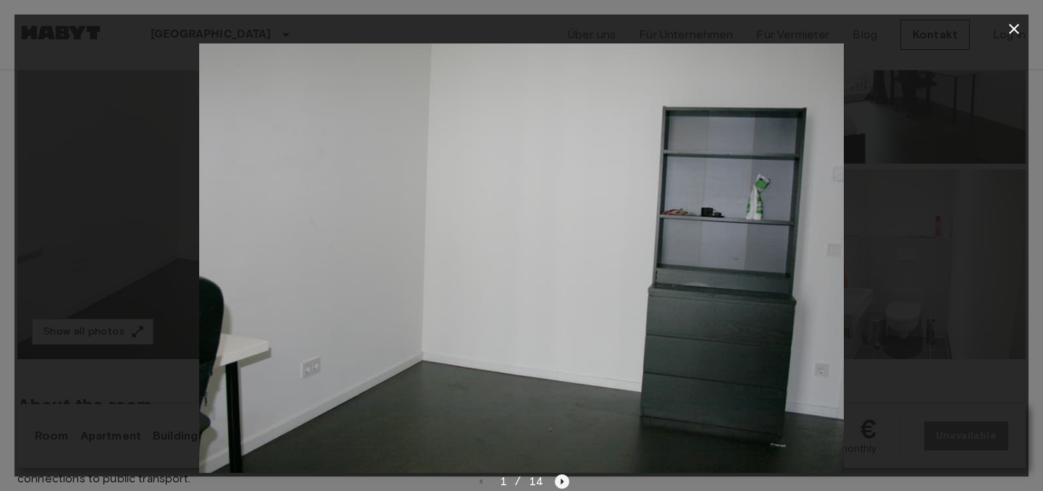
click at [566, 480] on icon "Next image" at bounding box center [562, 481] width 14 height 14
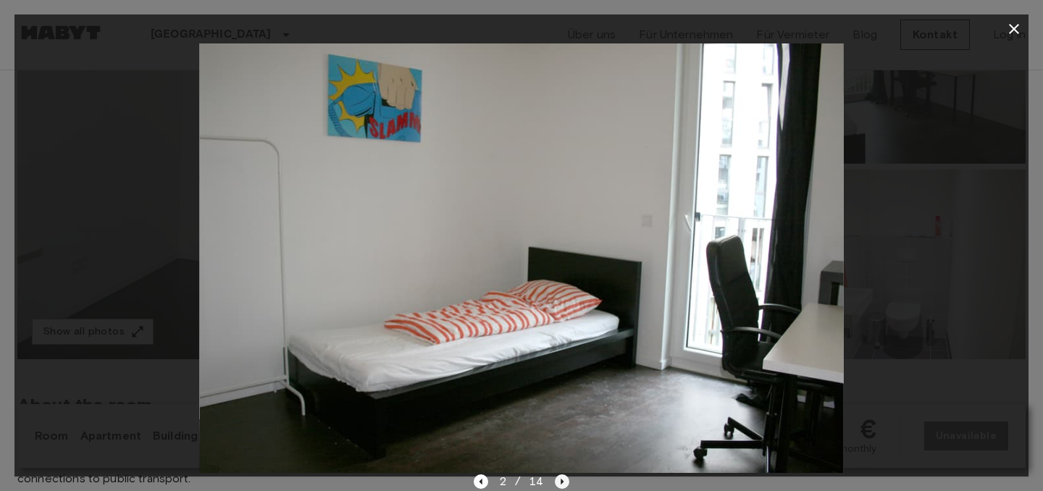
click at [566, 480] on icon "Next image" at bounding box center [562, 481] width 14 height 14
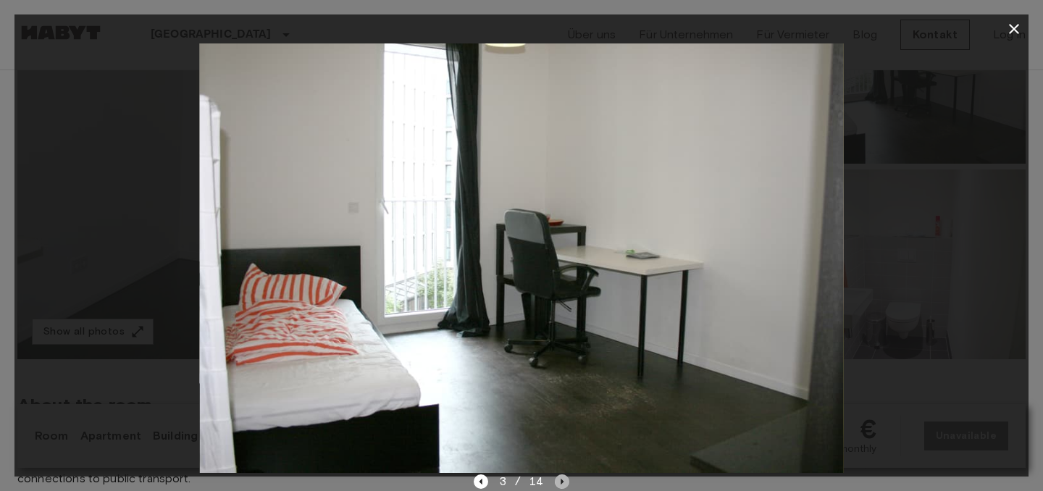
click at [566, 480] on icon "Next image" at bounding box center [562, 481] width 14 height 14
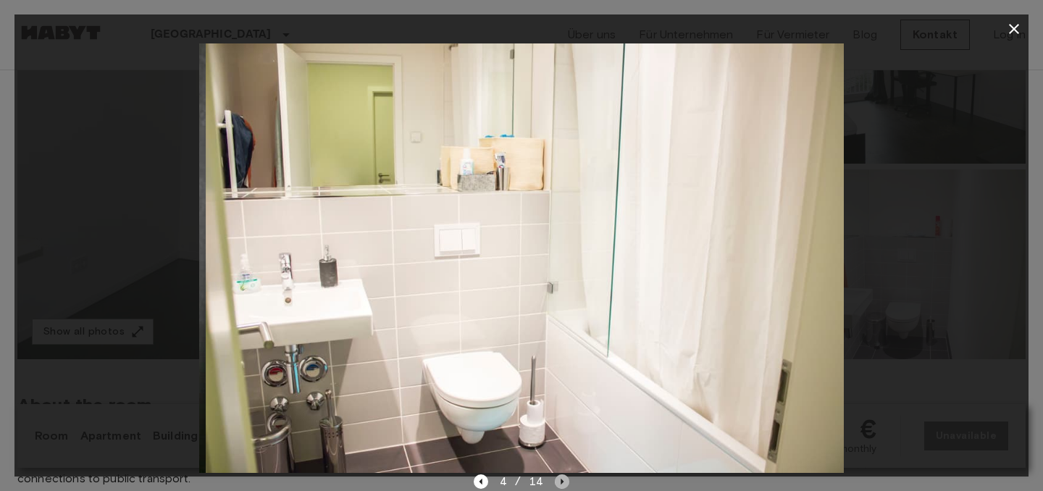
click at [566, 480] on icon "Next image" at bounding box center [562, 481] width 14 height 14
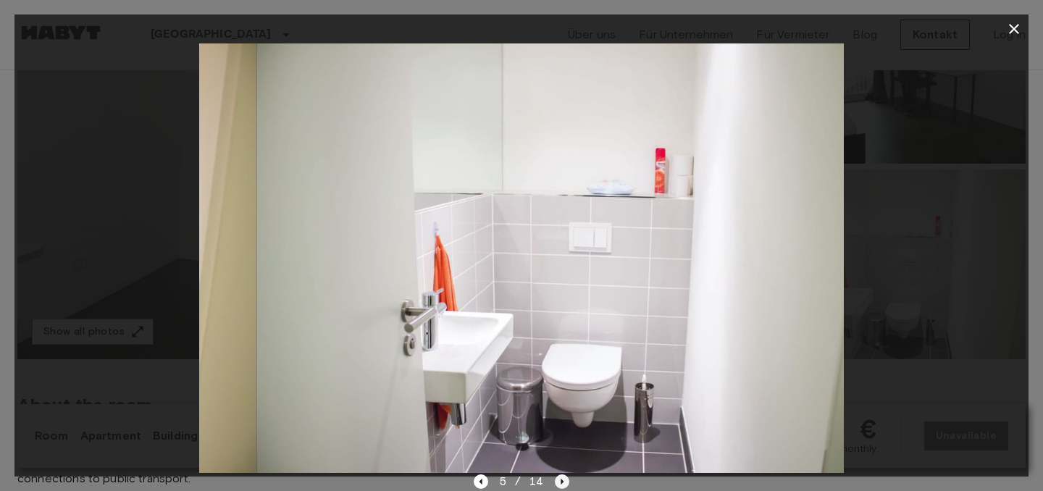
click at [566, 480] on icon "Next image" at bounding box center [562, 481] width 14 height 14
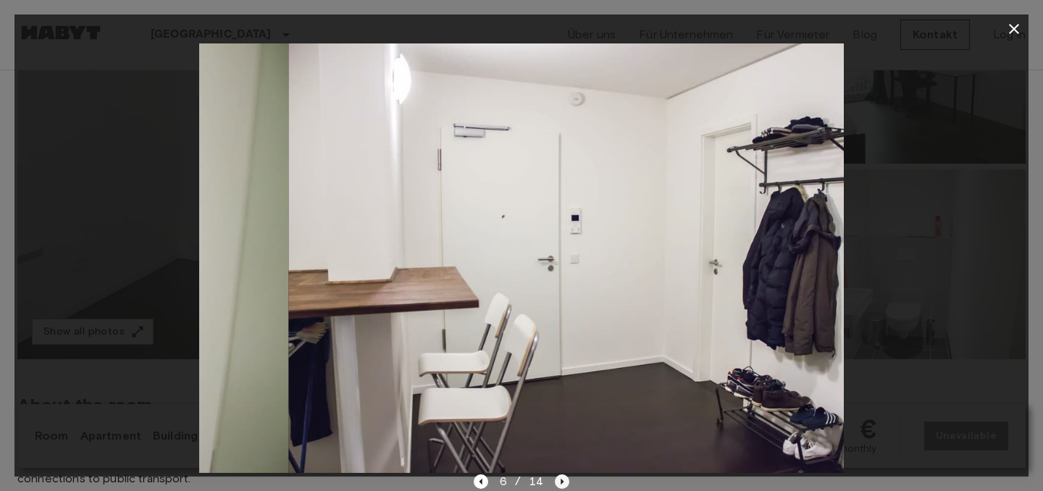
click at [566, 480] on icon "Next image" at bounding box center [562, 481] width 14 height 14
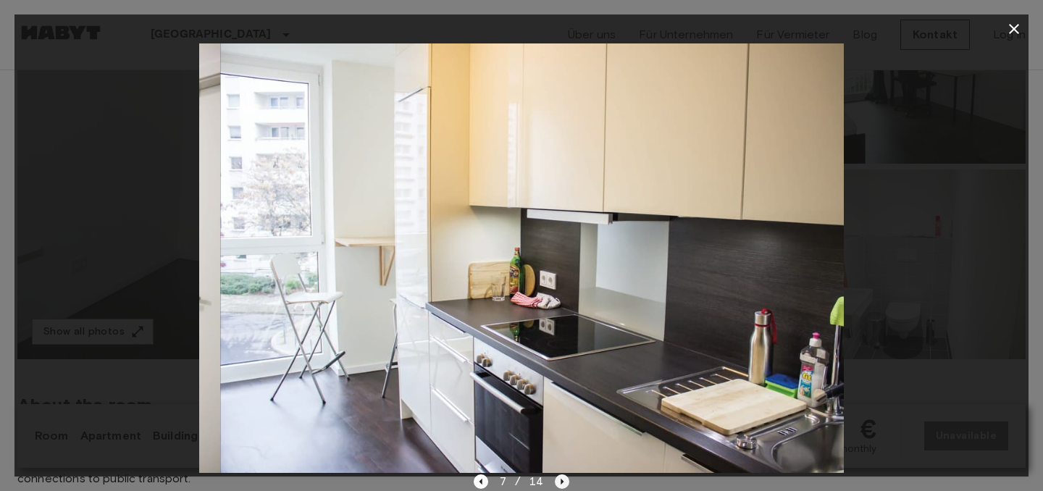
click at [566, 480] on icon "Next image" at bounding box center [562, 481] width 14 height 14
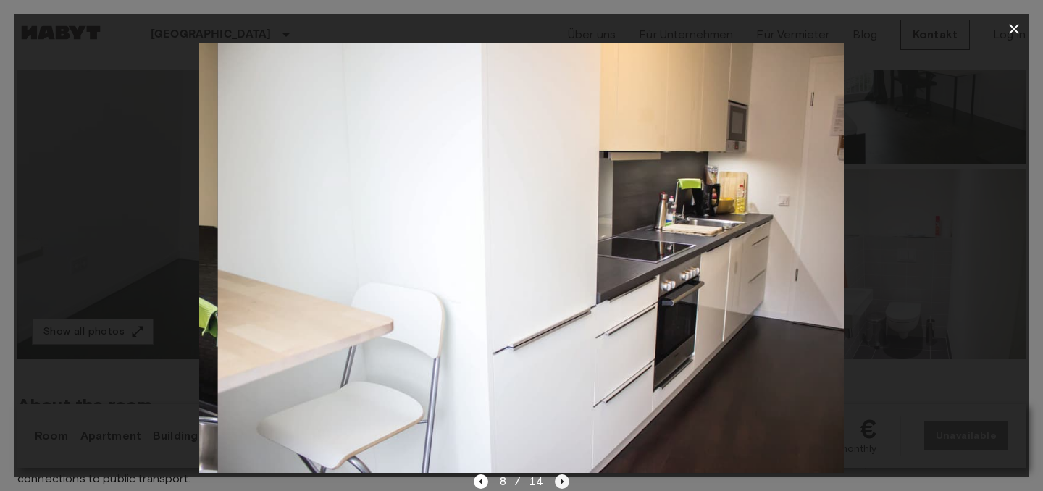
click at [566, 480] on icon "Next image" at bounding box center [562, 481] width 14 height 14
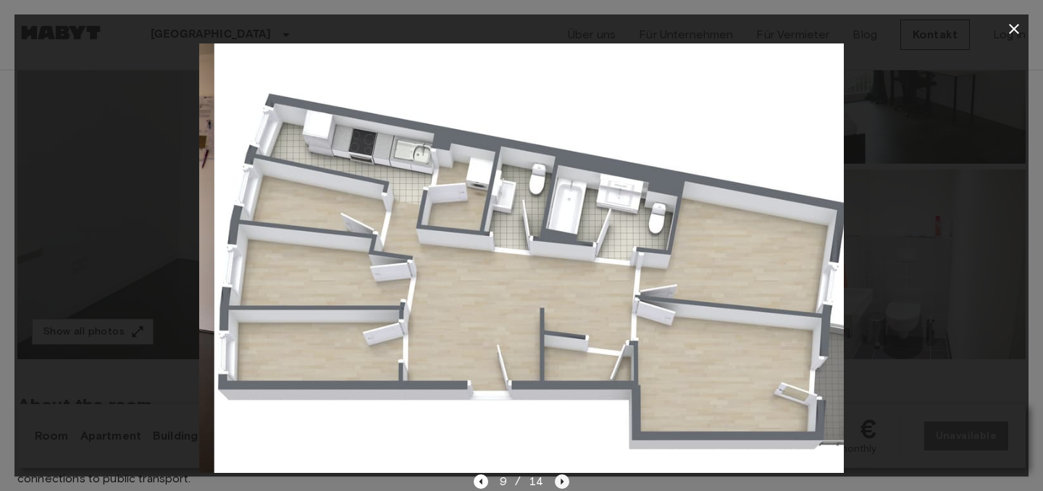
click at [566, 480] on icon "Next image" at bounding box center [562, 481] width 14 height 14
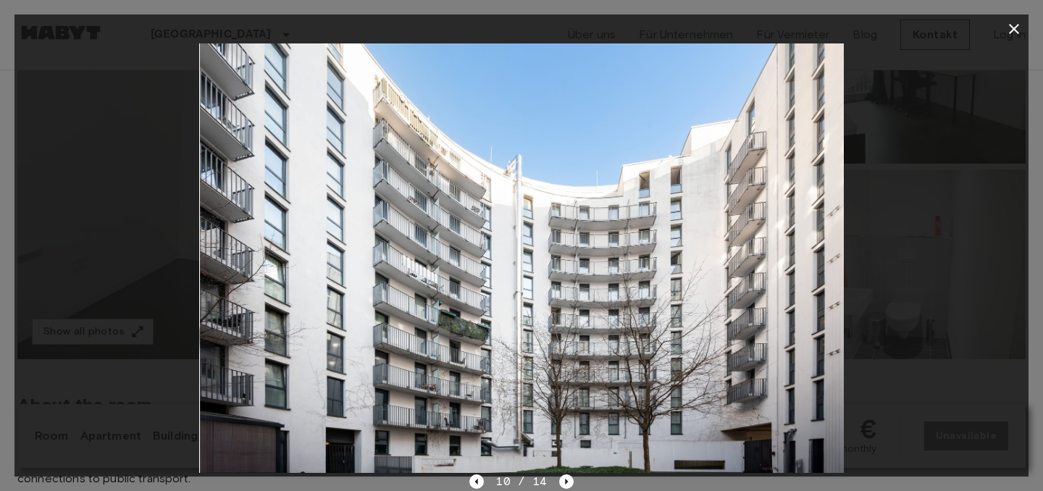
click at [1011, 30] on icon "button" at bounding box center [1013, 28] width 17 height 17
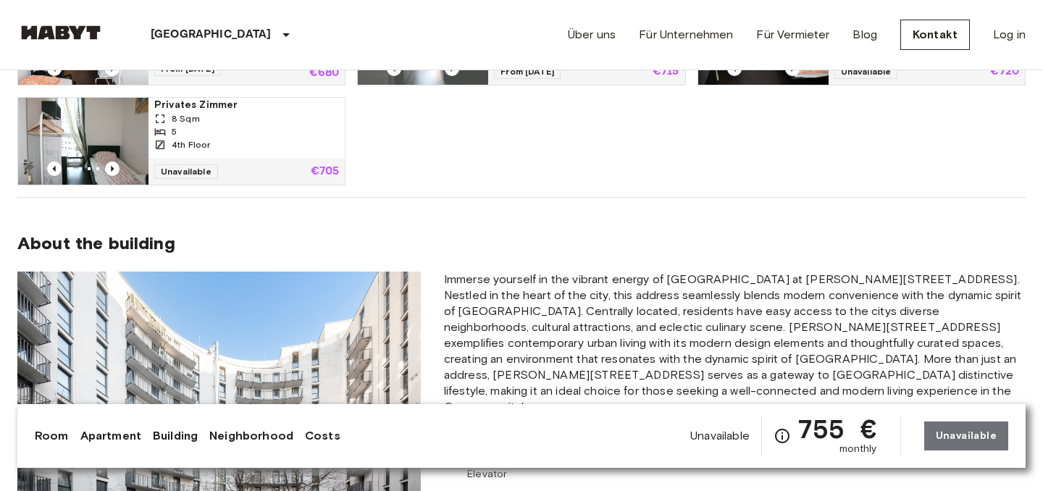
scroll to position [1210, 0]
